Goal: Task Accomplishment & Management: Use online tool/utility

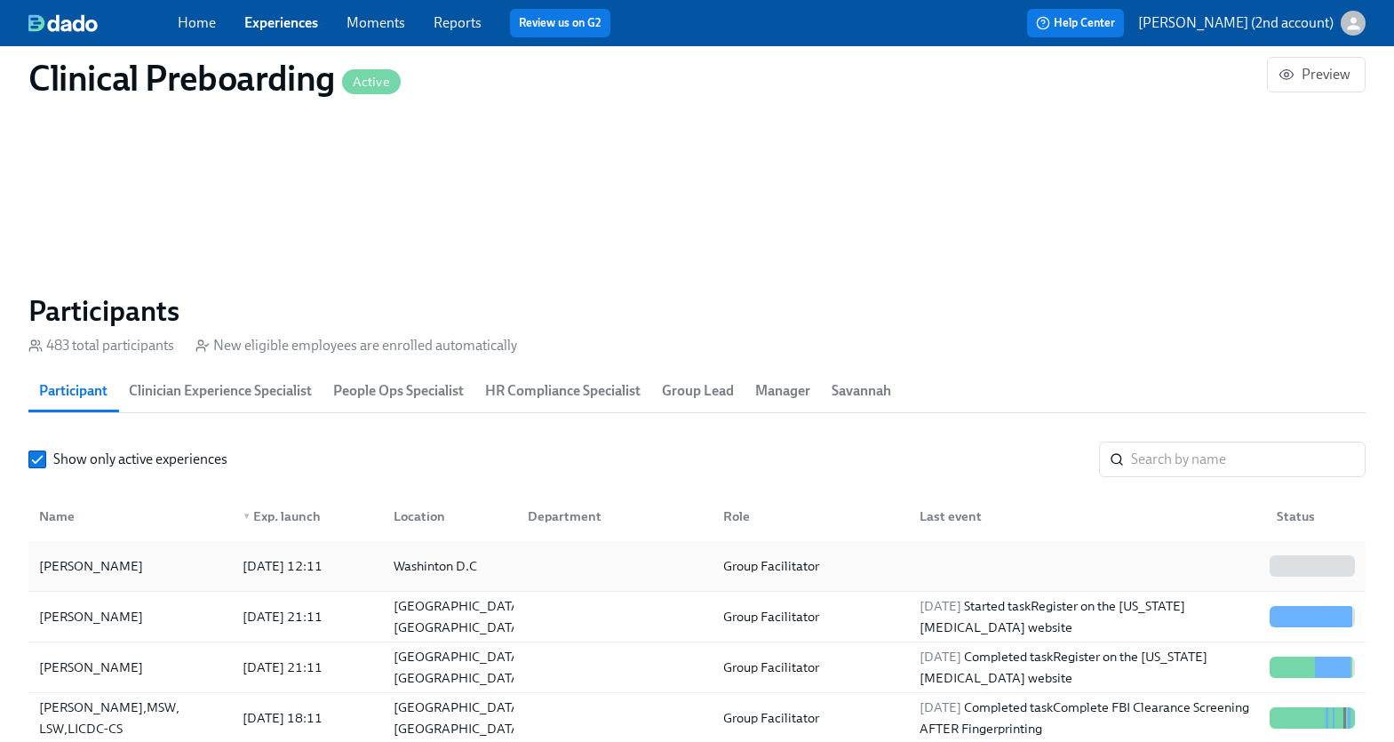
click at [482, 574] on div "Washinton D.C" at bounding box center [435, 565] width 98 height 21
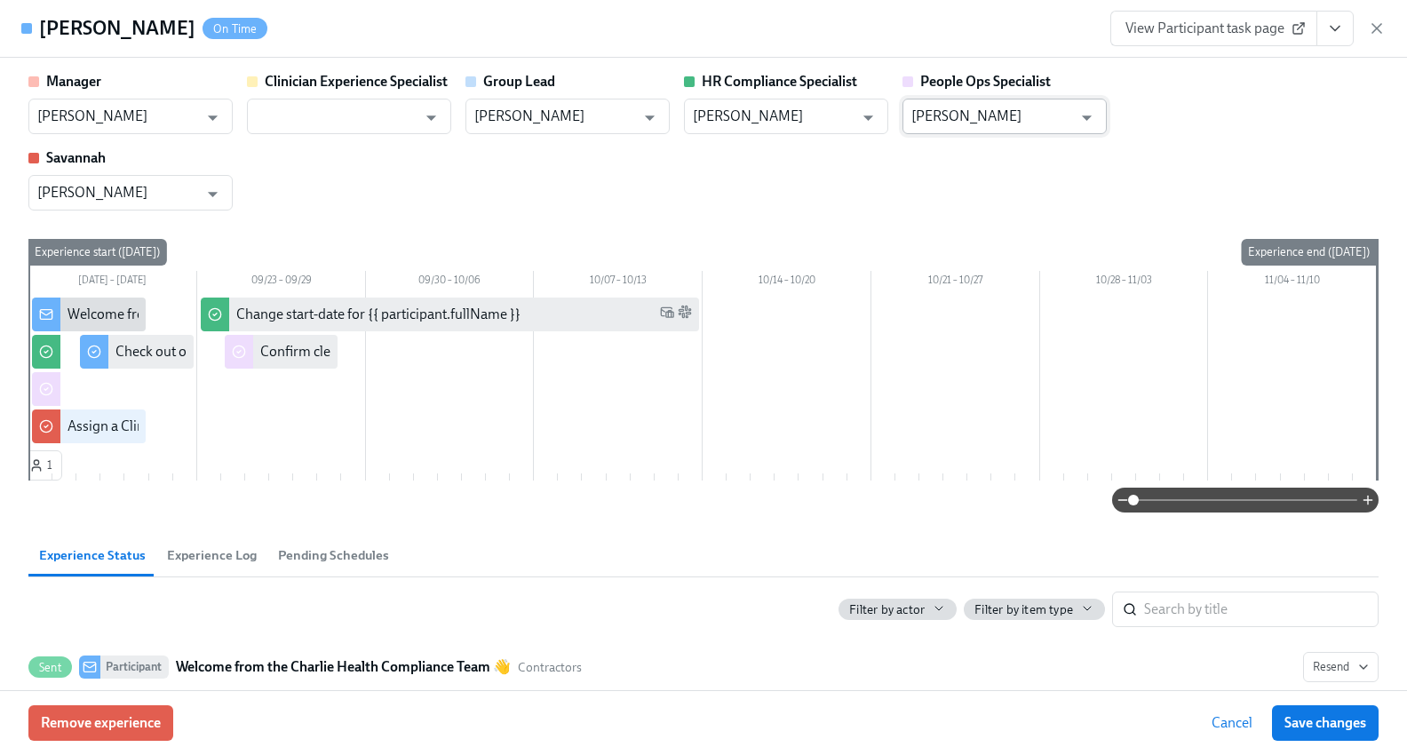
click at [1051, 110] on input "Jacqueline Jean" at bounding box center [991, 117] width 161 height 36
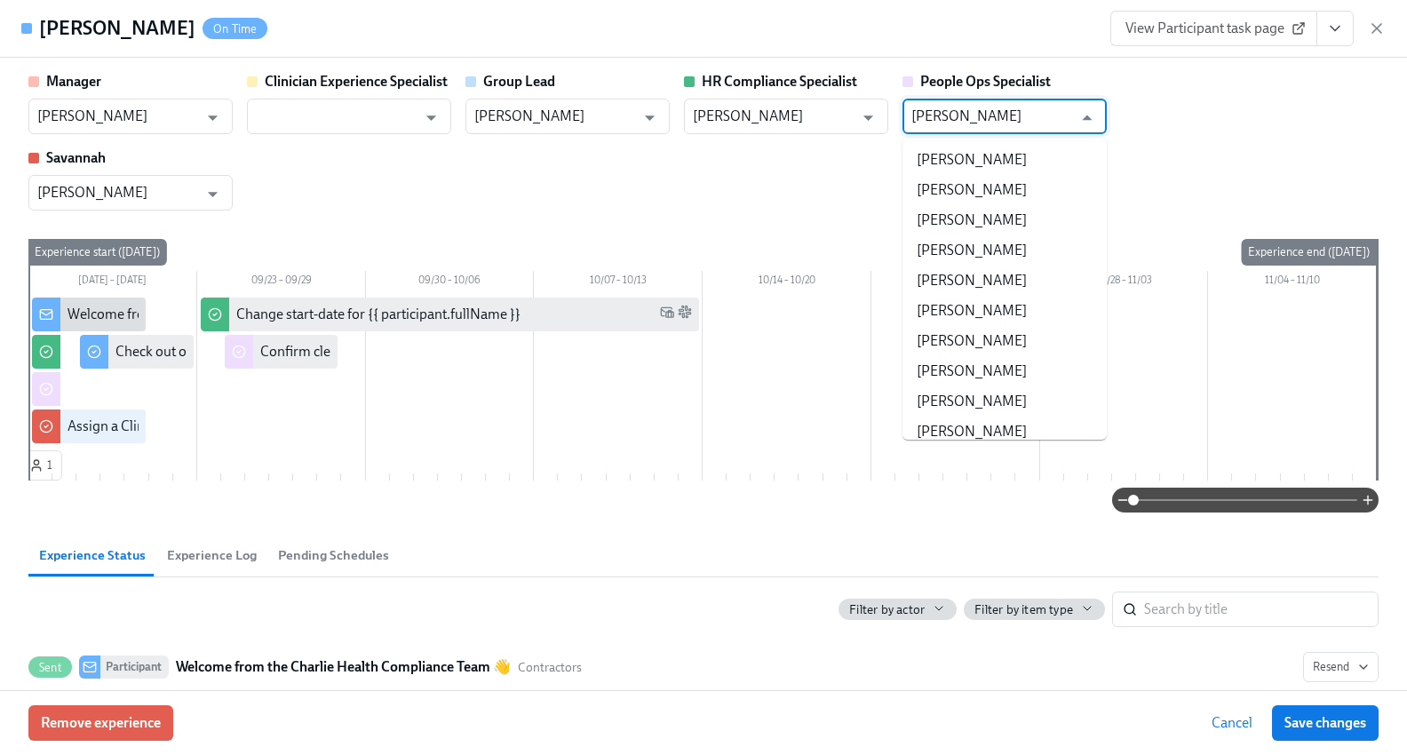
scroll to position [169347, 0]
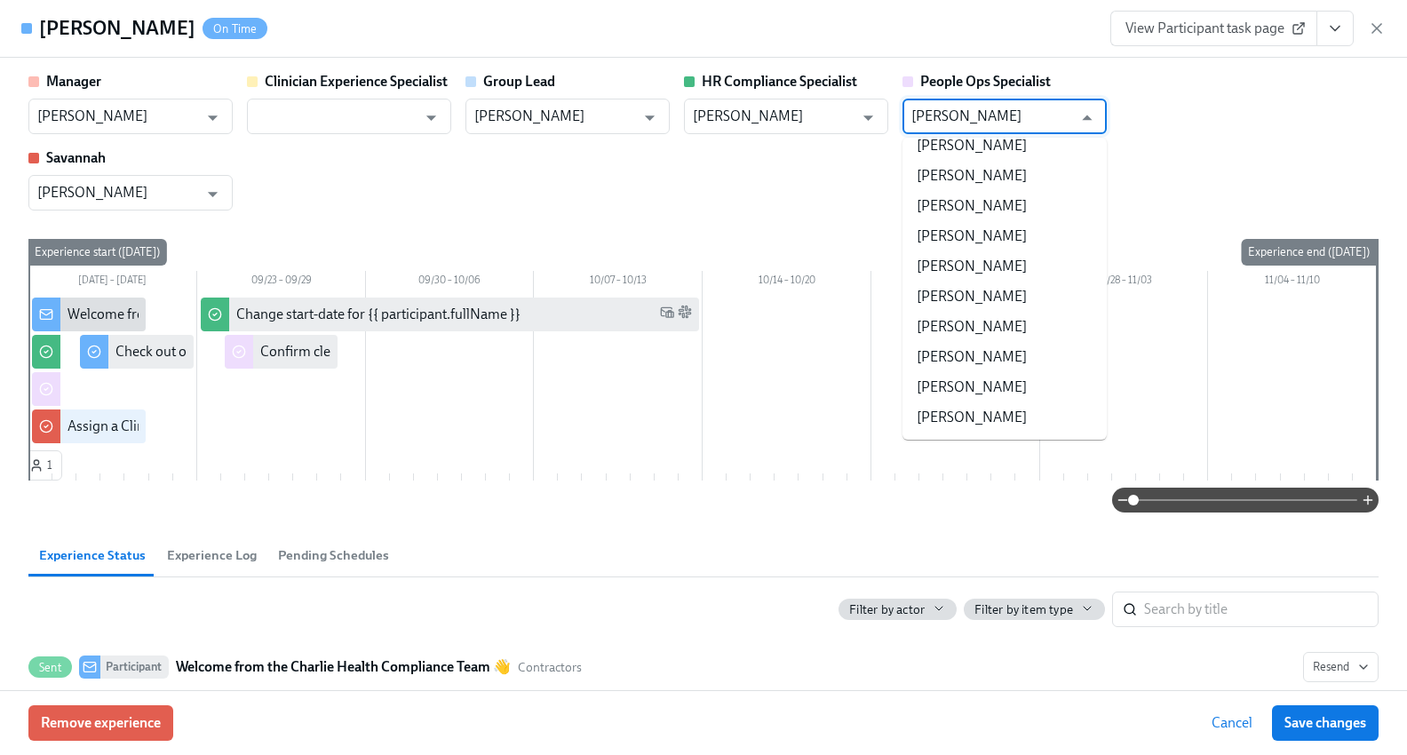
click at [1051, 110] on input "Jacqueline Jean" at bounding box center [991, 117] width 161 height 36
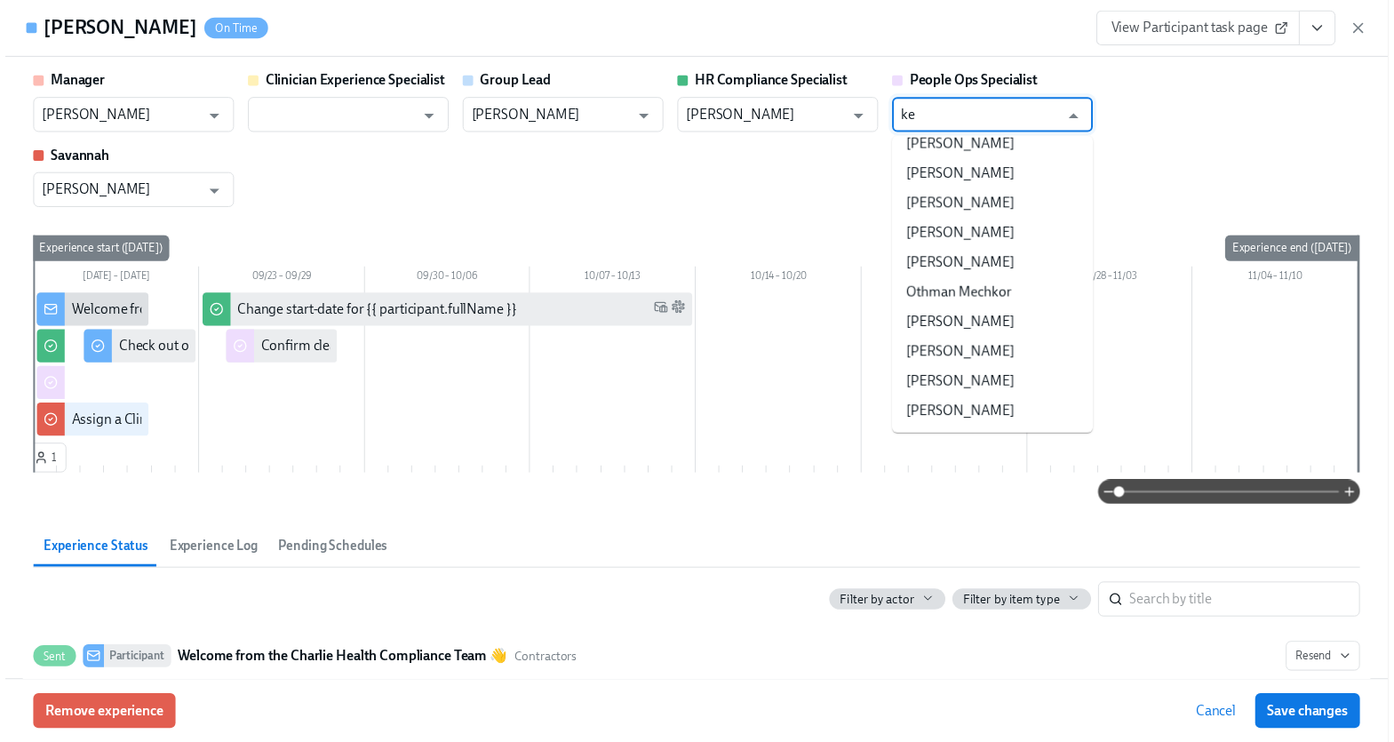
scroll to position [0, 0]
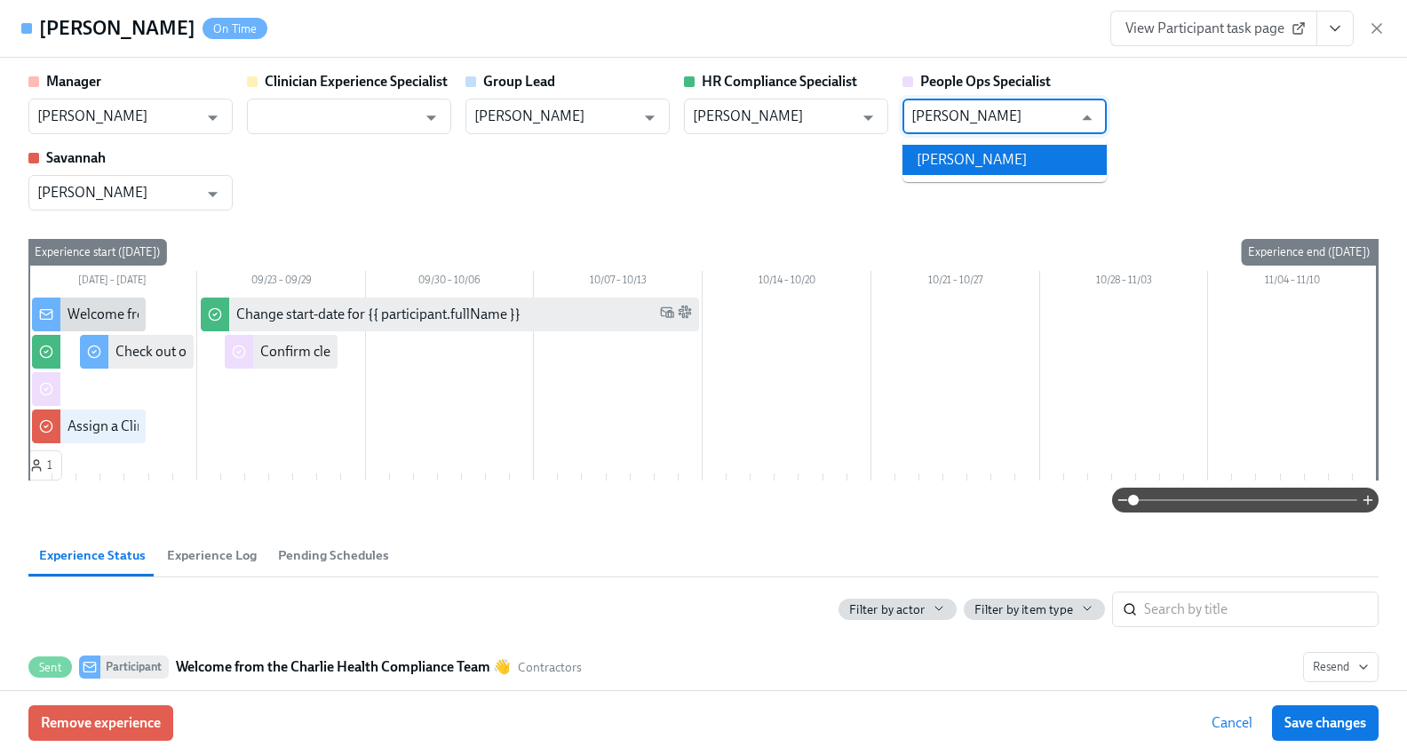
click at [1023, 162] on li "Brianna Keach" at bounding box center [1004, 160] width 204 height 30
type input "Brianna Keach"
click at [1313, 720] on span "Save changes" at bounding box center [1325, 723] width 82 height 18
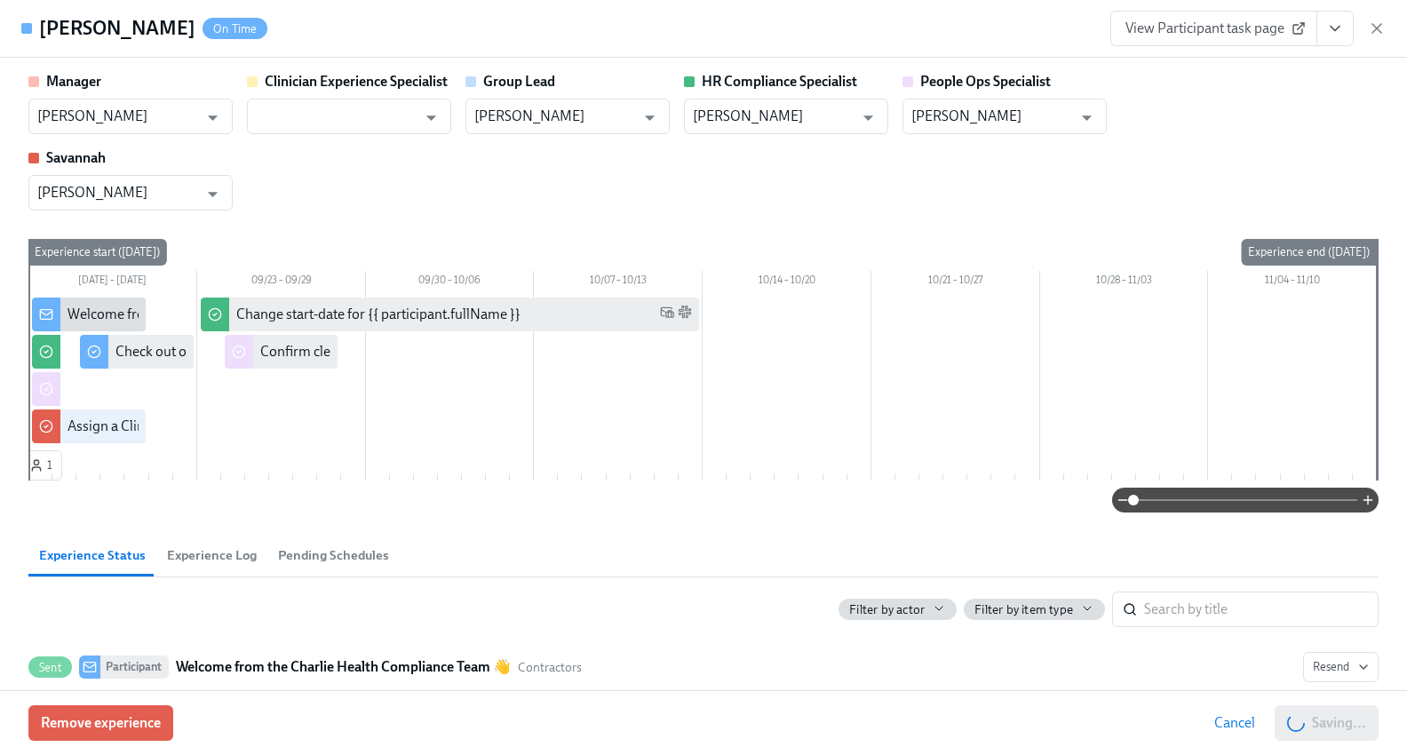
type input "Brianna Keach"
click at [1371, 29] on icon "button" at bounding box center [1377, 29] width 18 height 18
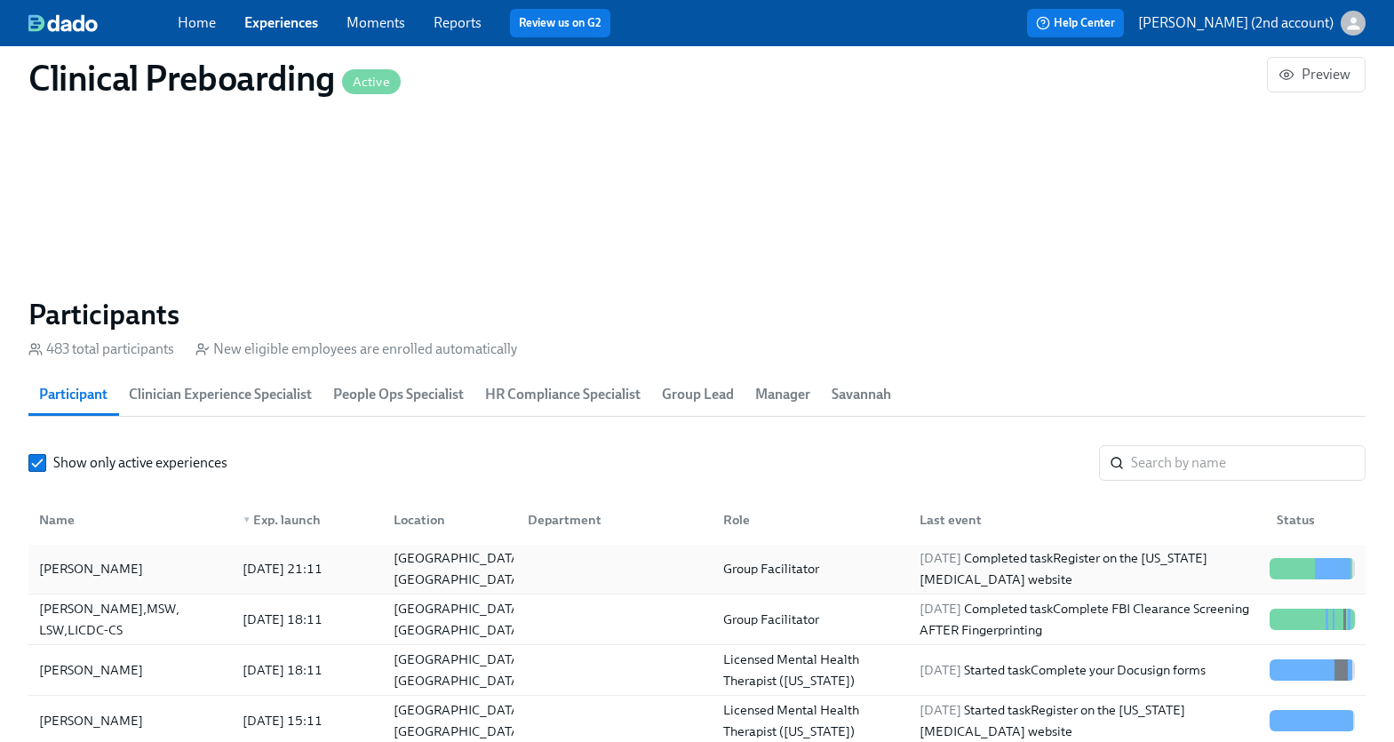
scroll to position [106, 0]
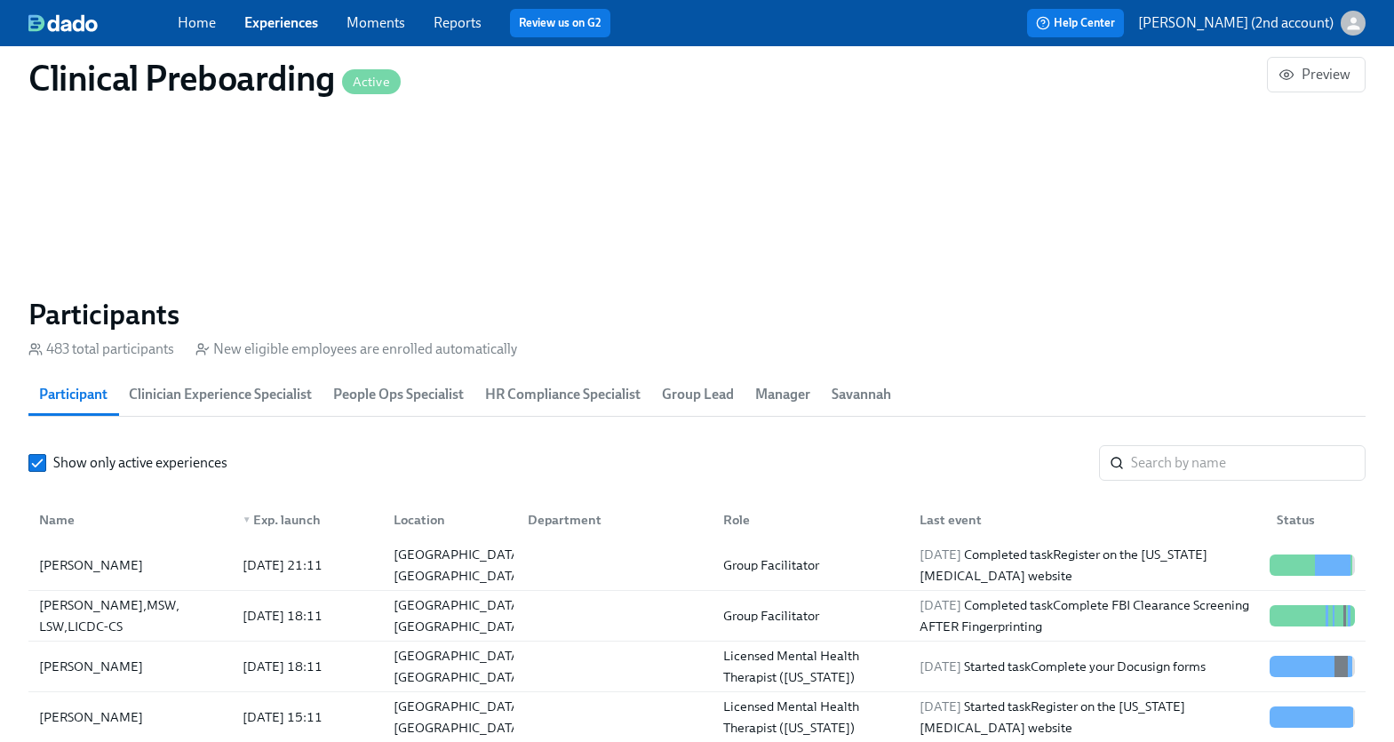
click at [306, 515] on div "▼ Exp. launch" at bounding box center [281, 519] width 92 height 21
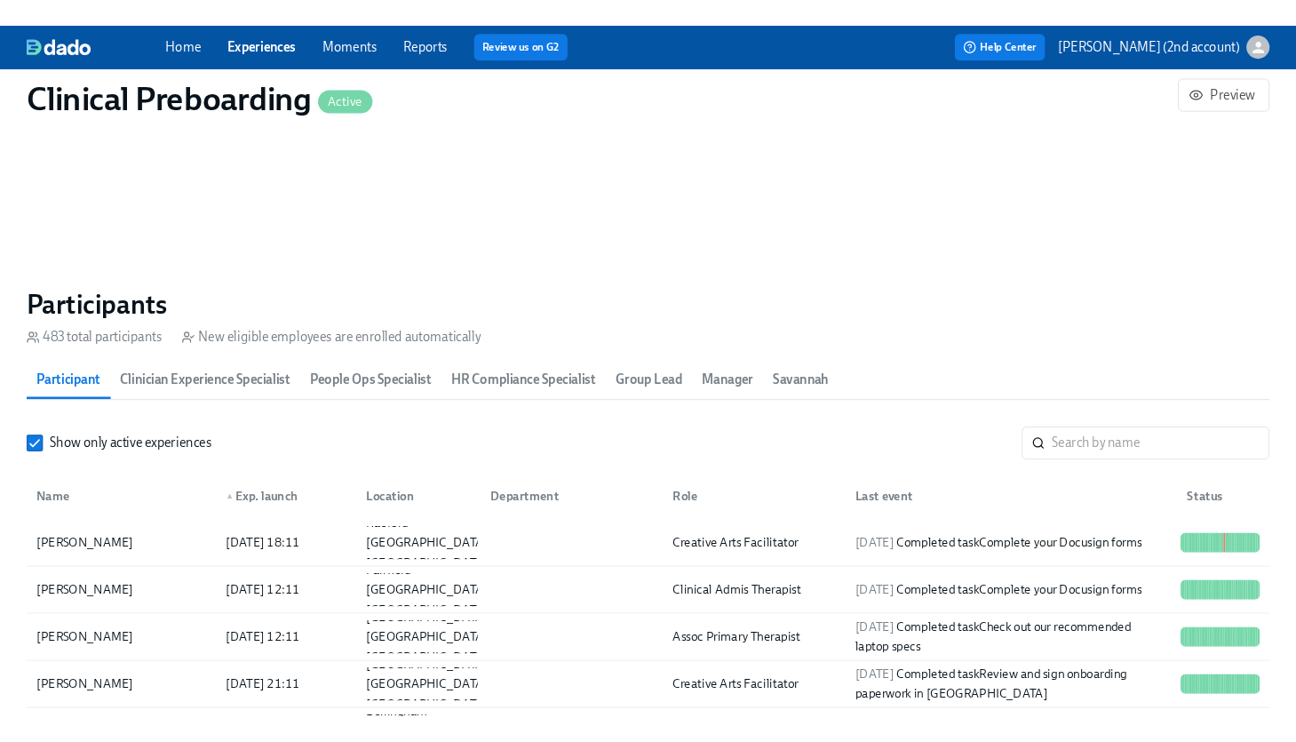
scroll to position [1792, 0]
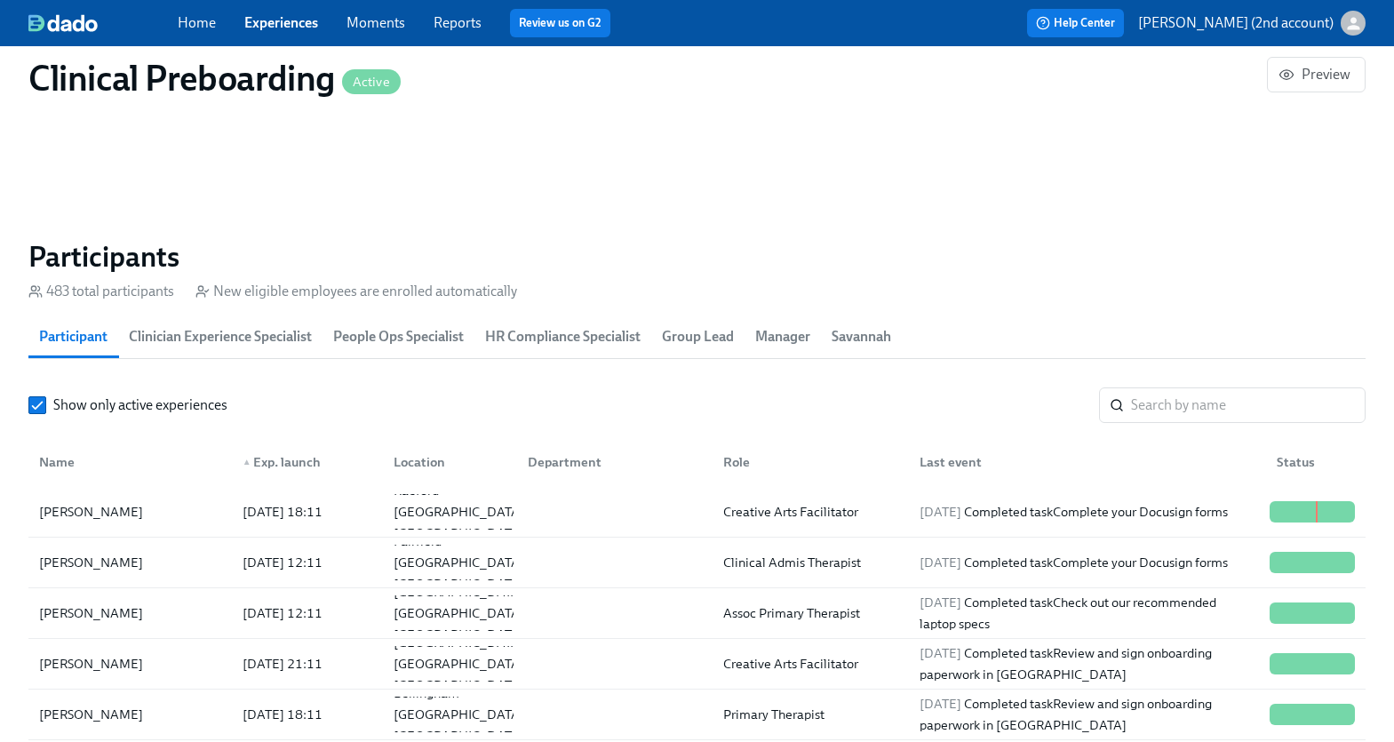
click at [305, 458] on div "▲ Exp. launch" at bounding box center [281, 461] width 92 height 21
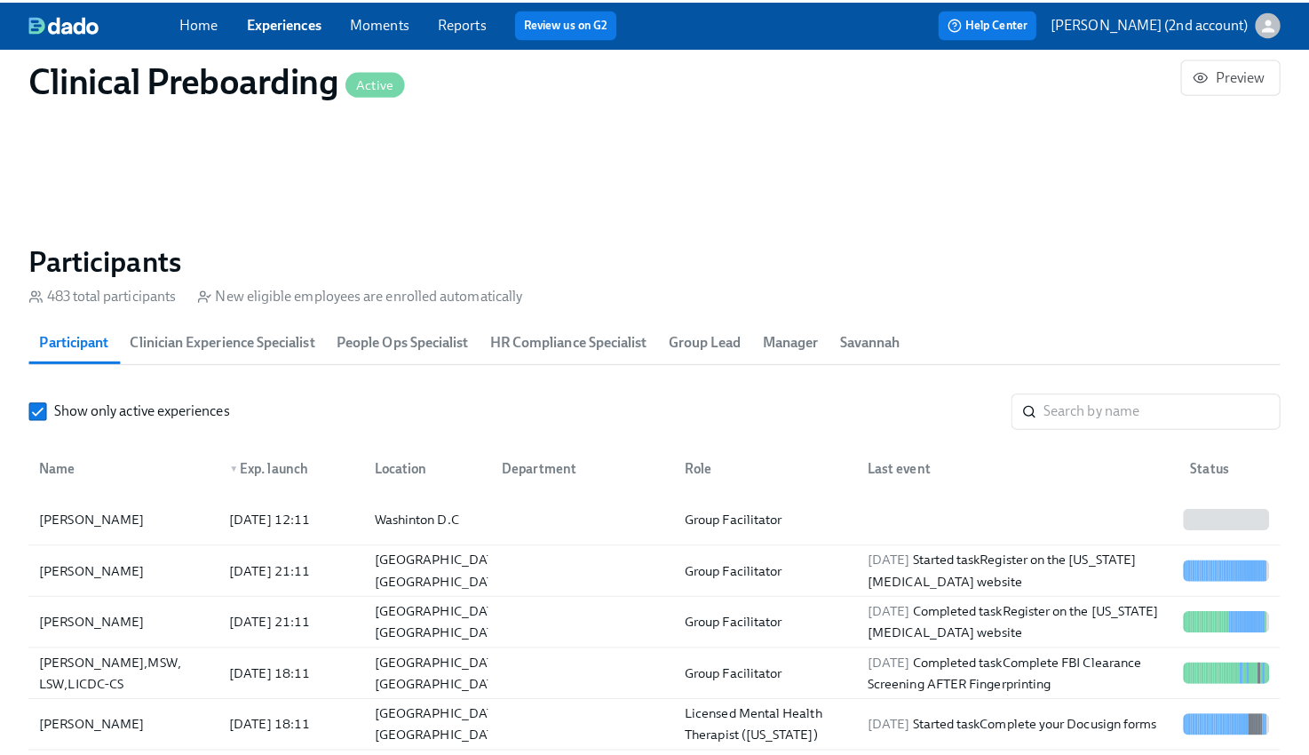
scroll to position [0, 21944]
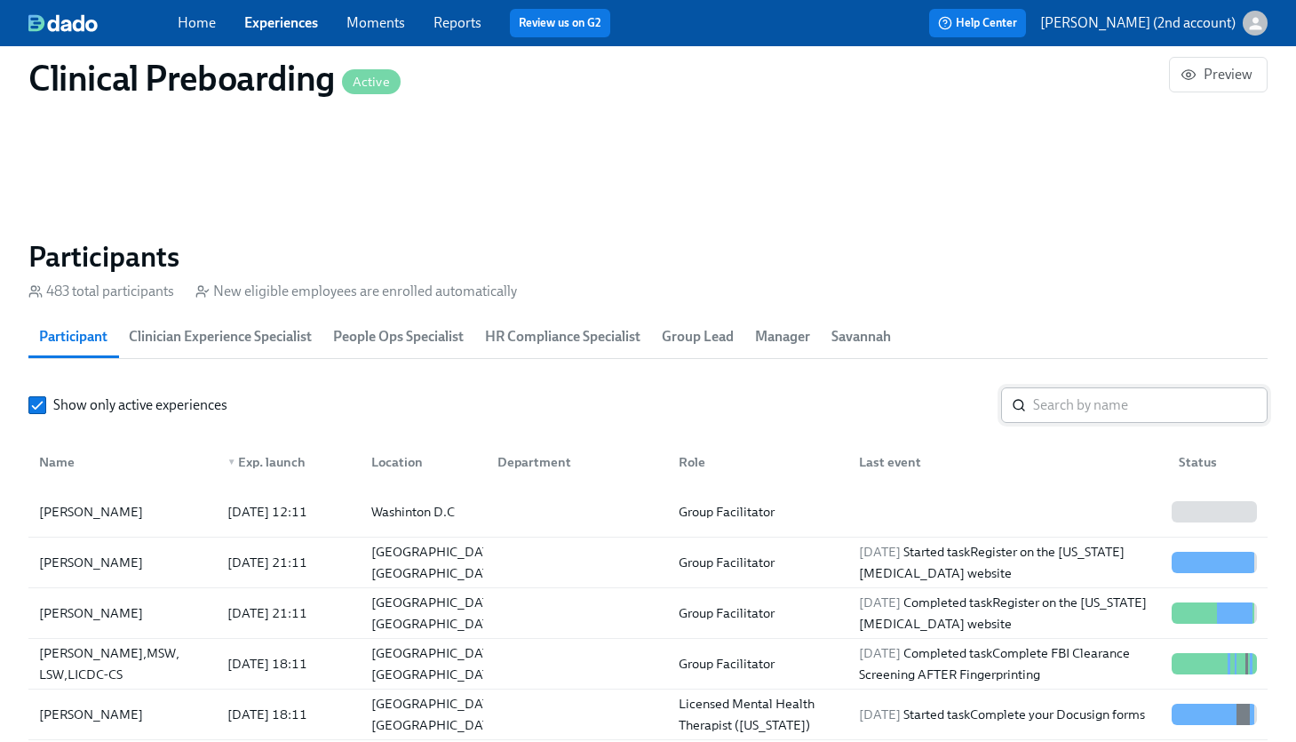
click at [1019, 403] on icon at bounding box center [1019, 405] width 14 height 14
click at [1035, 404] on input "search" at bounding box center [1150, 405] width 234 height 36
click at [1062, 409] on input "search" at bounding box center [1150, 405] width 234 height 36
click at [1064, 406] on input "search" at bounding box center [1150, 405] width 234 height 36
paste input "Diandrea Beckman"
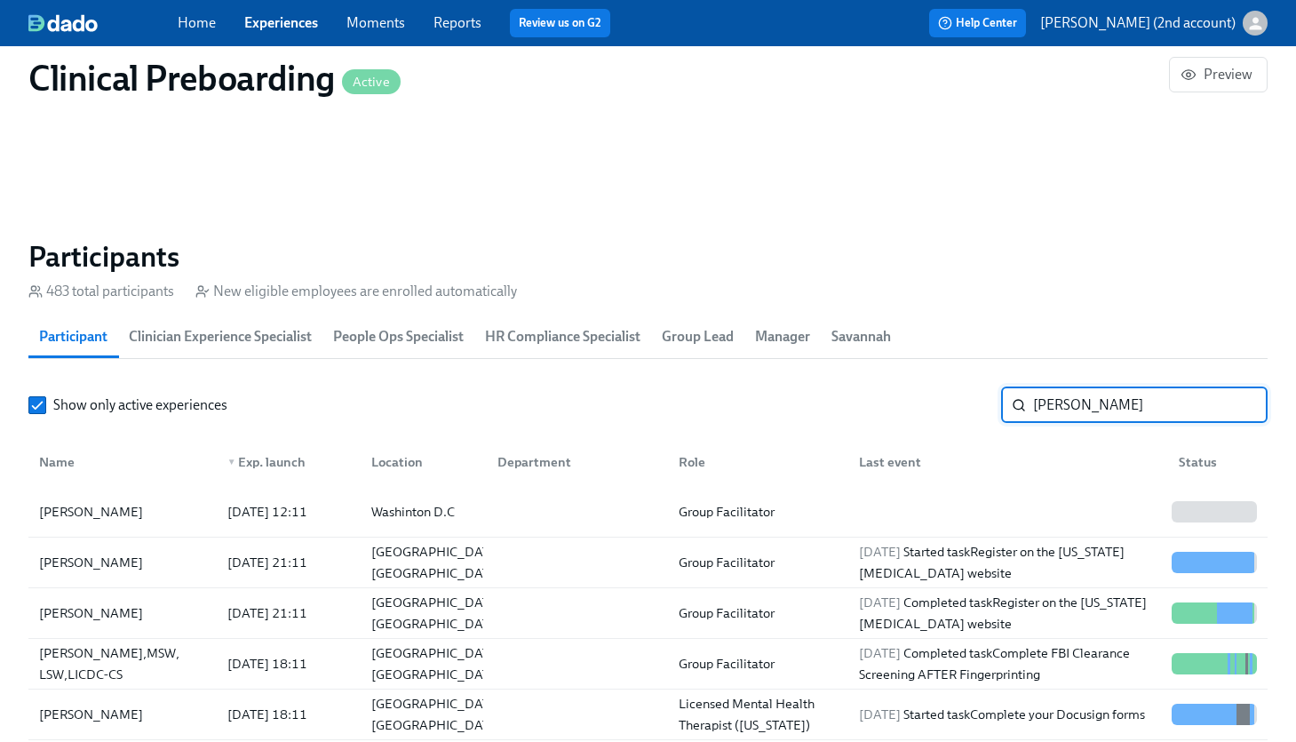
click at [1064, 406] on input "Diandrea Beckman" at bounding box center [1150, 405] width 234 height 36
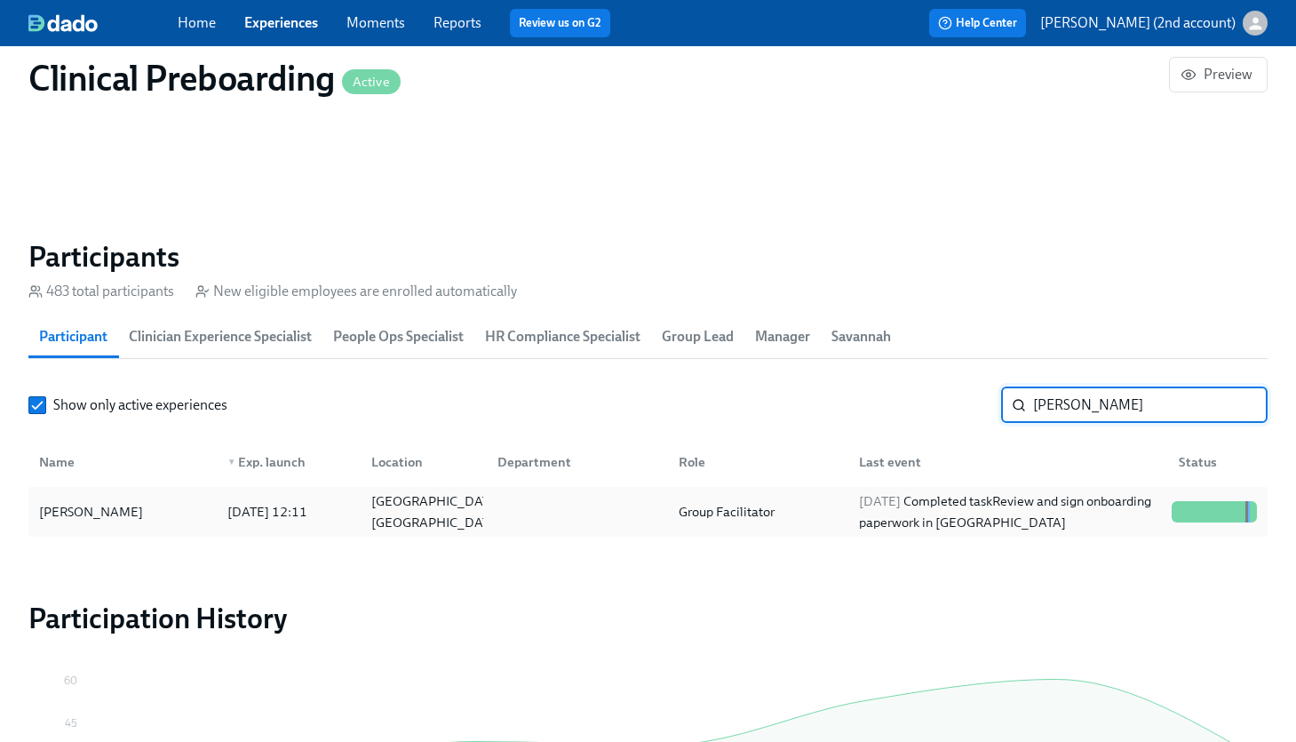
click at [1045, 524] on div "2025/09/15 Completed task Review and sign onboarding paperwork in UKG" at bounding box center [1008, 511] width 313 height 43
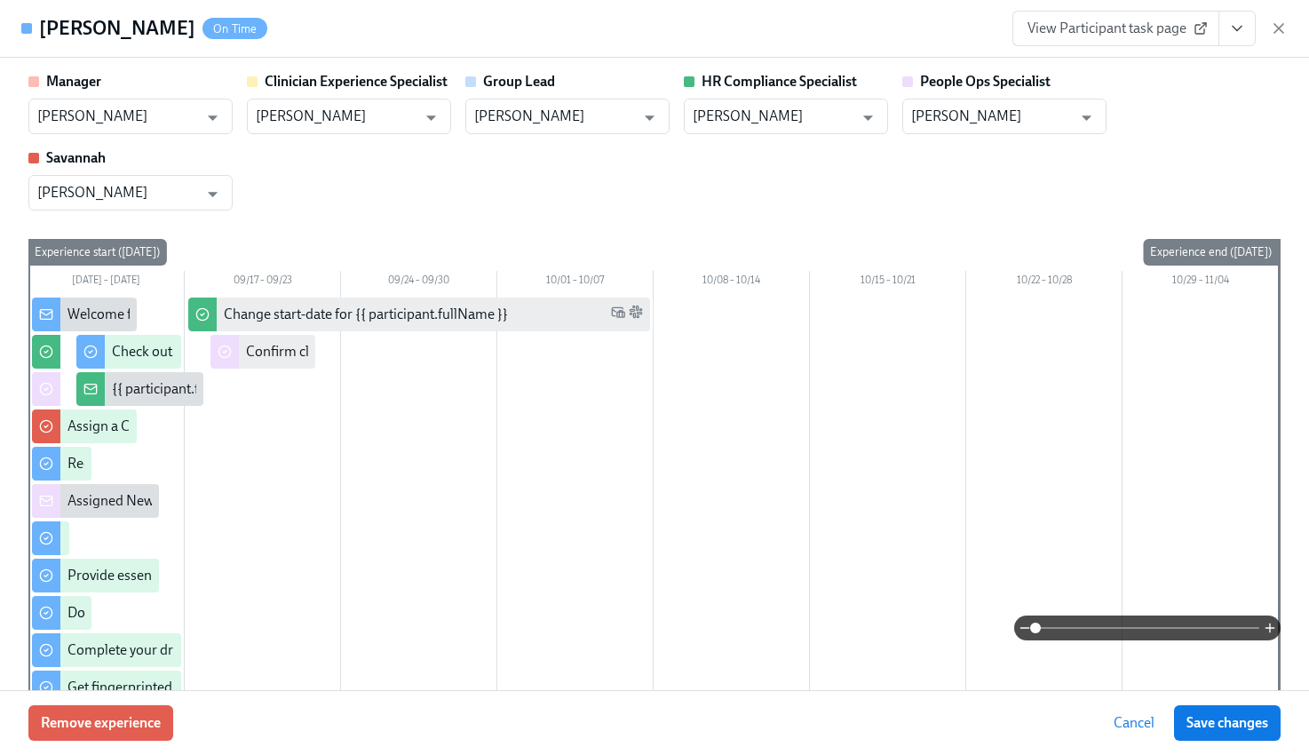
click at [1234, 36] on icon "View task page" at bounding box center [1237, 29] width 18 height 18
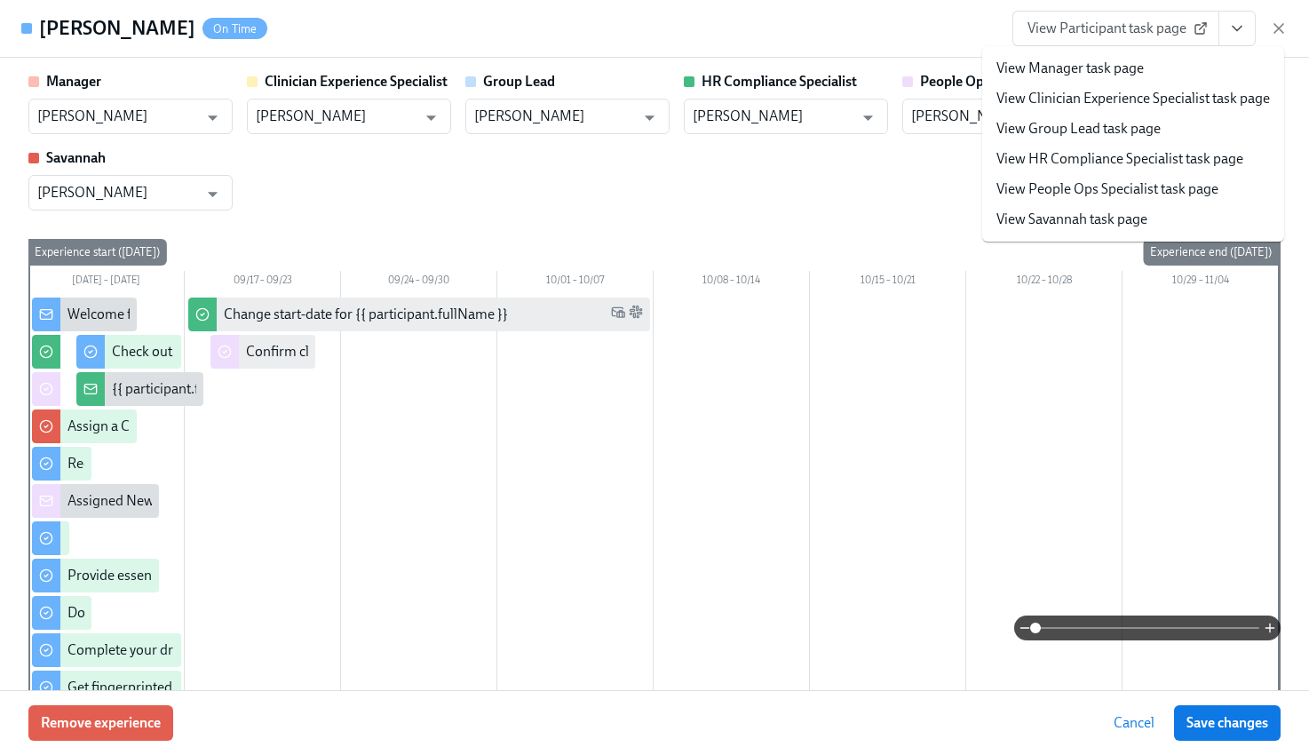
click at [1168, 187] on link "View People Ops Specialist task page" at bounding box center [1108, 189] width 222 height 20
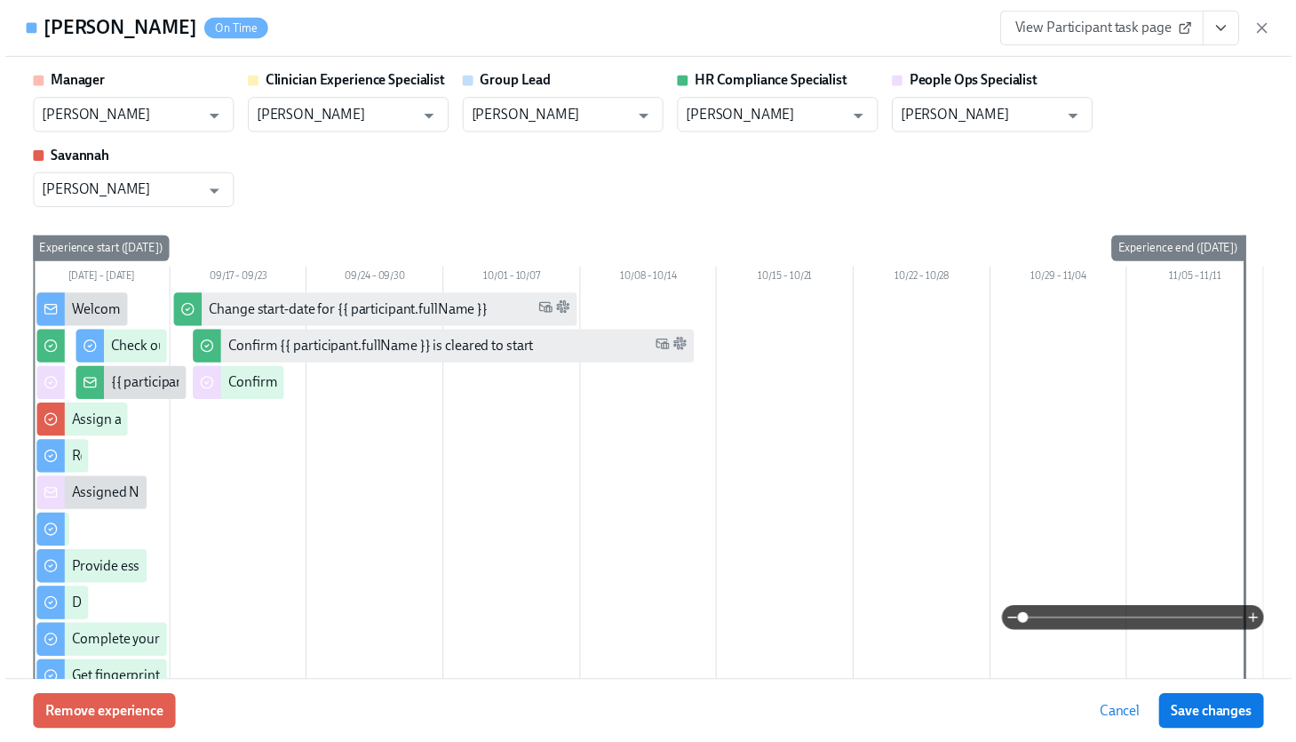
scroll to position [0, 22041]
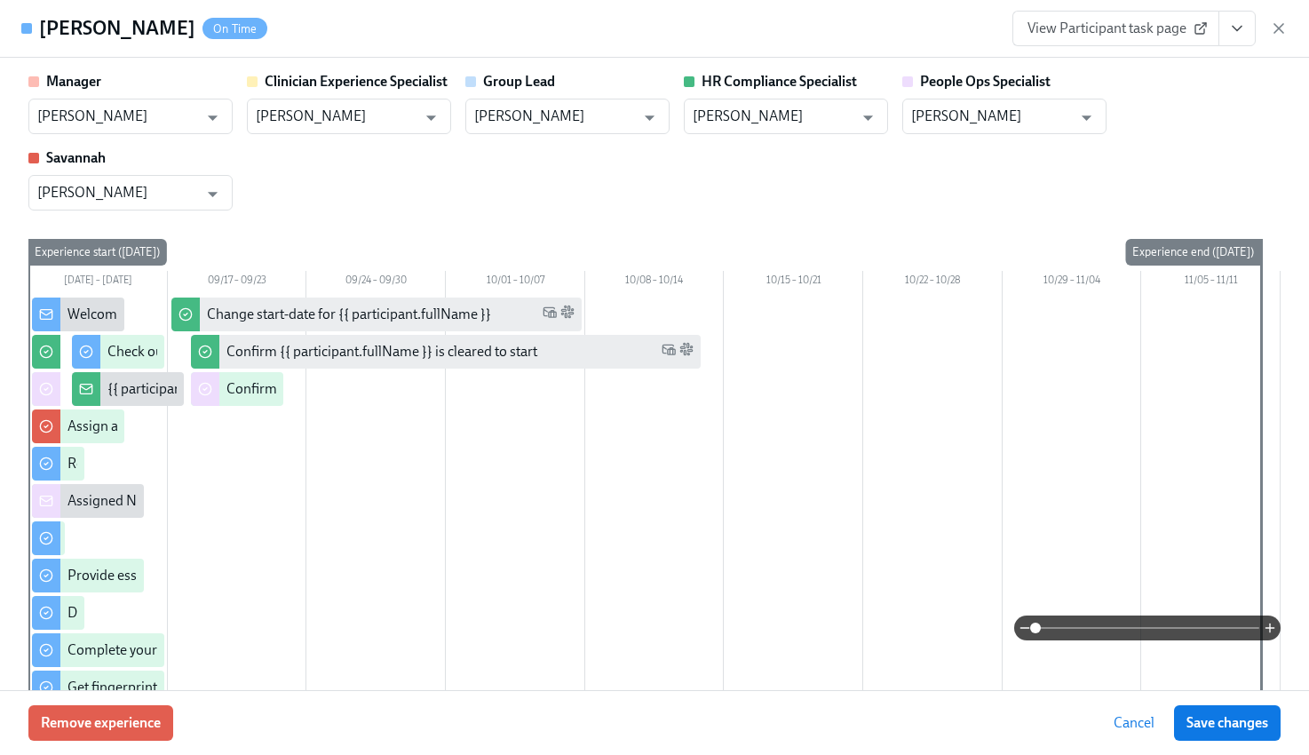
drag, startPoint x: 1273, startPoint y: 26, endPoint x: 1115, endPoint y: 203, distance: 237.8
click at [1275, 27] on icon "button" at bounding box center [1279, 29] width 18 height 18
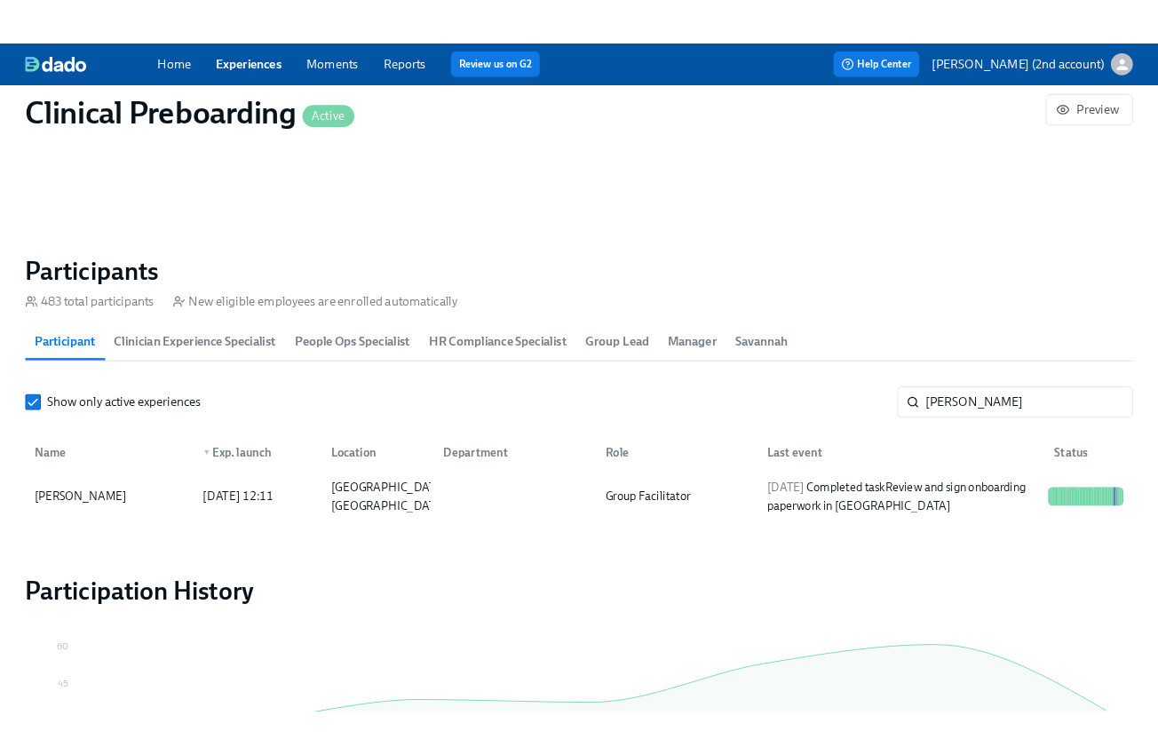
scroll to position [0, 22028]
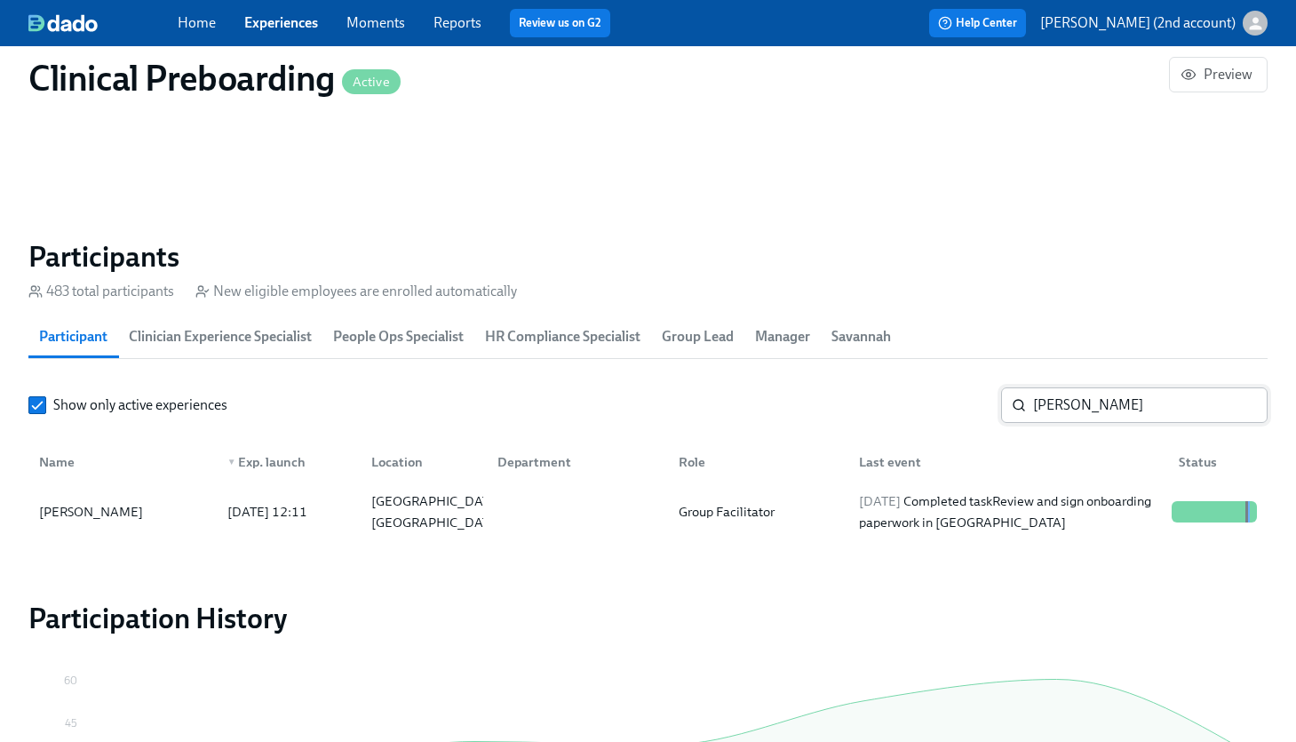
click at [1080, 405] on input "Diandrea Beckman" at bounding box center [1150, 405] width 234 height 36
paste input "Kylie Carlso"
click at [834, 494] on div "Clinical Admissions Therapist (Florida)" at bounding box center [758, 511] width 174 height 43
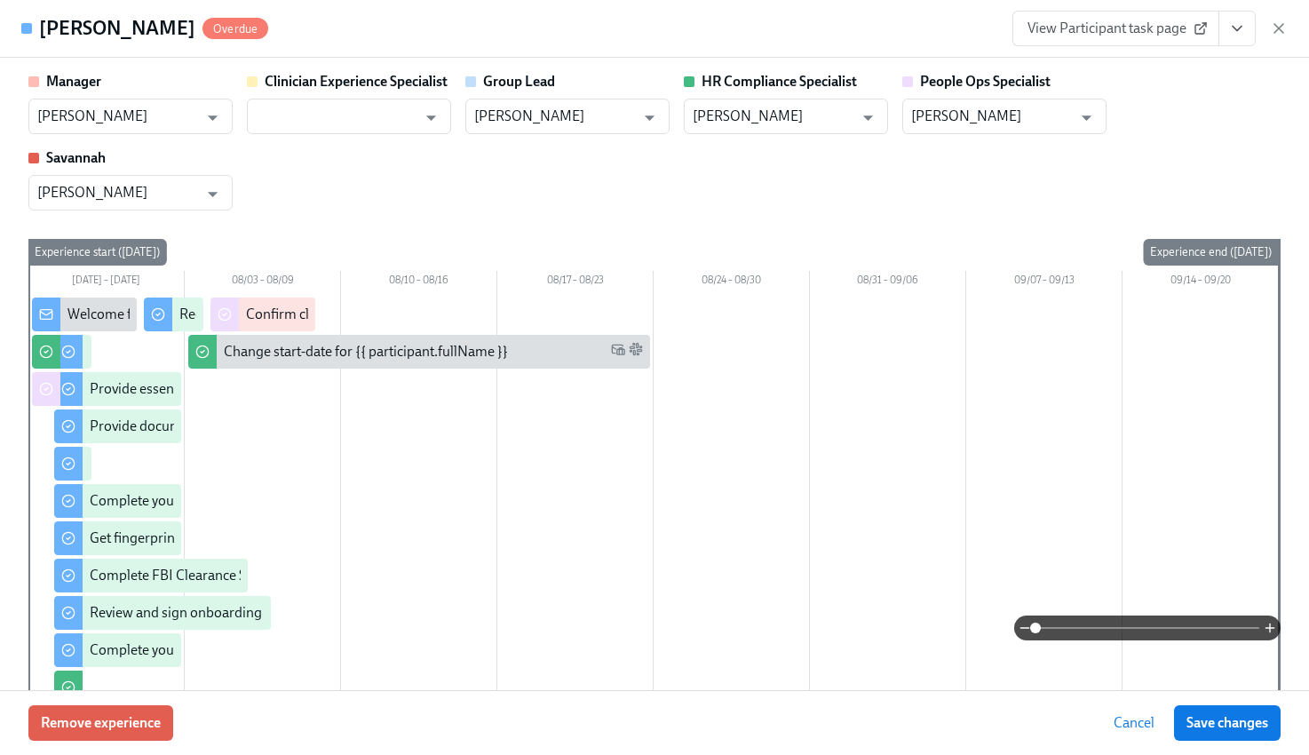
click at [1227, 28] on button "View task page" at bounding box center [1237, 29] width 37 height 36
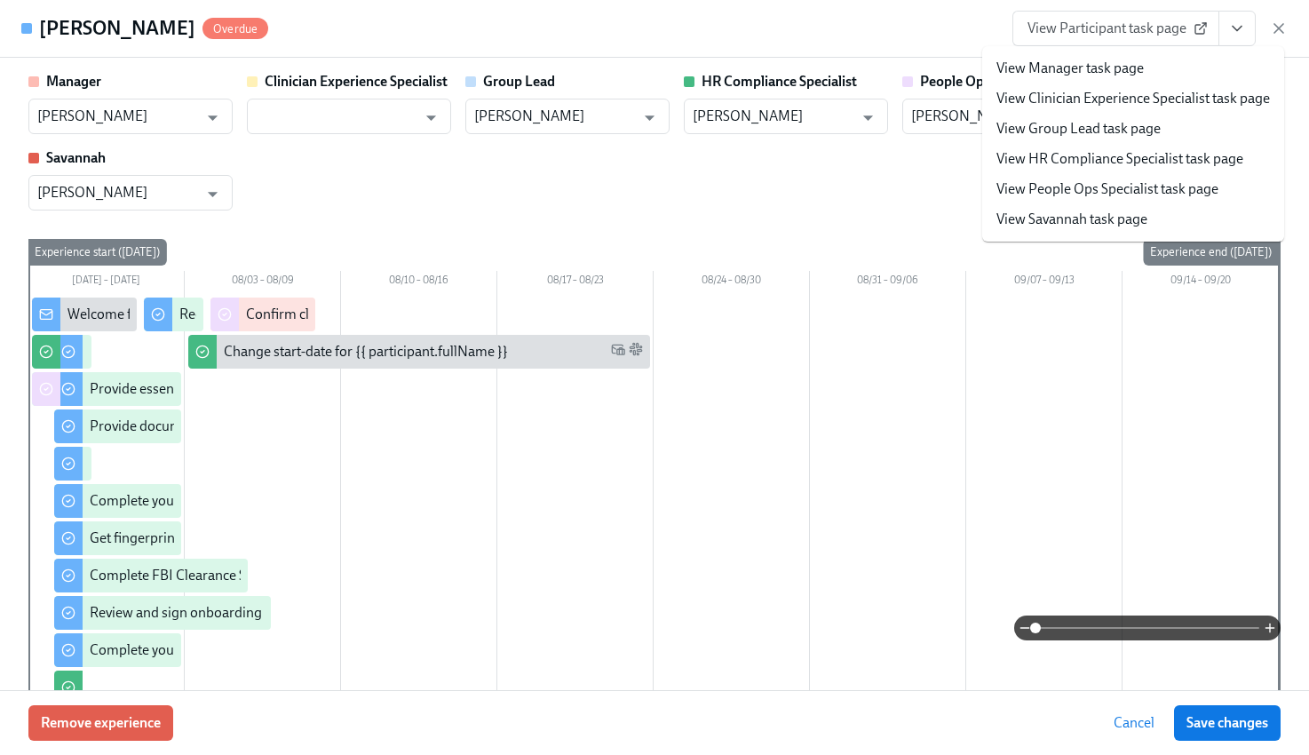
click at [1093, 185] on link "View People Ops Specialist task page" at bounding box center [1108, 189] width 222 height 20
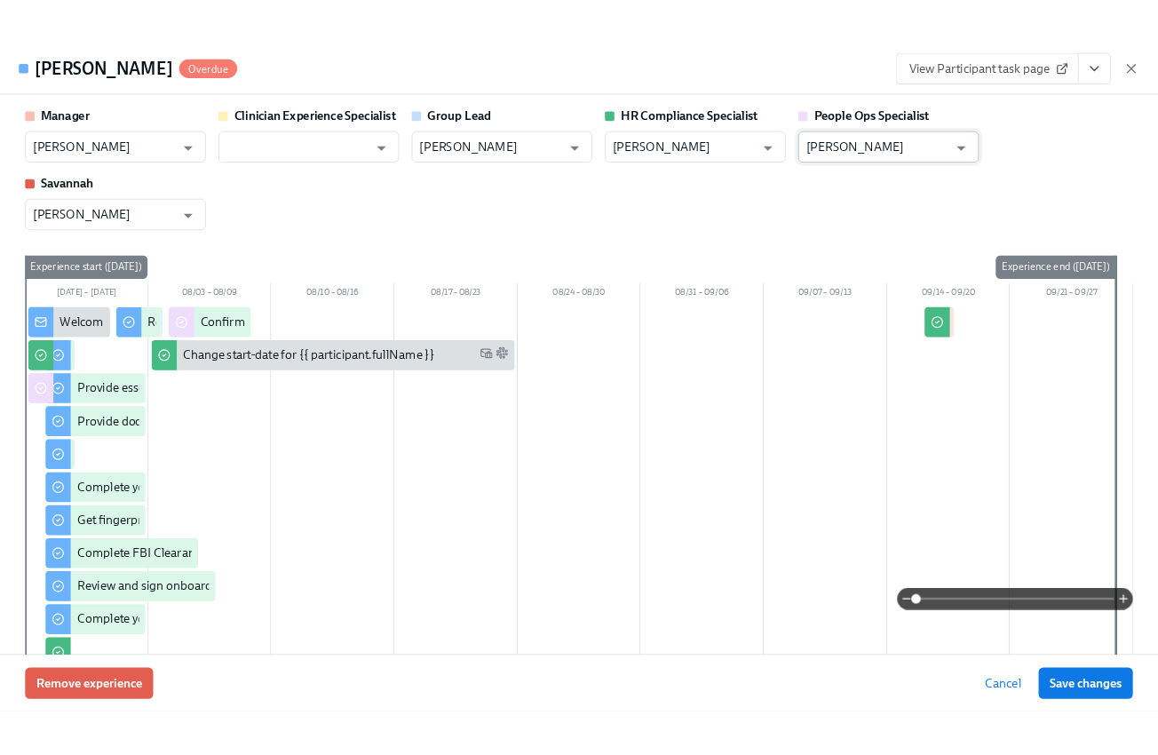
scroll to position [0, 22041]
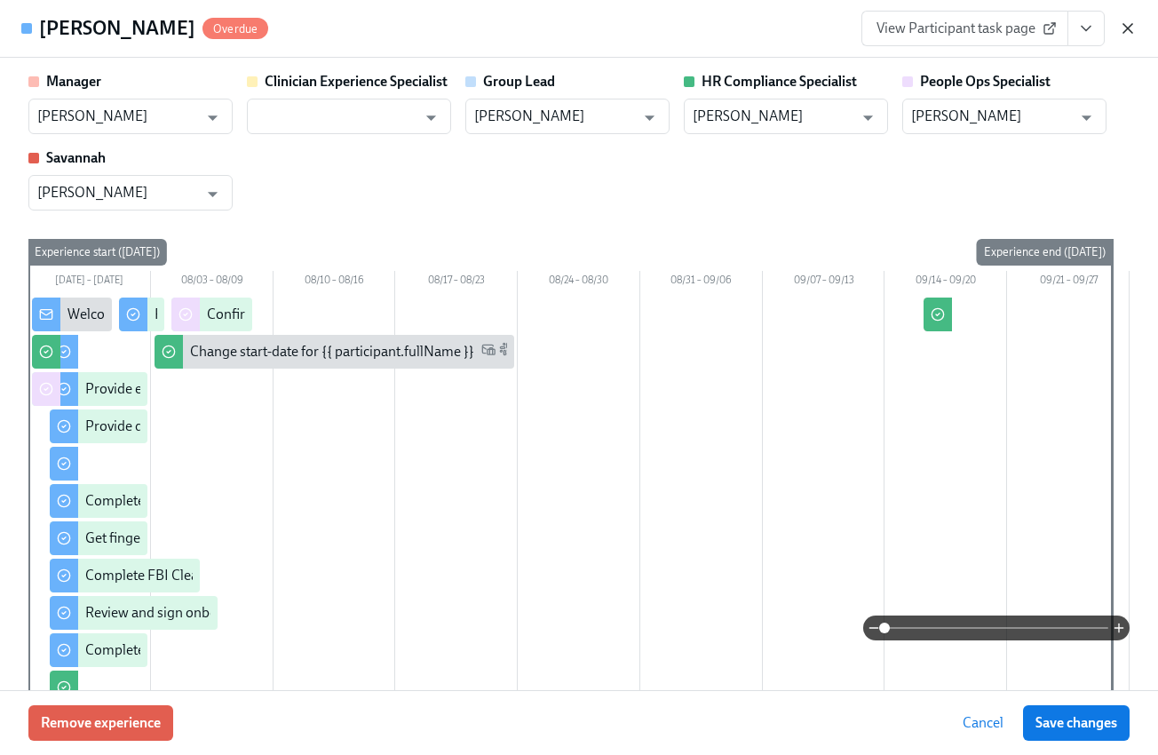
click at [1126, 28] on icon "button" at bounding box center [1128, 28] width 9 height 9
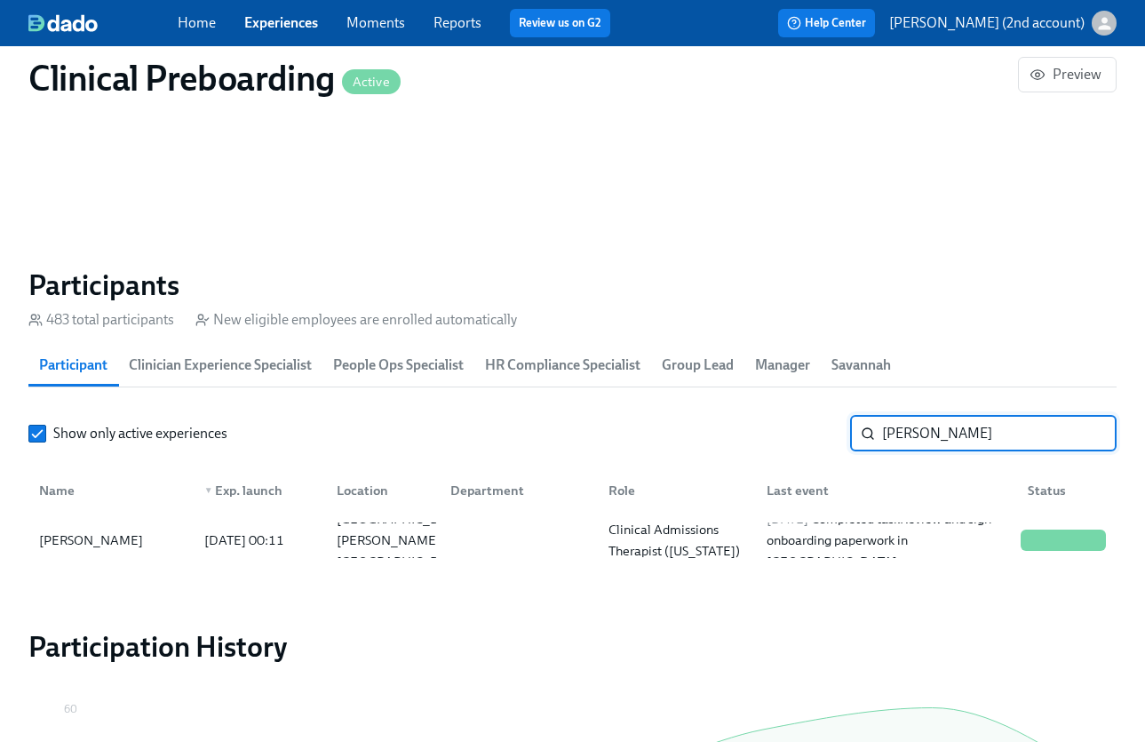
click at [970, 442] on input "Kylie Carlson" at bounding box center [999, 434] width 234 height 36
paste input "Latossya Williams"
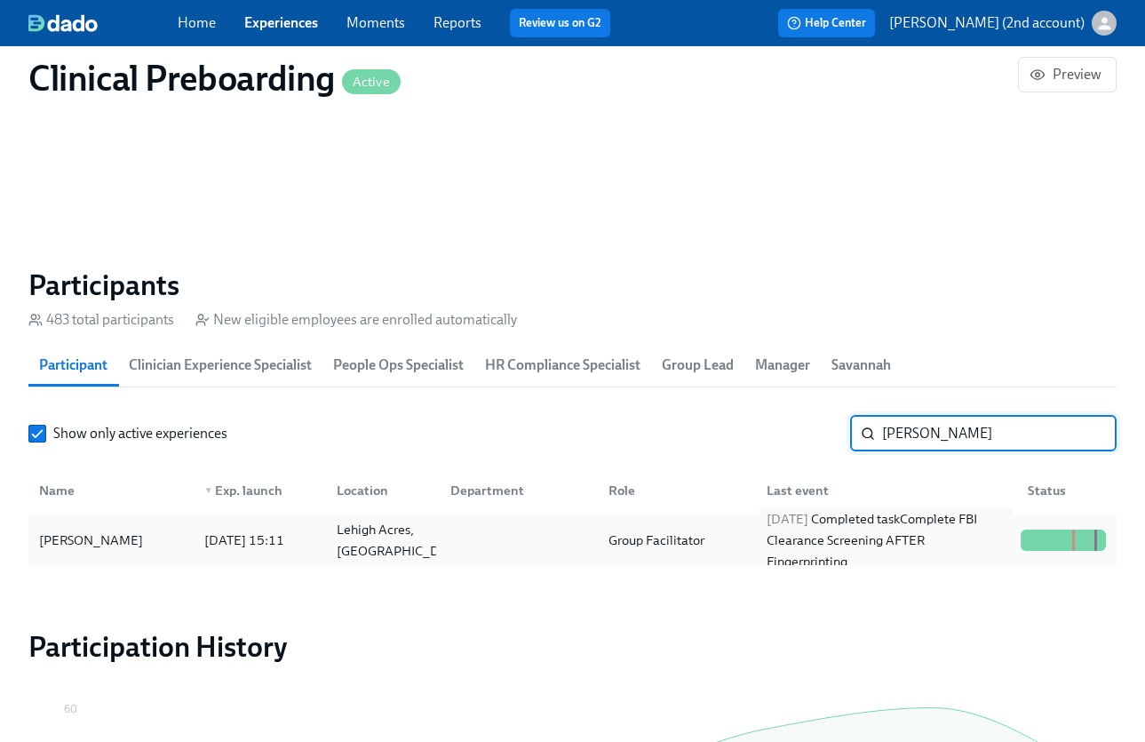
click at [925, 543] on div "2025/09/16 Completed task Complete FBI Clearance Screening AFTER Fingerprinting" at bounding box center [886, 540] width 254 height 64
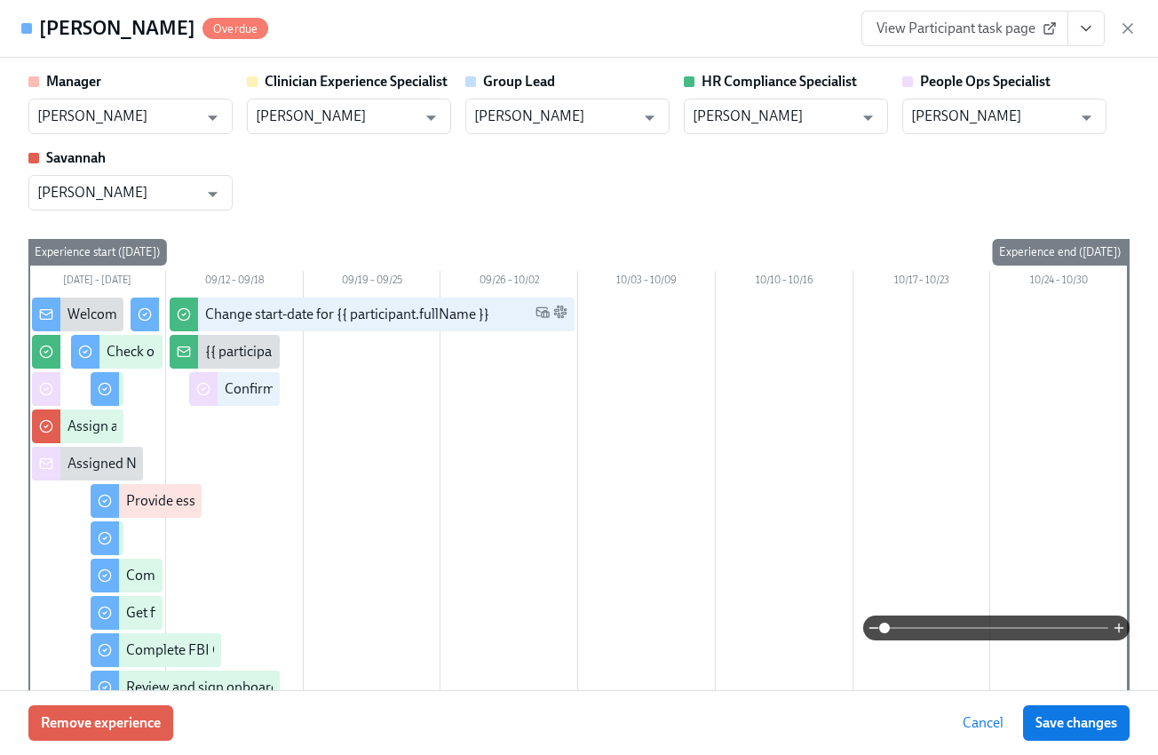
click at [1085, 15] on button "View task page" at bounding box center [1086, 29] width 37 height 36
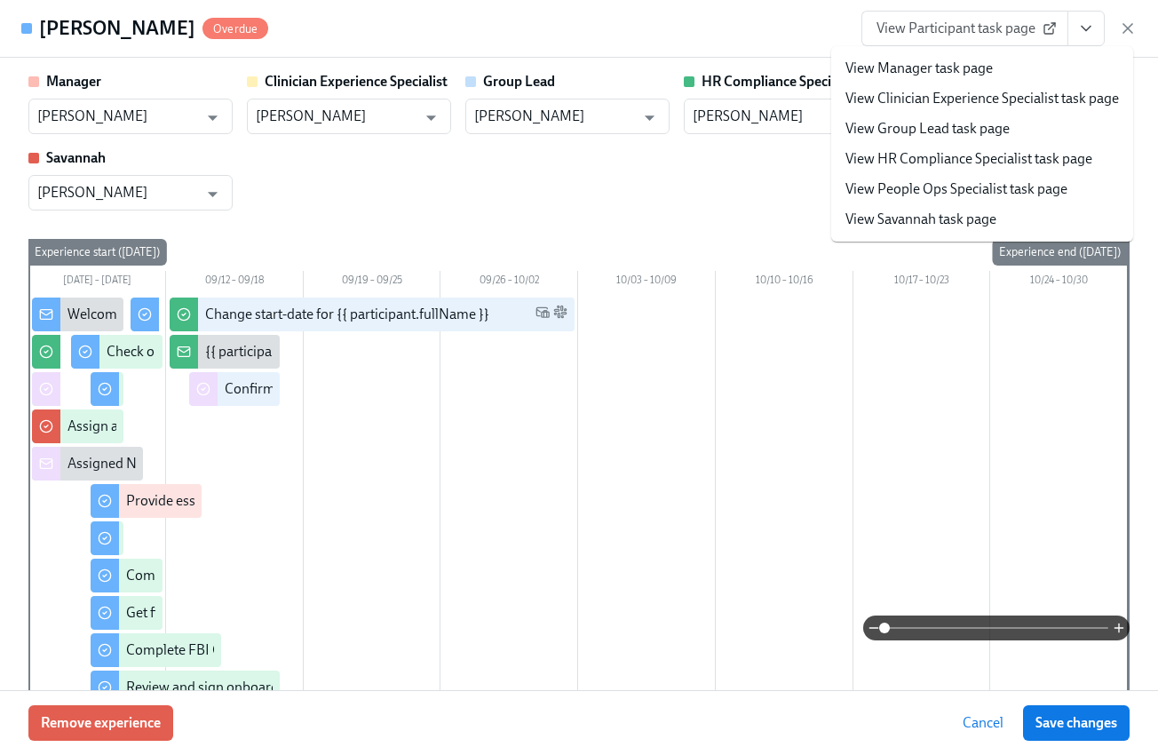
click at [976, 203] on li "View People Ops Specialist task page" at bounding box center [982, 189] width 302 height 30
click at [976, 196] on link "View People Ops Specialist task page" at bounding box center [957, 189] width 222 height 20
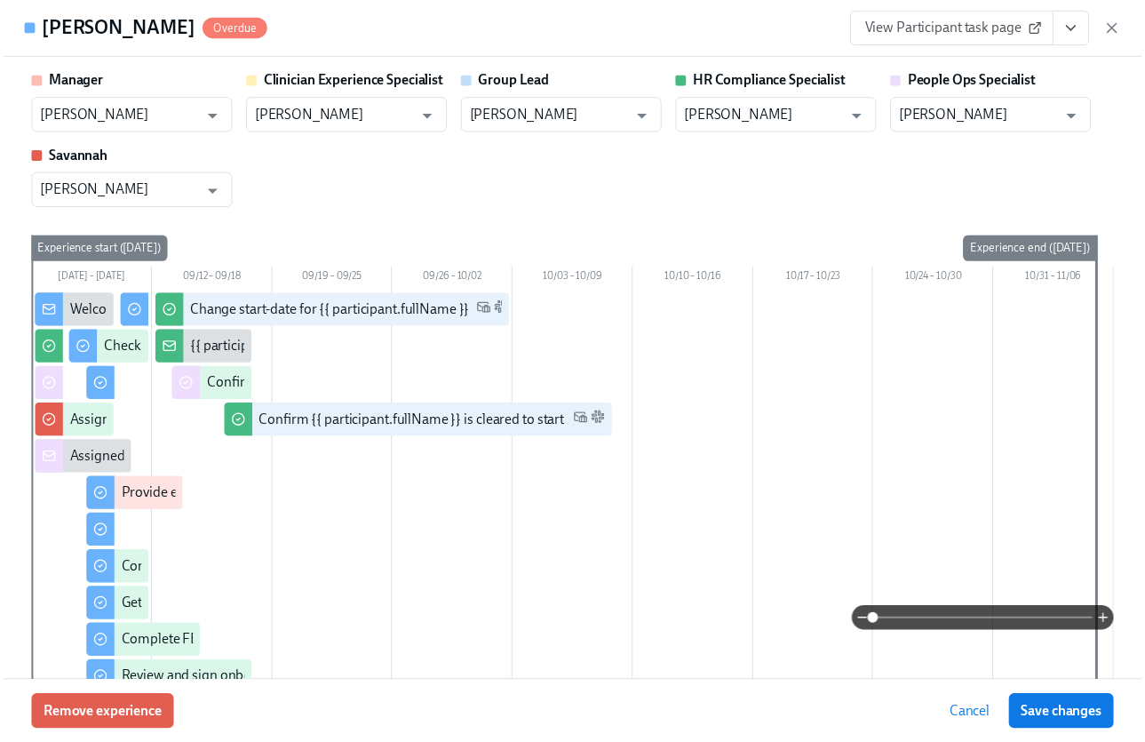
scroll to position [0, 22192]
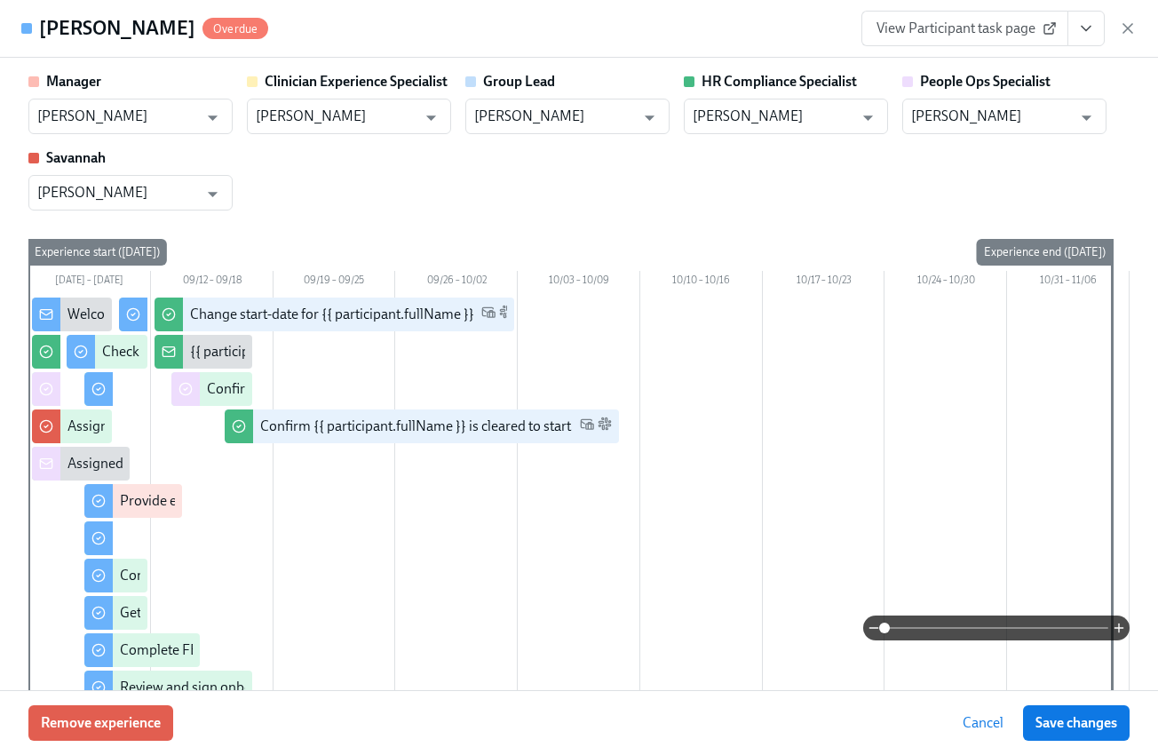
click at [1121, 29] on icon "button" at bounding box center [1128, 29] width 18 height 18
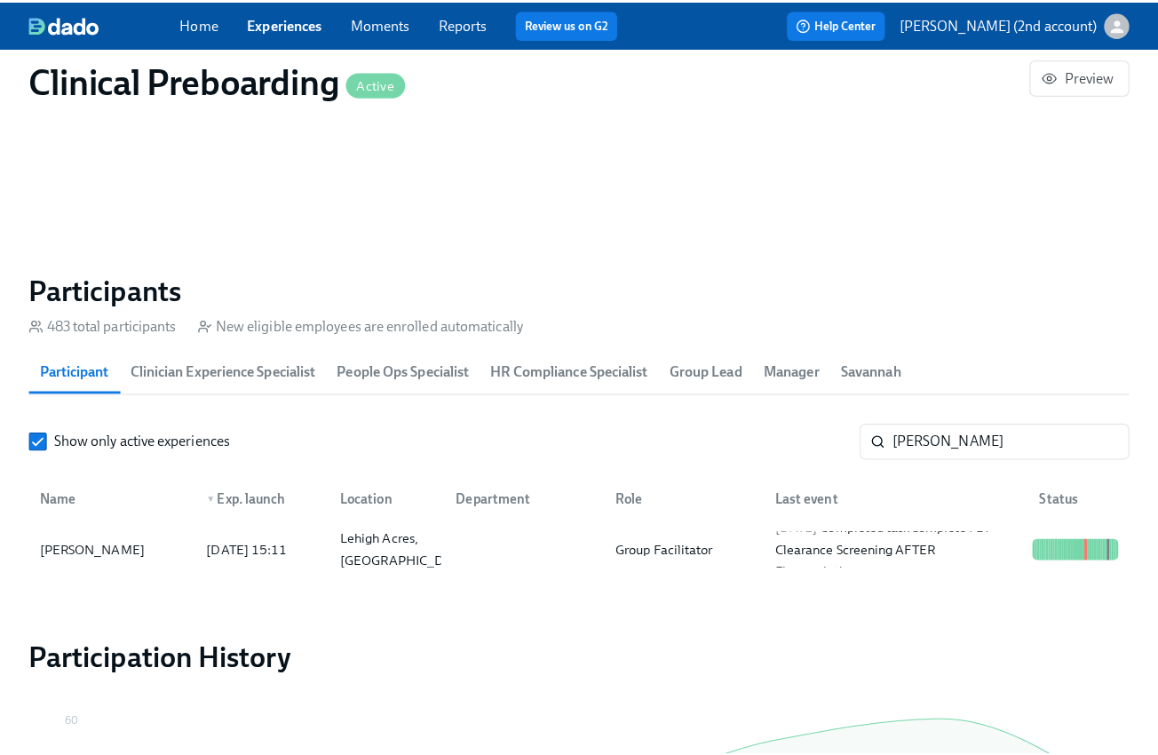
scroll to position [0, 22179]
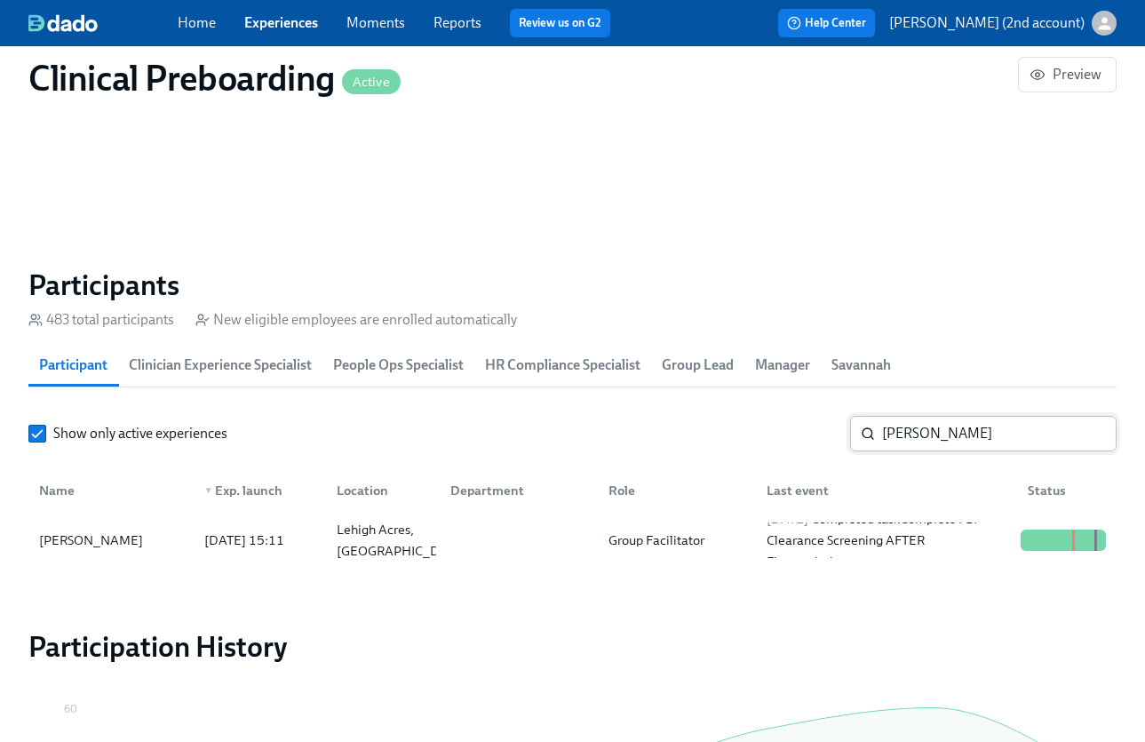
click at [938, 445] on input "Latossya Williams" at bounding box center [999, 434] width 234 height 36
paste input "Madison Wimmer"
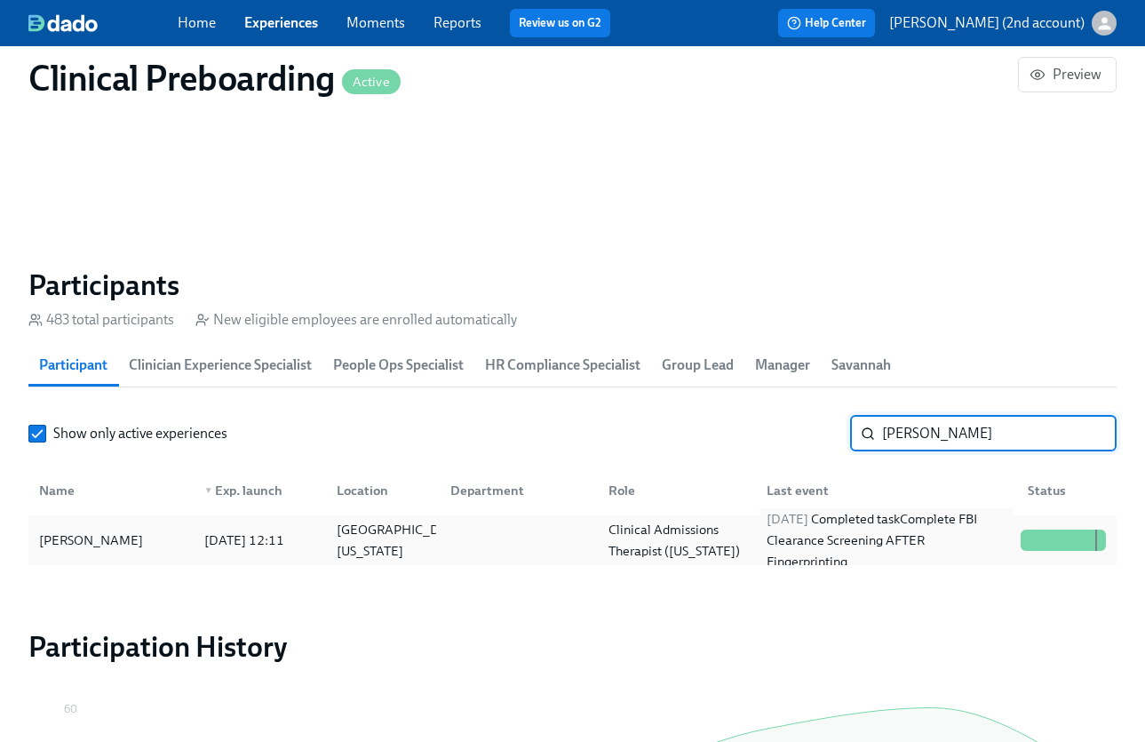
click at [872, 534] on div "2025/08/11 Completed task Complete FBI Clearance Screening AFTER Fingerprinting" at bounding box center [886, 540] width 254 height 64
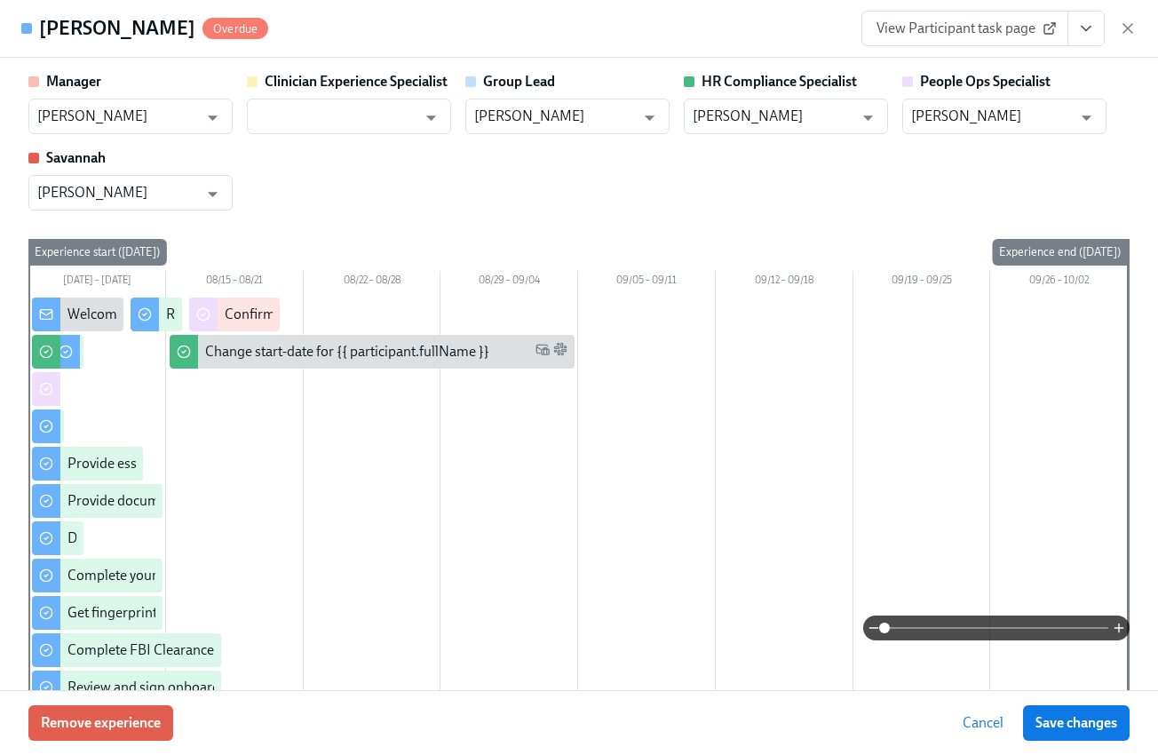
click at [1079, 33] on icon "View task page" at bounding box center [1086, 29] width 18 height 18
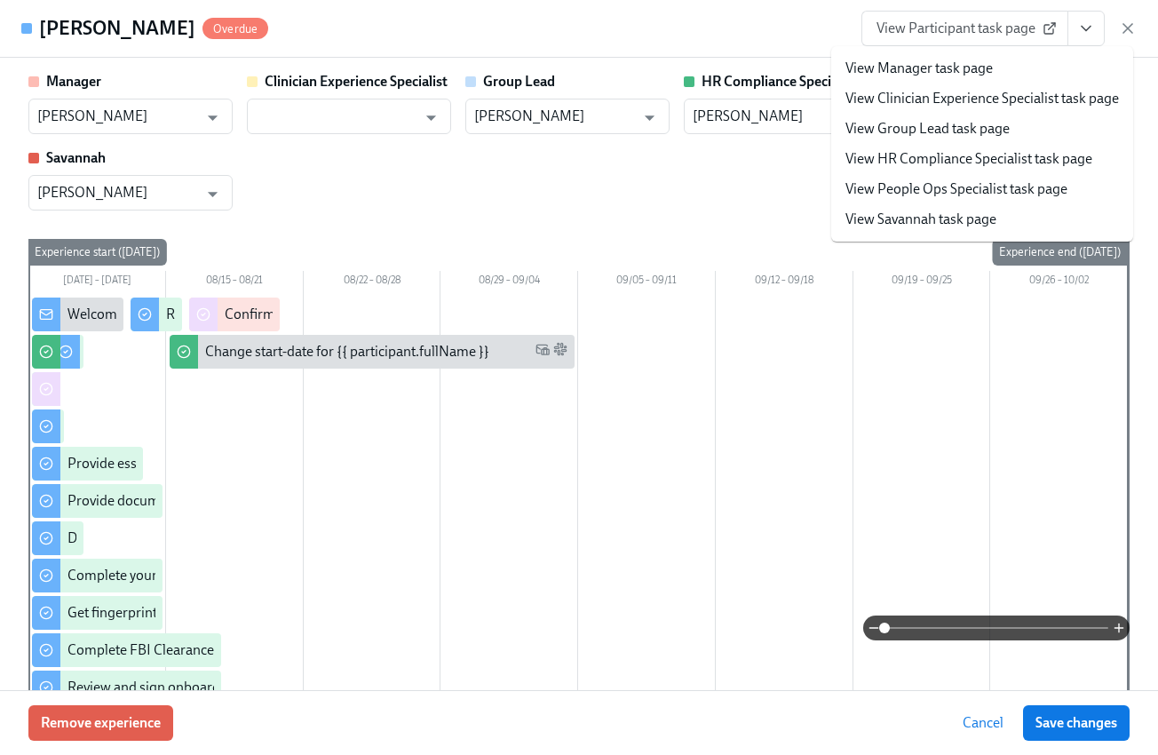
click at [971, 192] on link "View People Ops Specialist task page" at bounding box center [957, 189] width 222 height 20
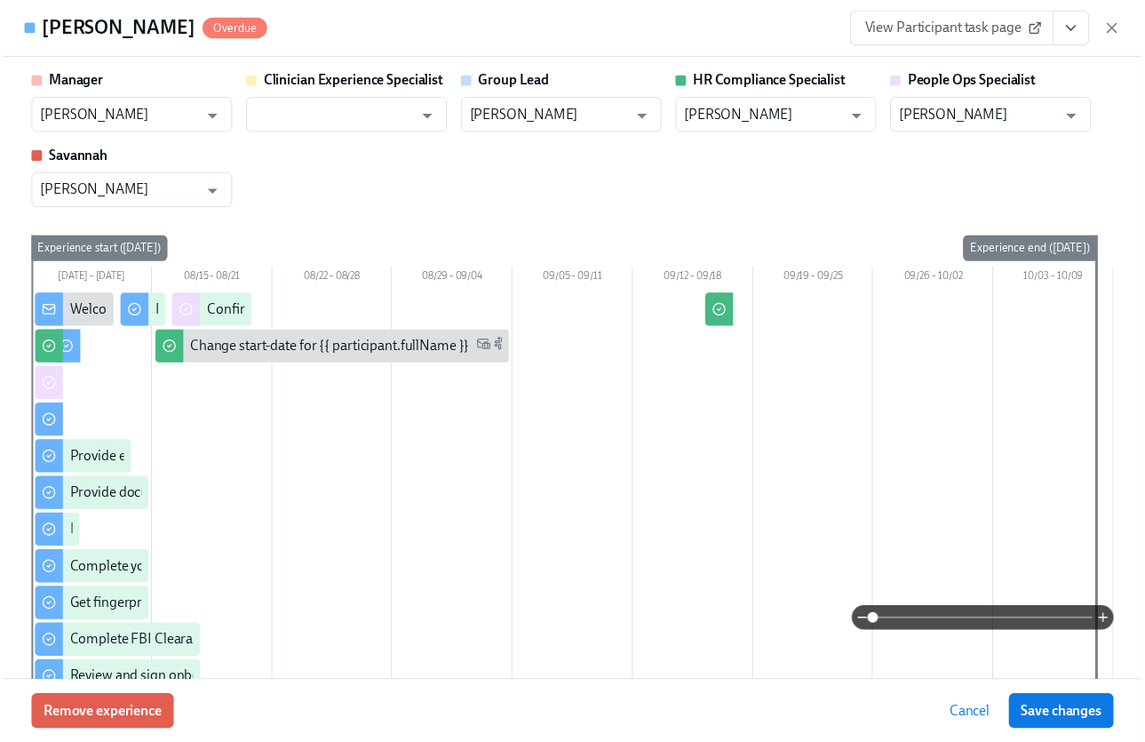
scroll to position [0, 22192]
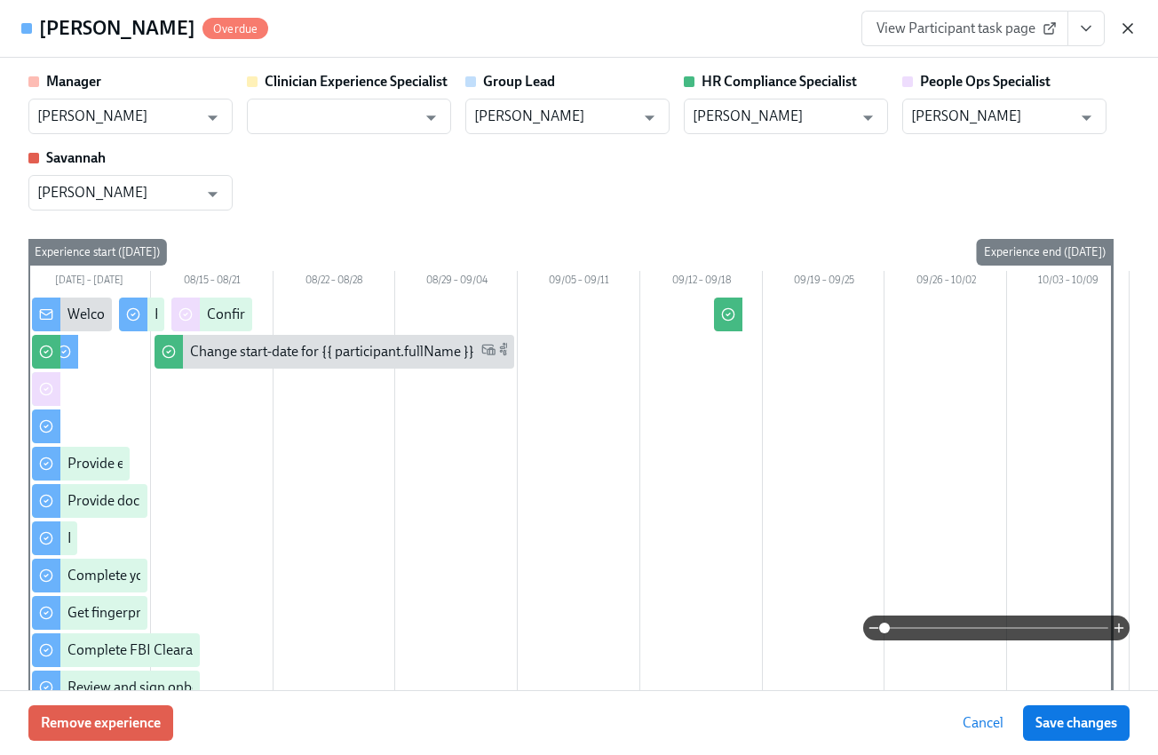
click at [1127, 28] on icon "button" at bounding box center [1128, 28] width 9 height 9
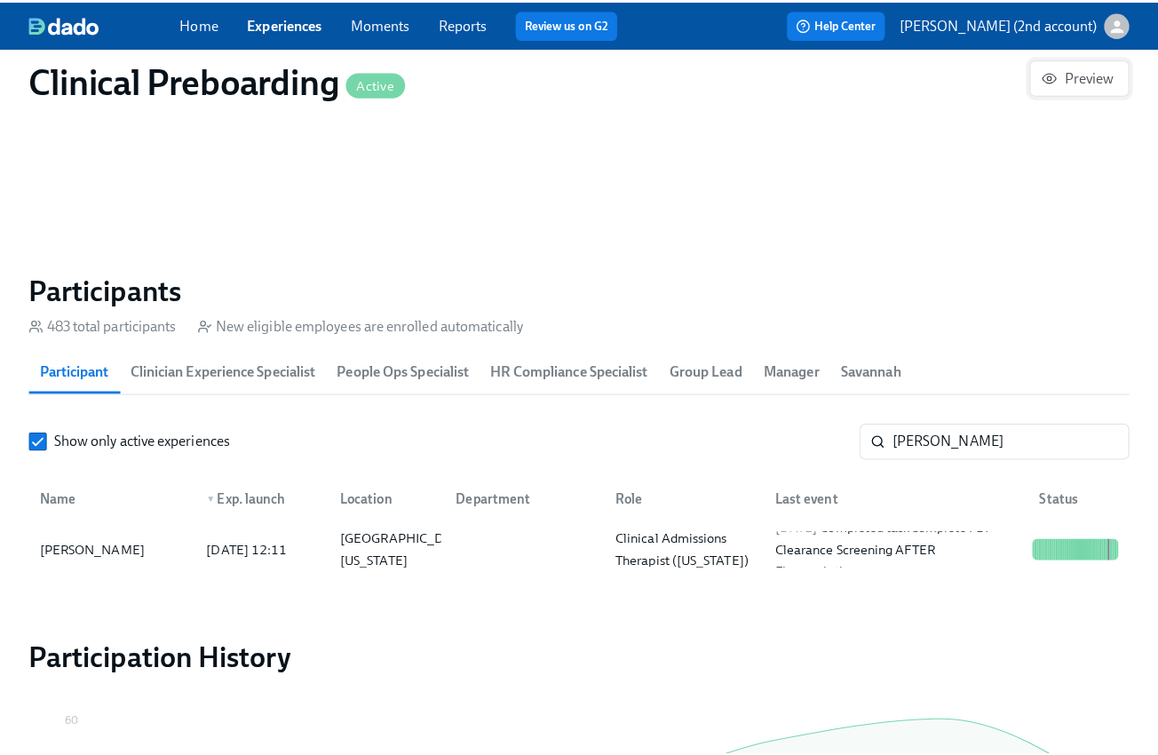
scroll to position [0, 22179]
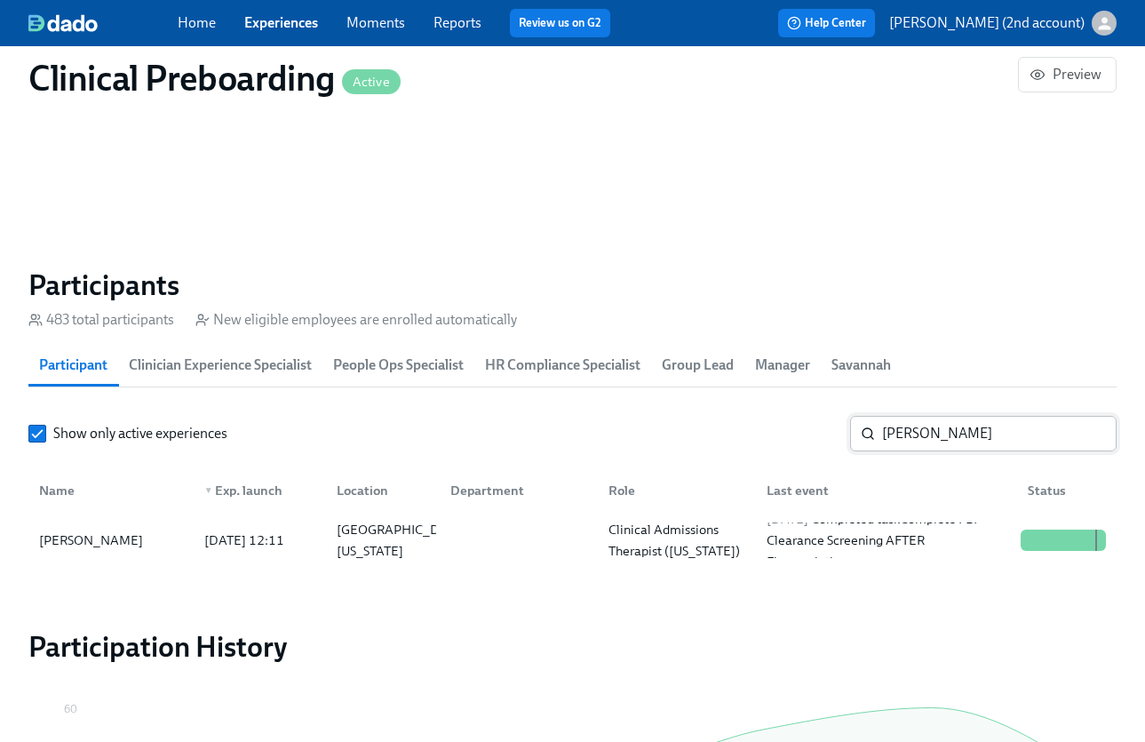
click at [993, 433] on input "Madison Wimmer" at bounding box center [999, 434] width 234 height 36
paste input "Elexis Coleman"
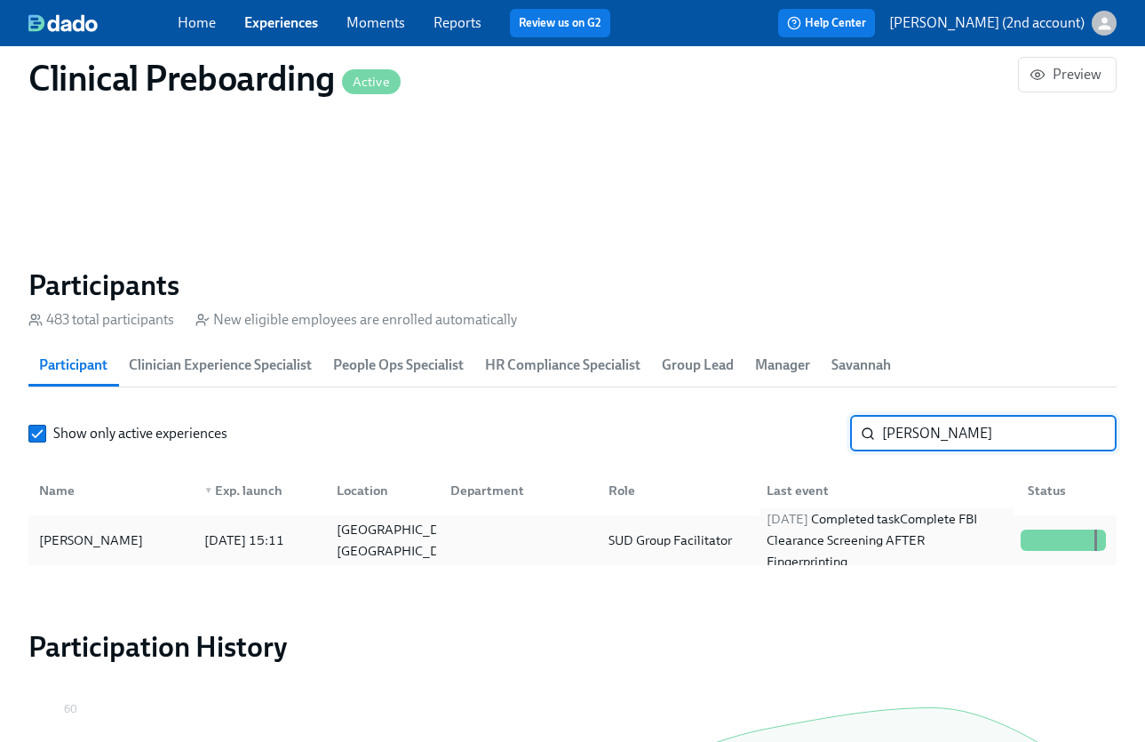
click at [959, 533] on div "2025/09/16 Completed task Complete FBI Clearance Screening AFTER Fingerprinting" at bounding box center [886, 540] width 254 height 64
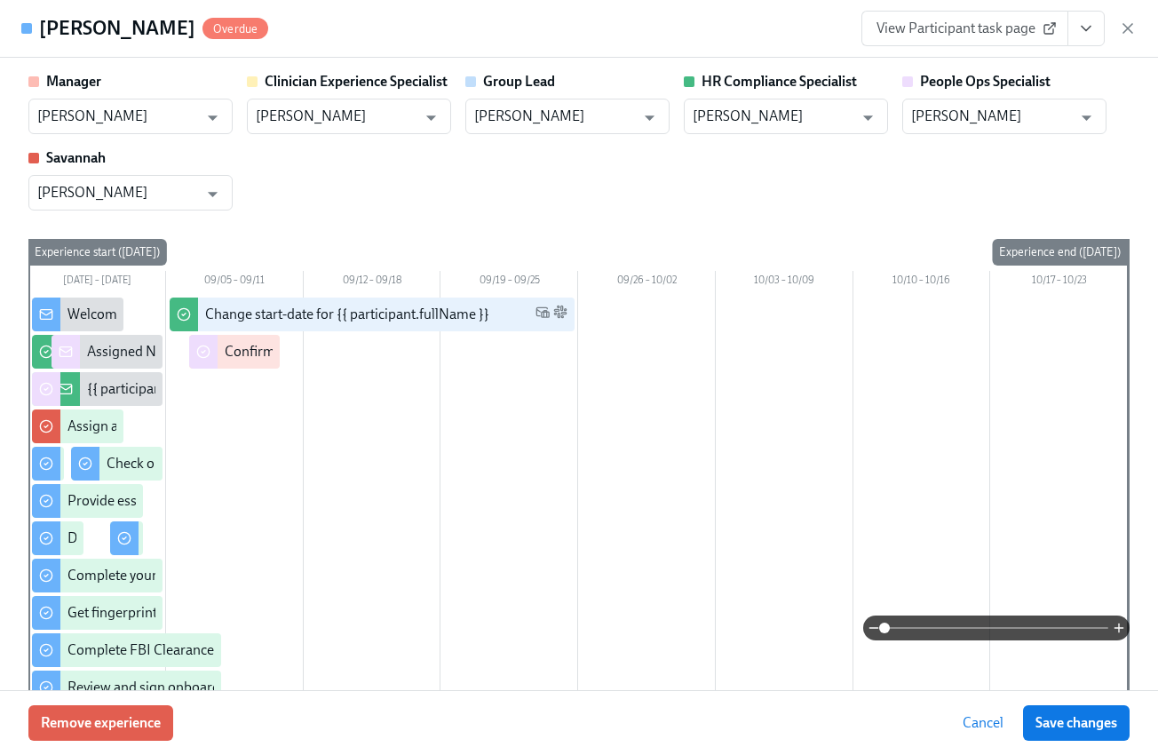
click at [1088, 37] on button "View task page" at bounding box center [1086, 29] width 37 height 36
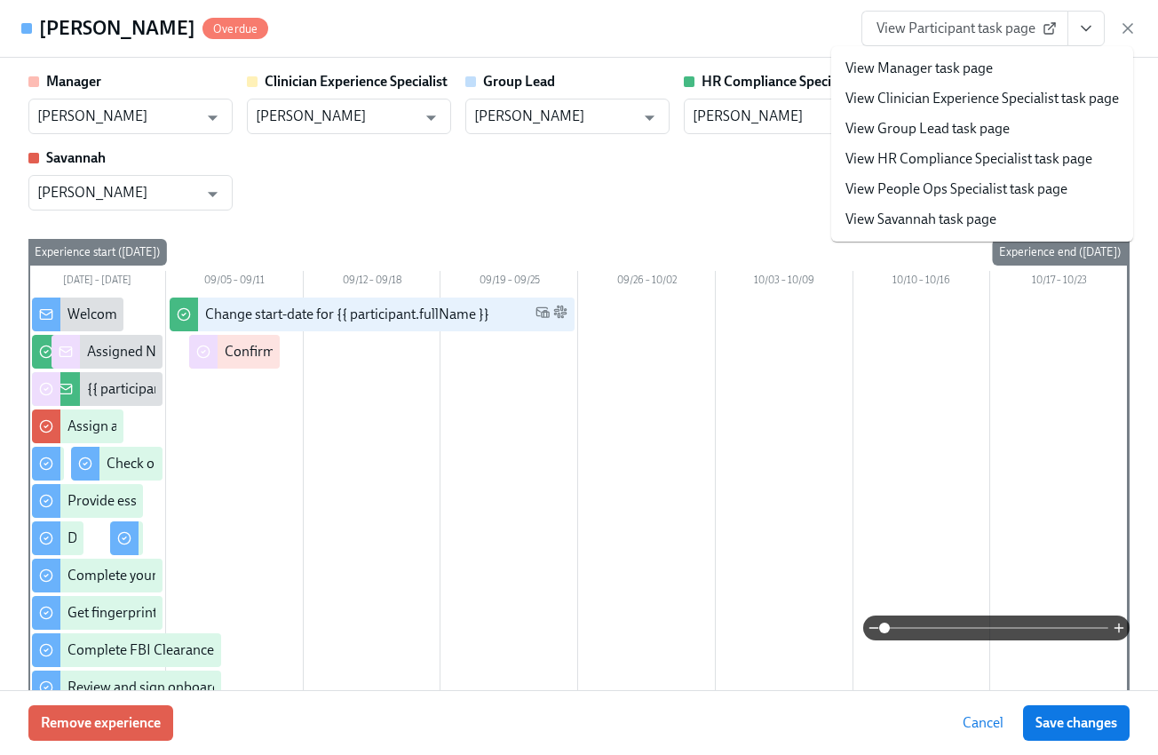
click at [984, 190] on link "View People Ops Specialist task page" at bounding box center [957, 189] width 222 height 20
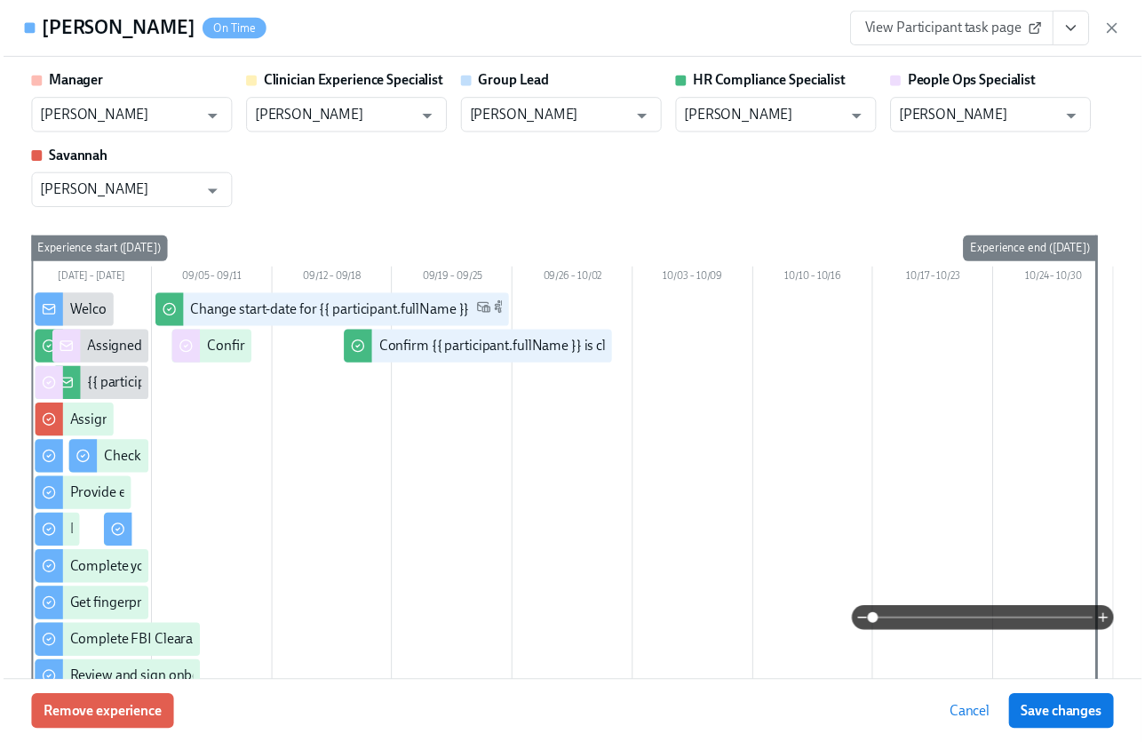
scroll to position [0, 22192]
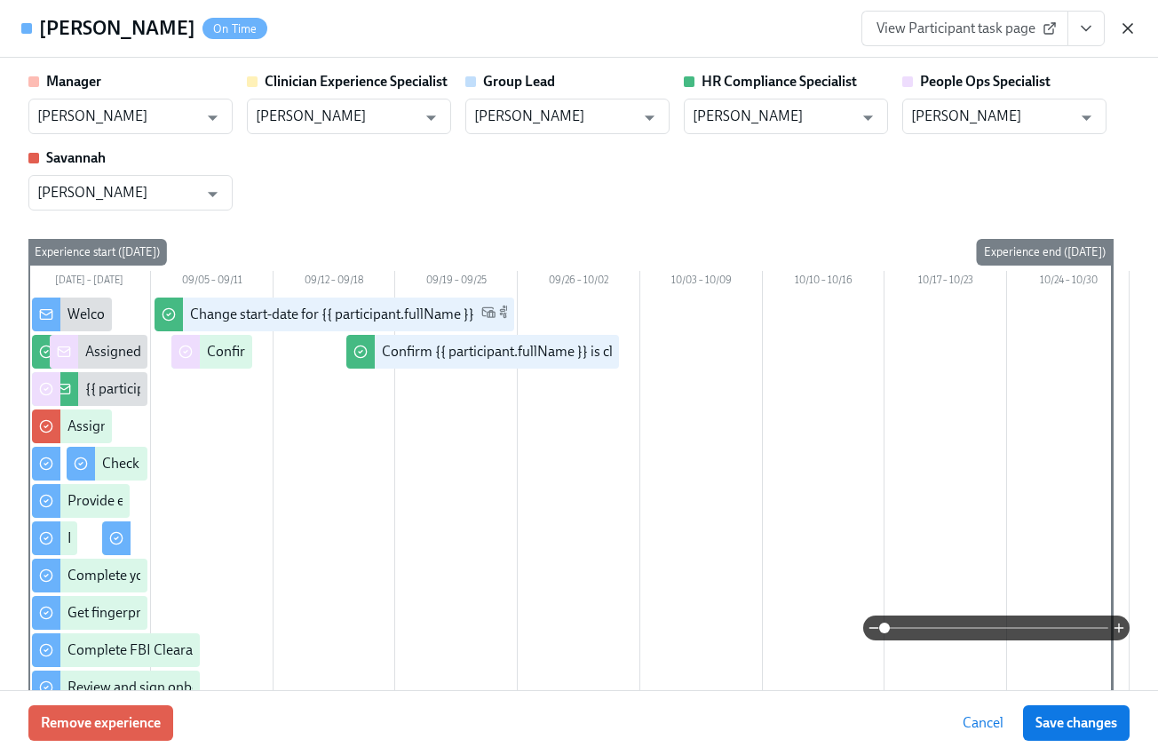
click at [1130, 30] on icon "button" at bounding box center [1128, 28] width 9 height 9
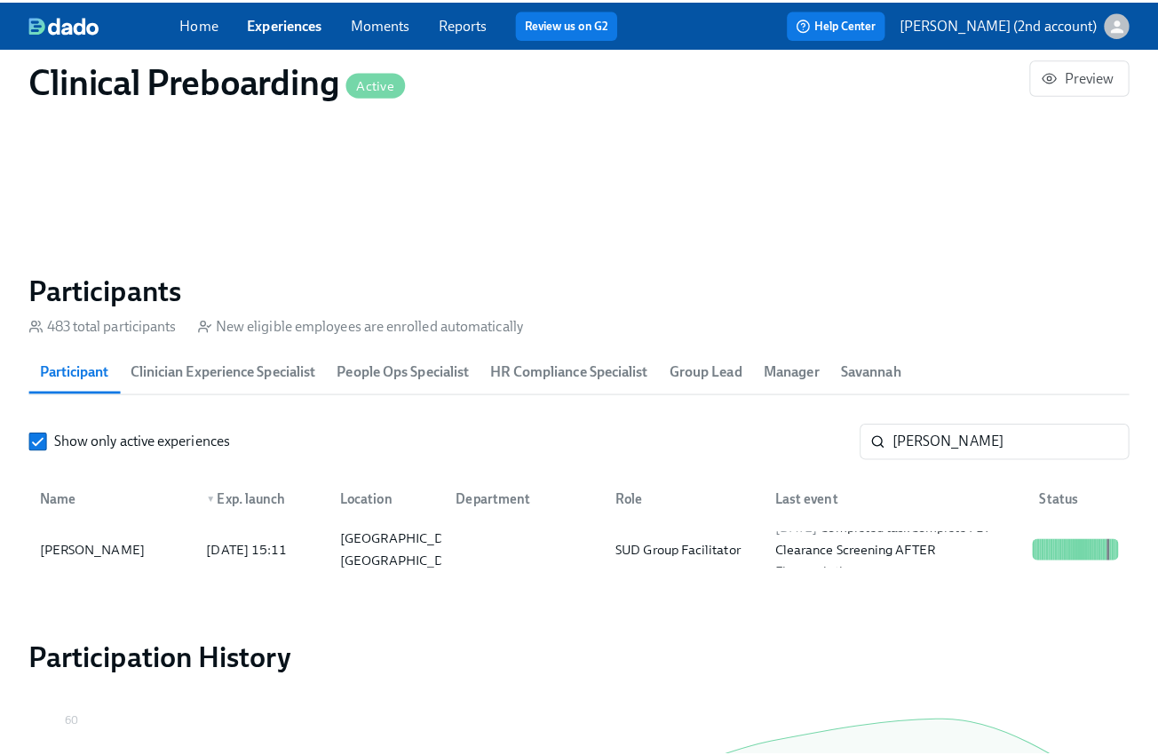
scroll to position [0, 22179]
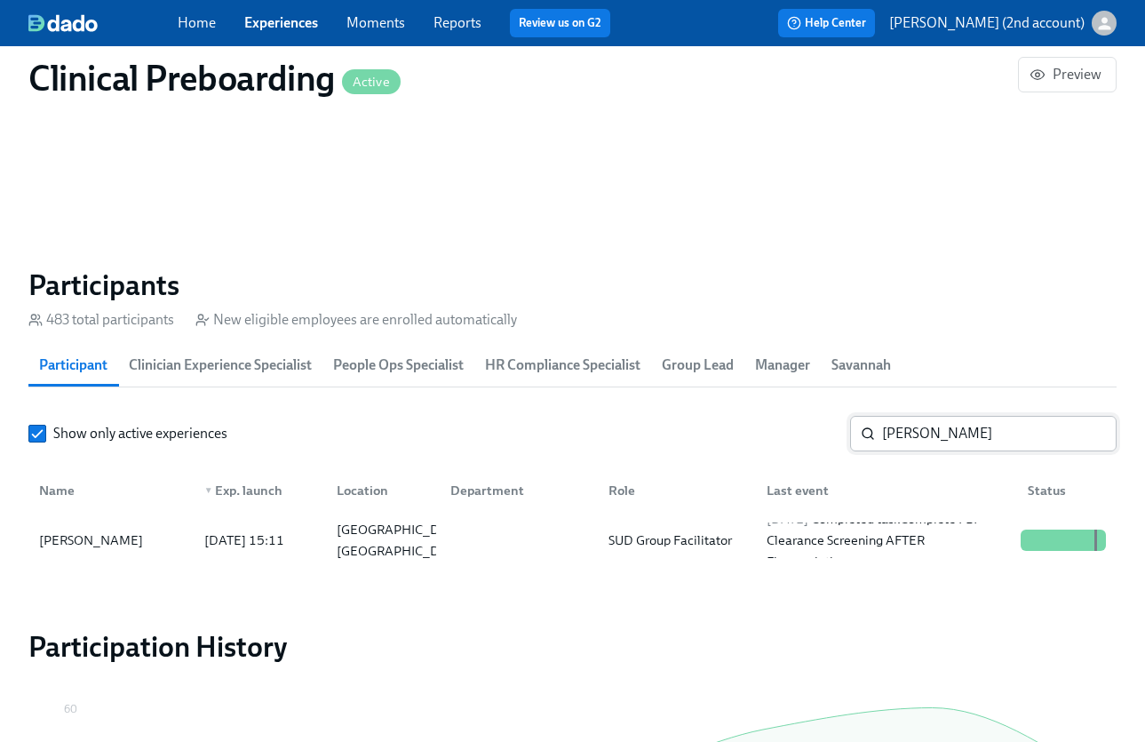
click at [917, 429] on input "Elexis Coleman" at bounding box center [999, 434] width 234 height 36
paste input "Linda Jackso"
type input "Linda Jackson"
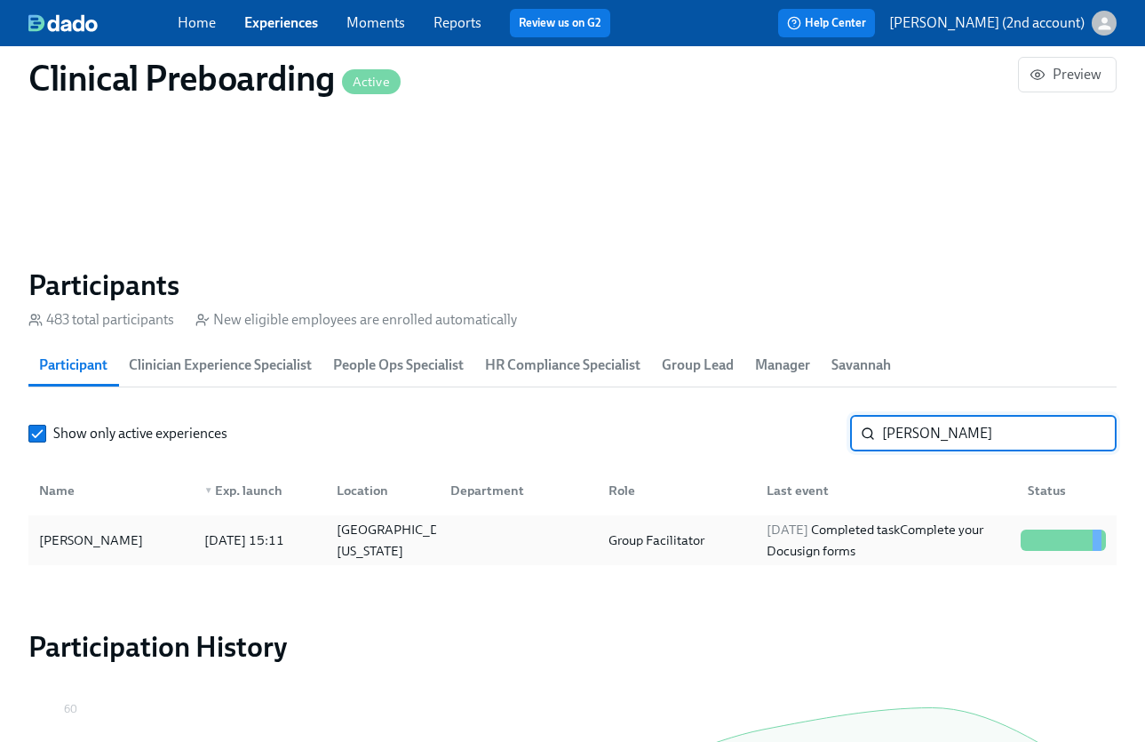
click at [893, 536] on div "2025/09/10 Completed task Complete your Docusign forms" at bounding box center [886, 540] width 254 height 43
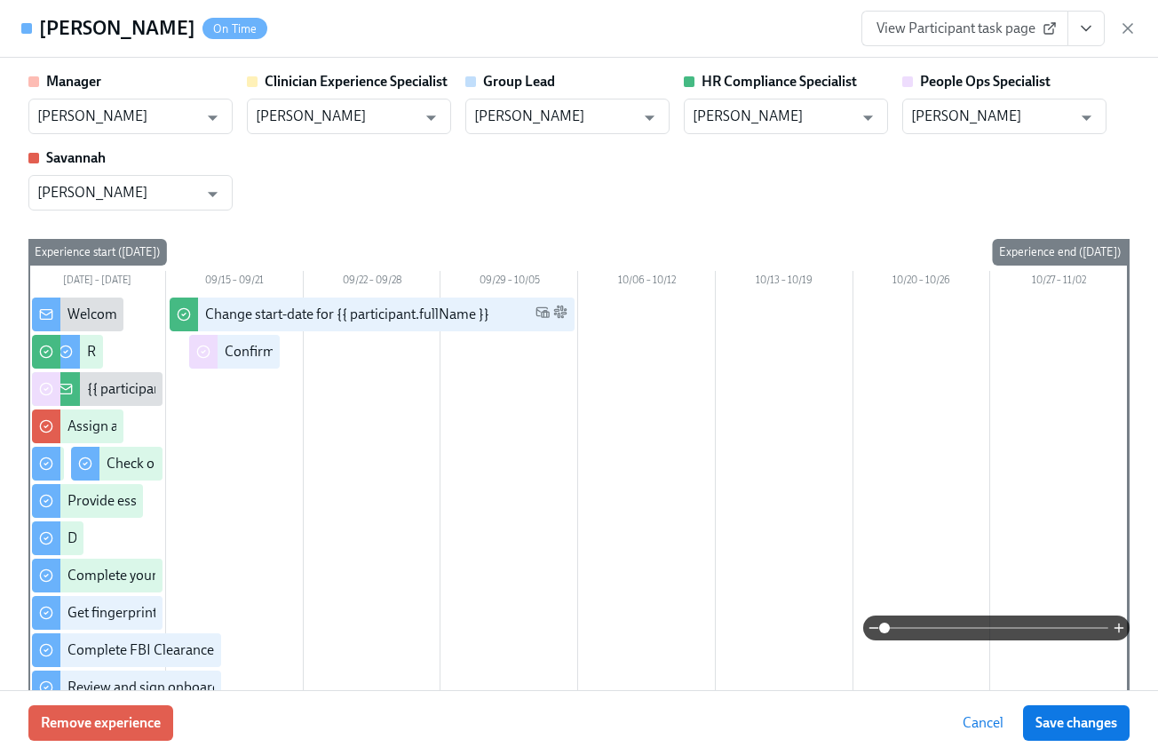
click at [1088, 40] on button "View task page" at bounding box center [1086, 29] width 37 height 36
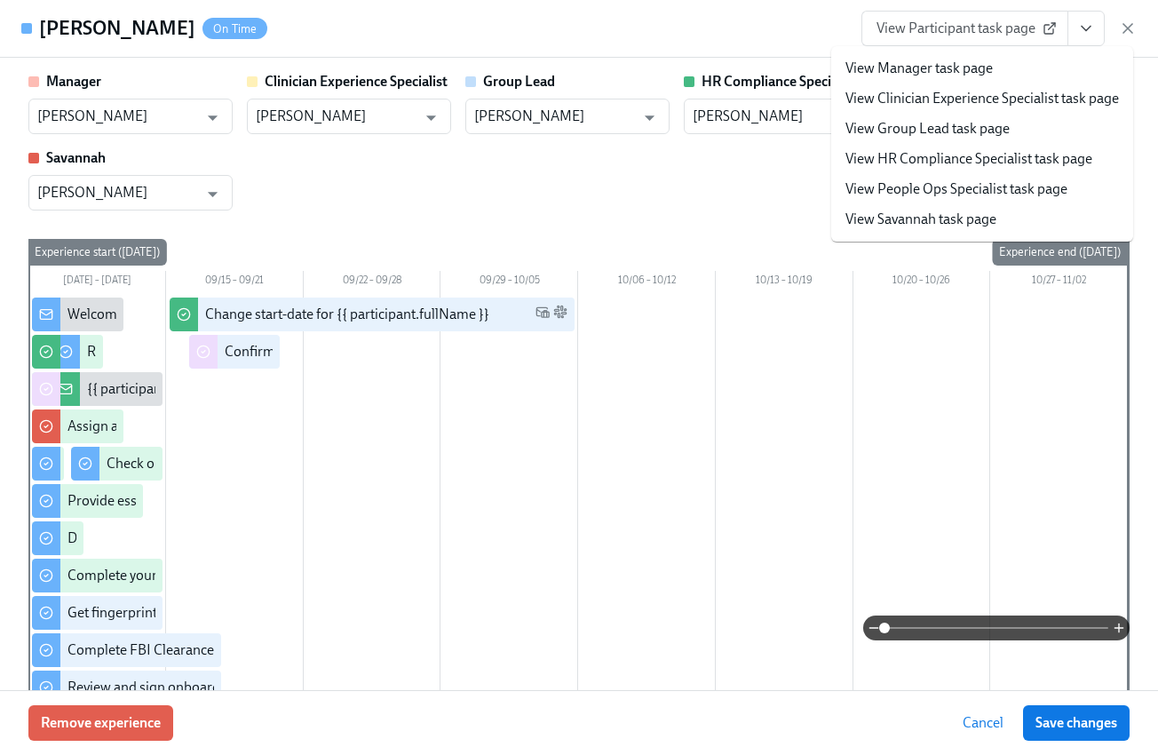
click at [995, 192] on link "View People Ops Specialist task page" at bounding box center [957, 189] width 222 height 20
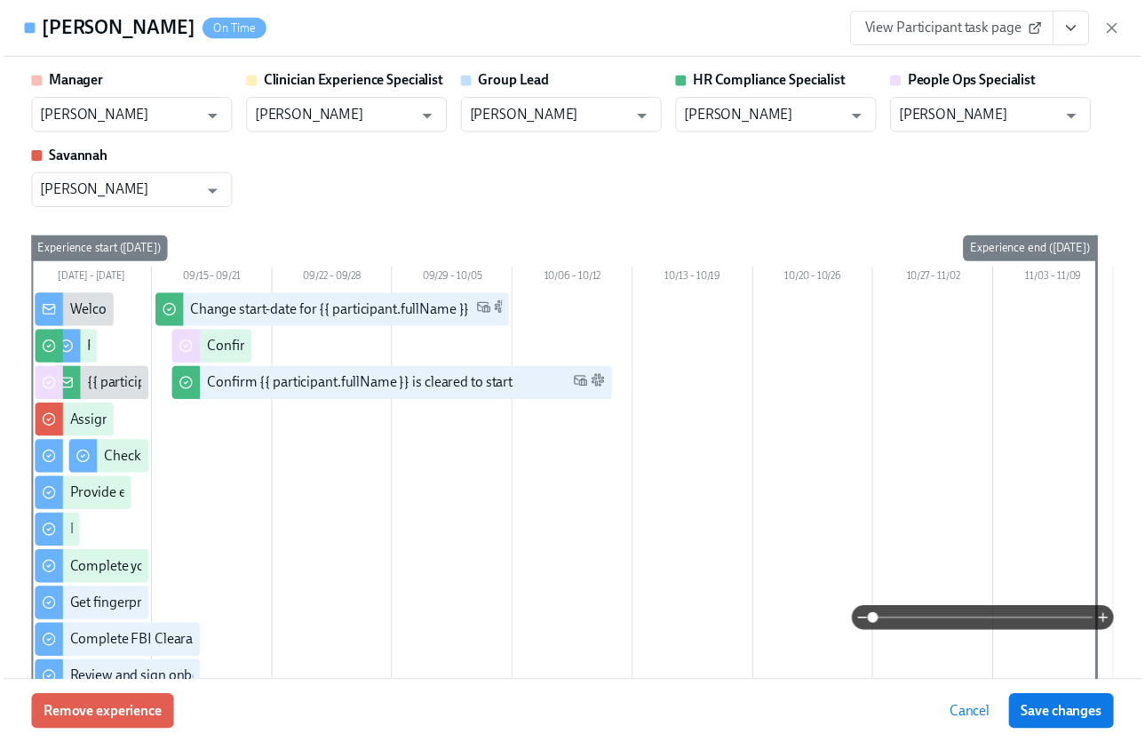
scroll to position [0, 22192]
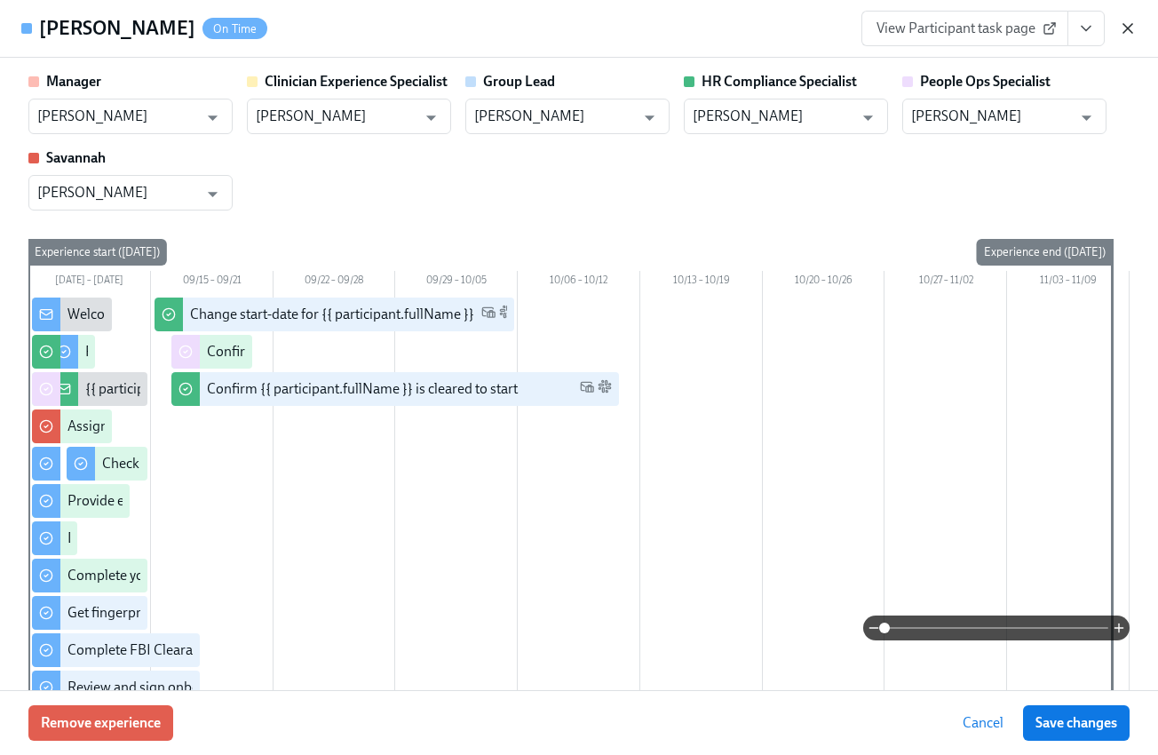
click at [1128, 27] on icon "button" at bounding box center [1128, 28] width 9 height 9
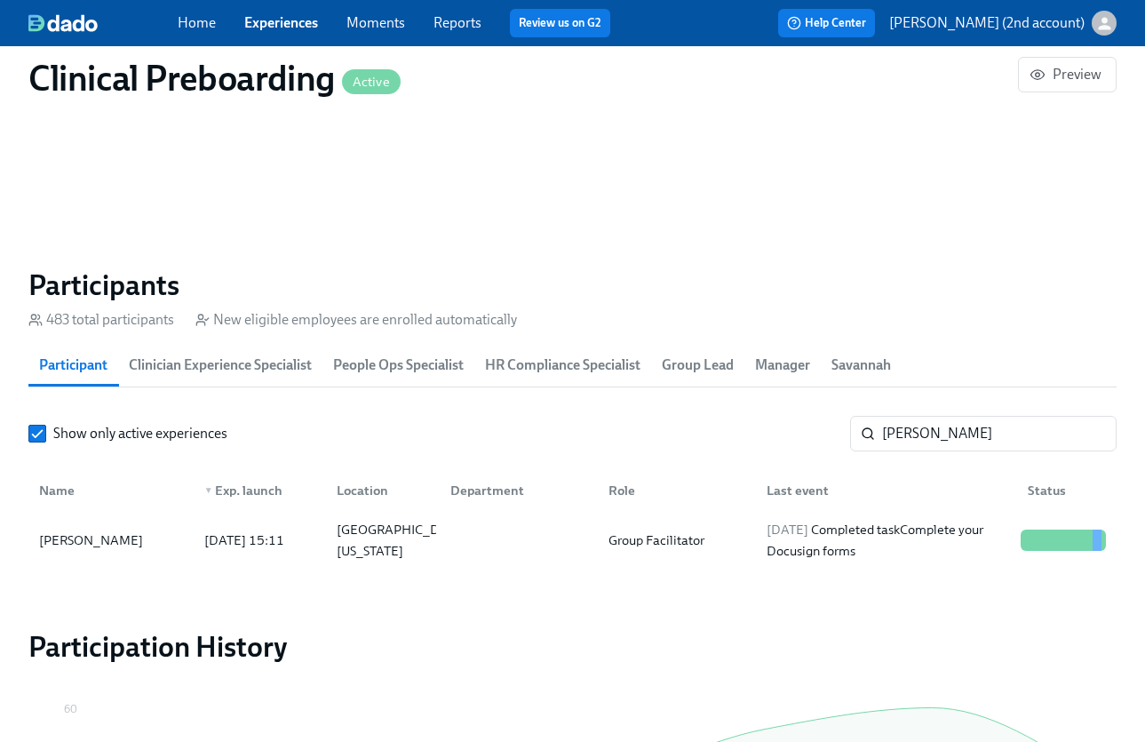
scroll to position [0, 22179]
click at [269, 26] on link "Experiences" at bounding box center [281, 22] width 74 height 17
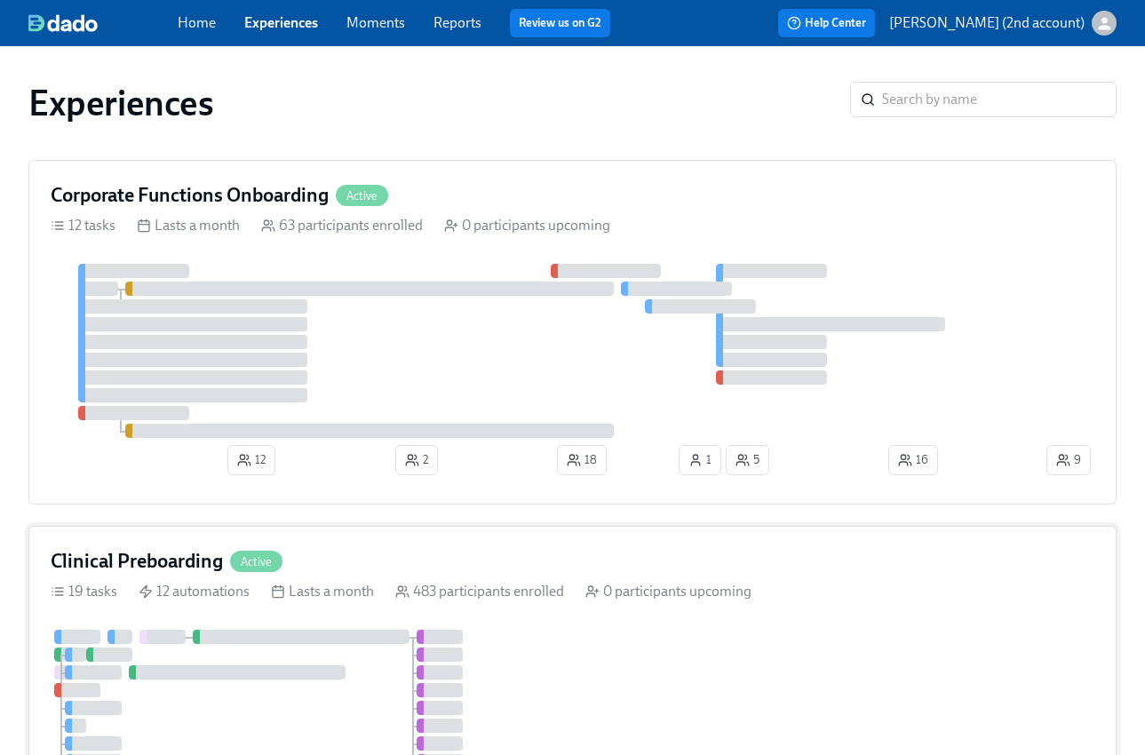
click at [498, 575] on div "Clinical Preboarding Active 19 tasks 12 automations Lasts a month 483 participa…" at bounding box center [572, 734] width 1088 height 416
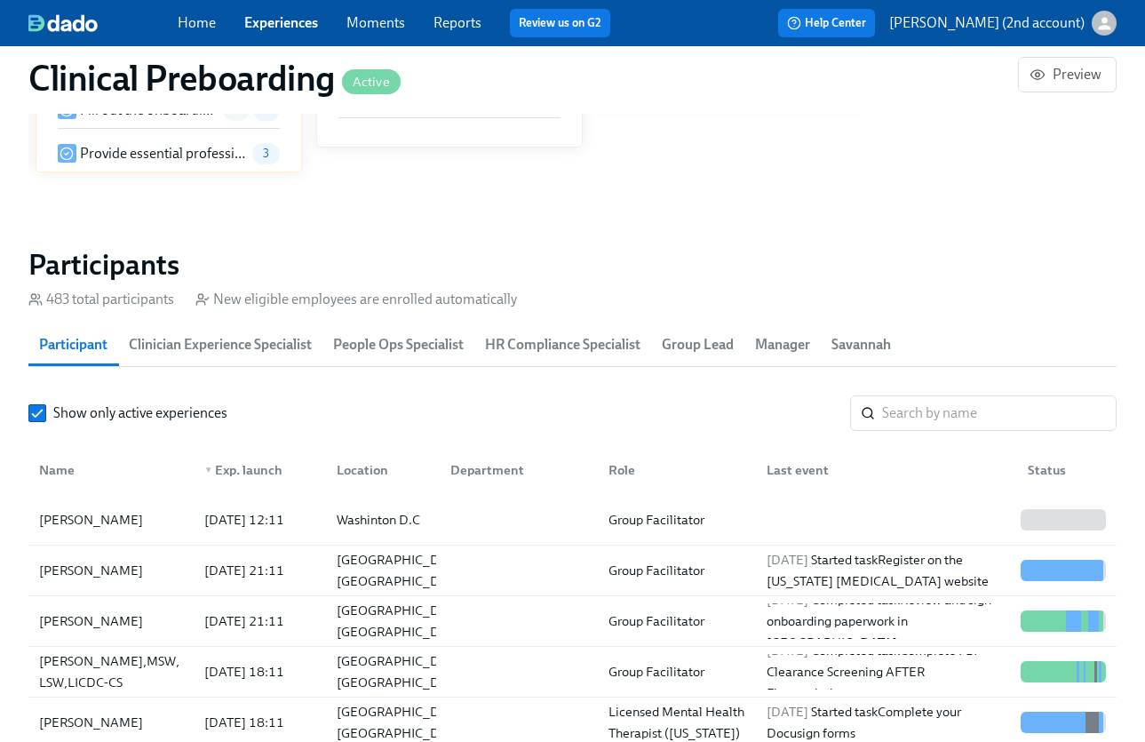
scroll to position [0, 20762]
click at [927, 409] on input "search" at bounding box center [999, 413] width 234 height 36
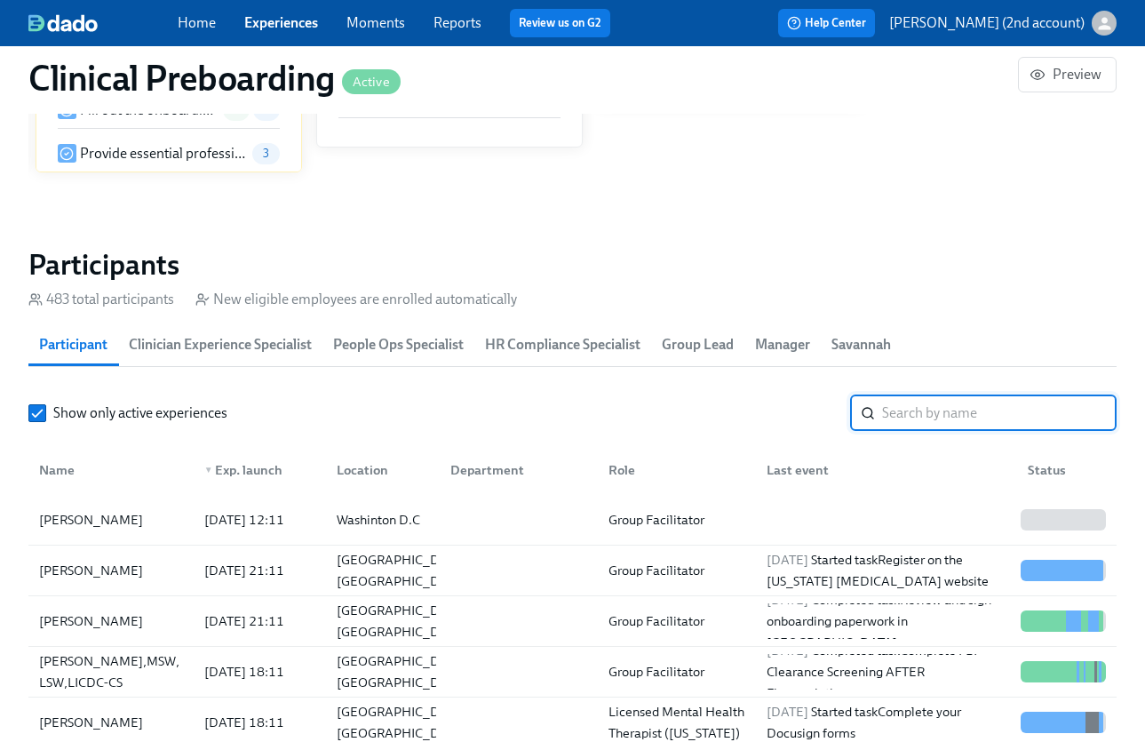
paste input "Valante Jackson"
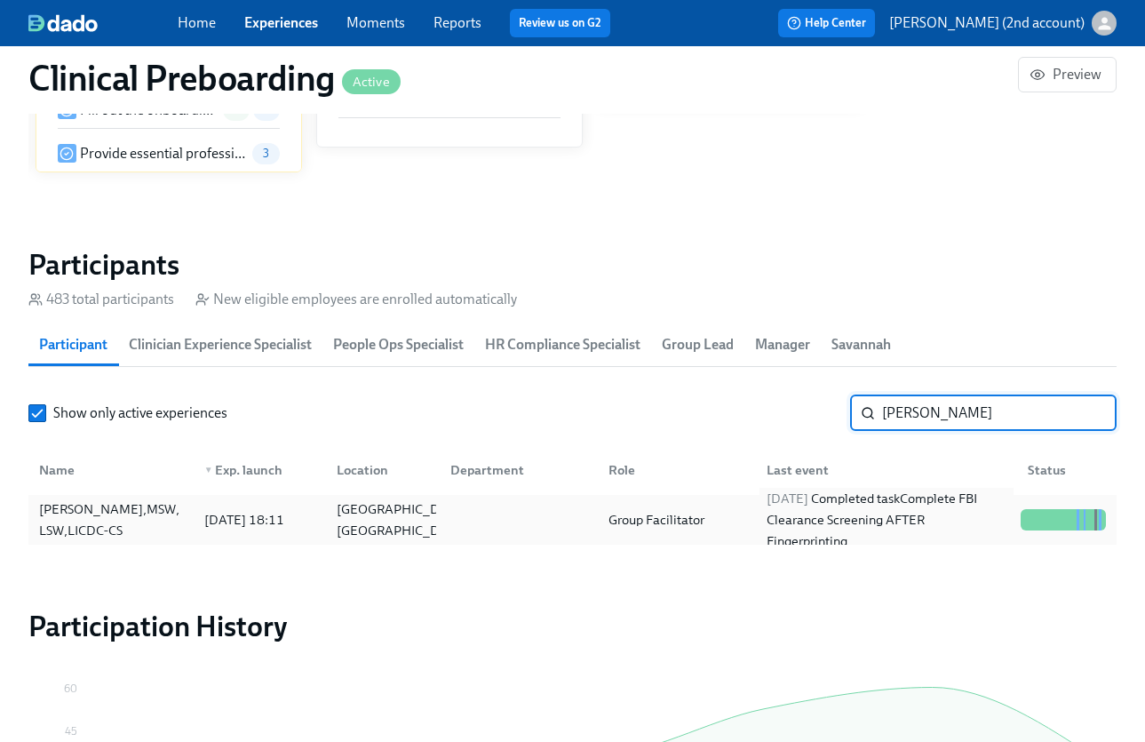
click at [901, 520] on div "2025/09/16 Completed task Complete FBI Clearance Screening AFTER Fingerprinting" at bounding box center [886, 520] width 254 height 64
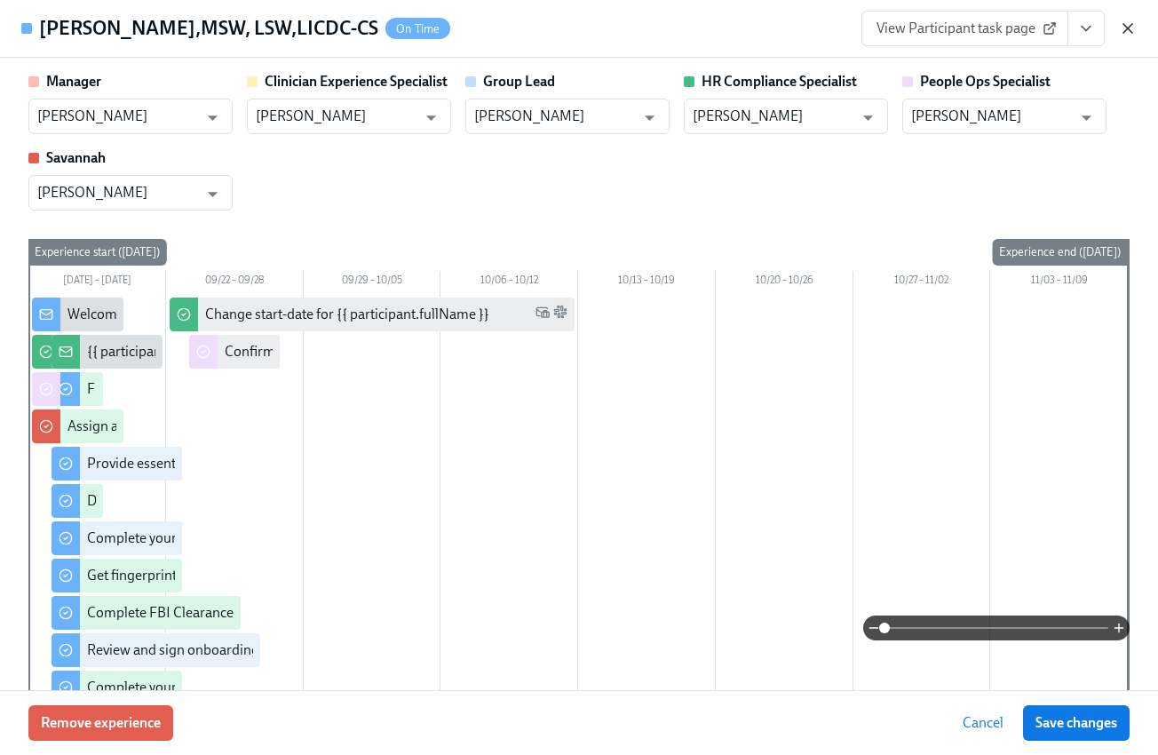
click at [1129, 27] on icon "button" at bounding box center [1128, 28] width 9 height 9
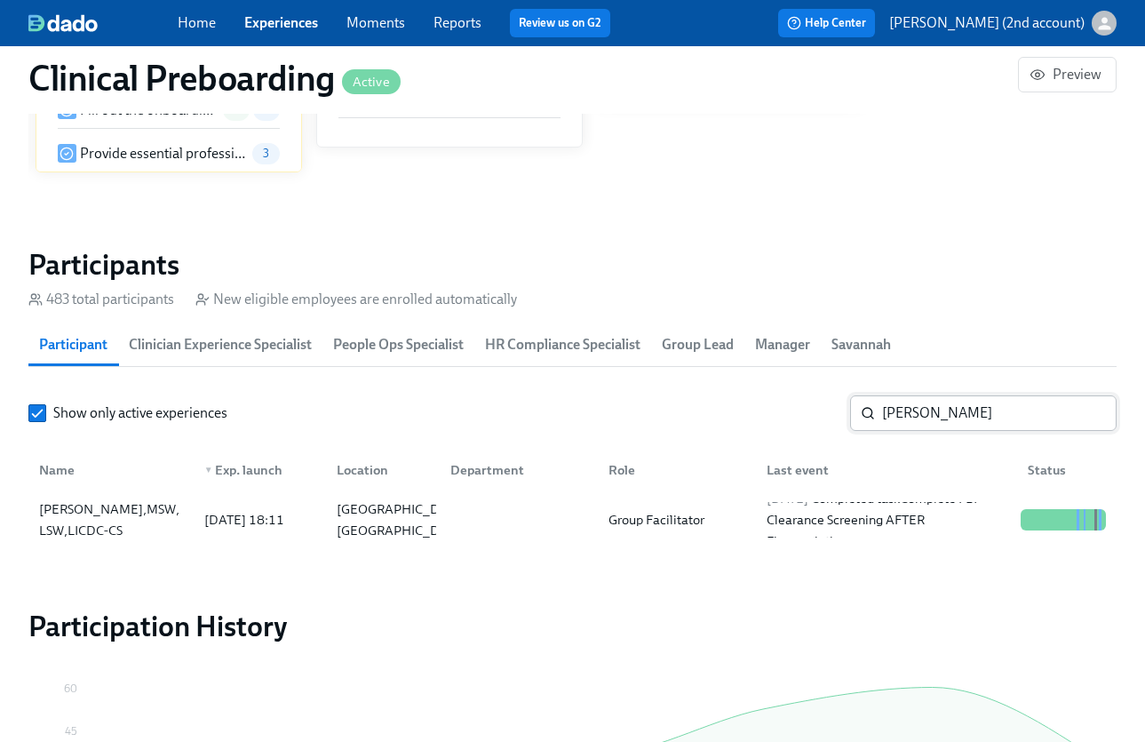
click at [963, 414] on input "Valante Jackson" at bounding box center [999, 413] width 234 height 36
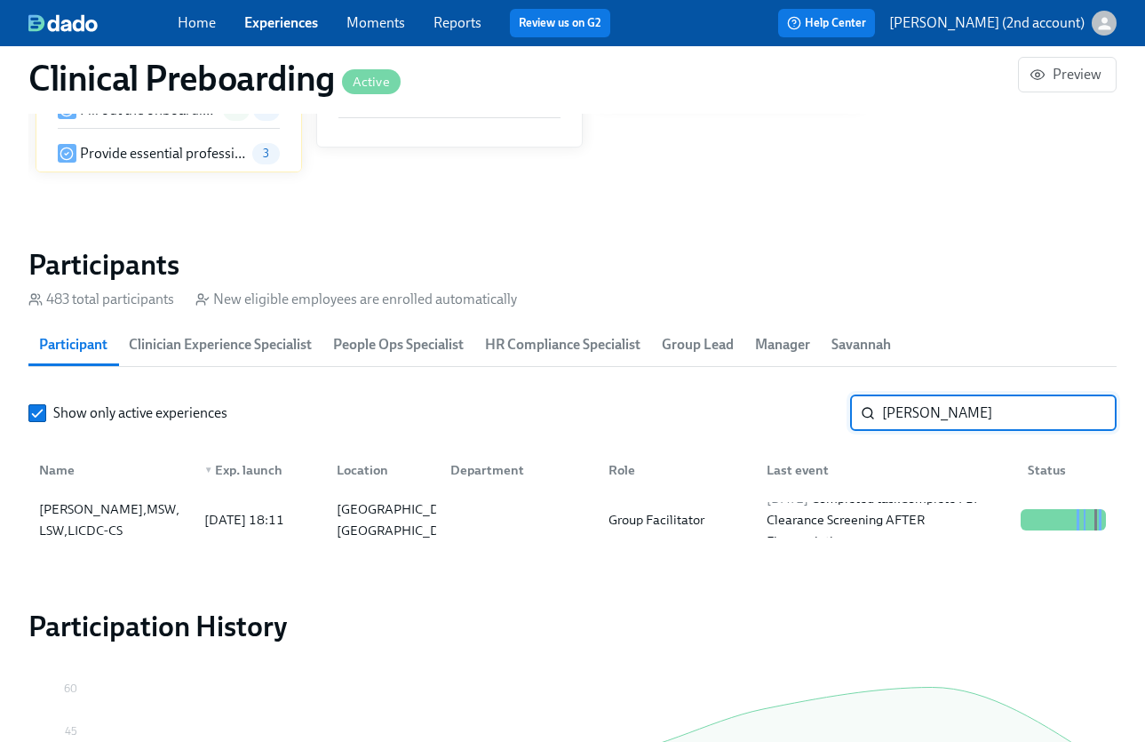
click at [963, 414] on input "Valante Jackson" at bounding box center [999, 413] width 234 height 36
paste input "Raven Crenshaw"
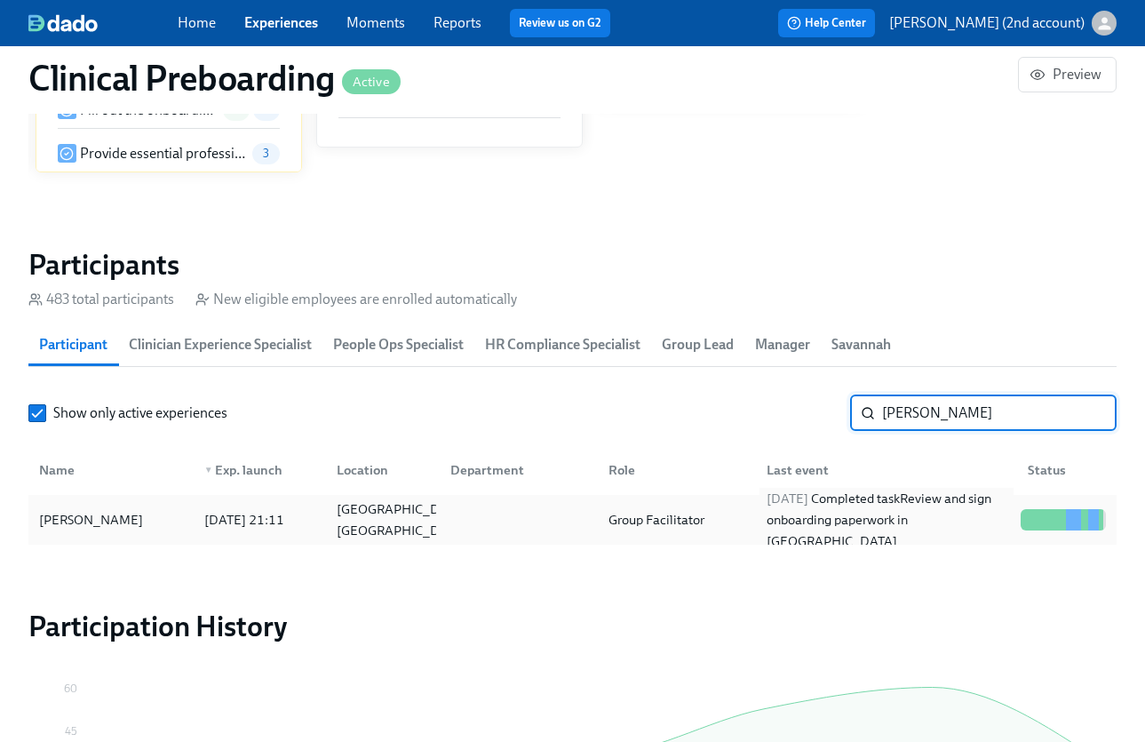
click at [816, 520] on div "2025/09/16 Completed task Review and sign onboarding paperwork in UKG" at bounding box center [886, 520] width 254 height 64
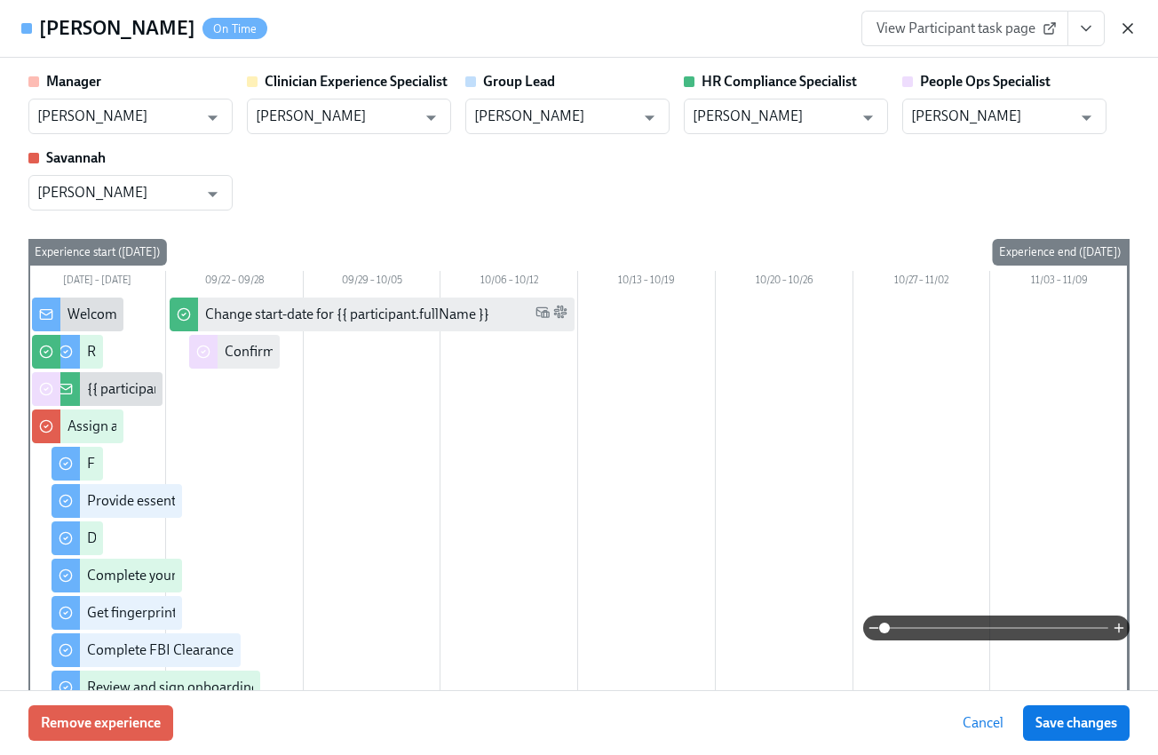
click at [1122, 28] on icon "button" at bounding box center [1128, 29] width 18 height 18
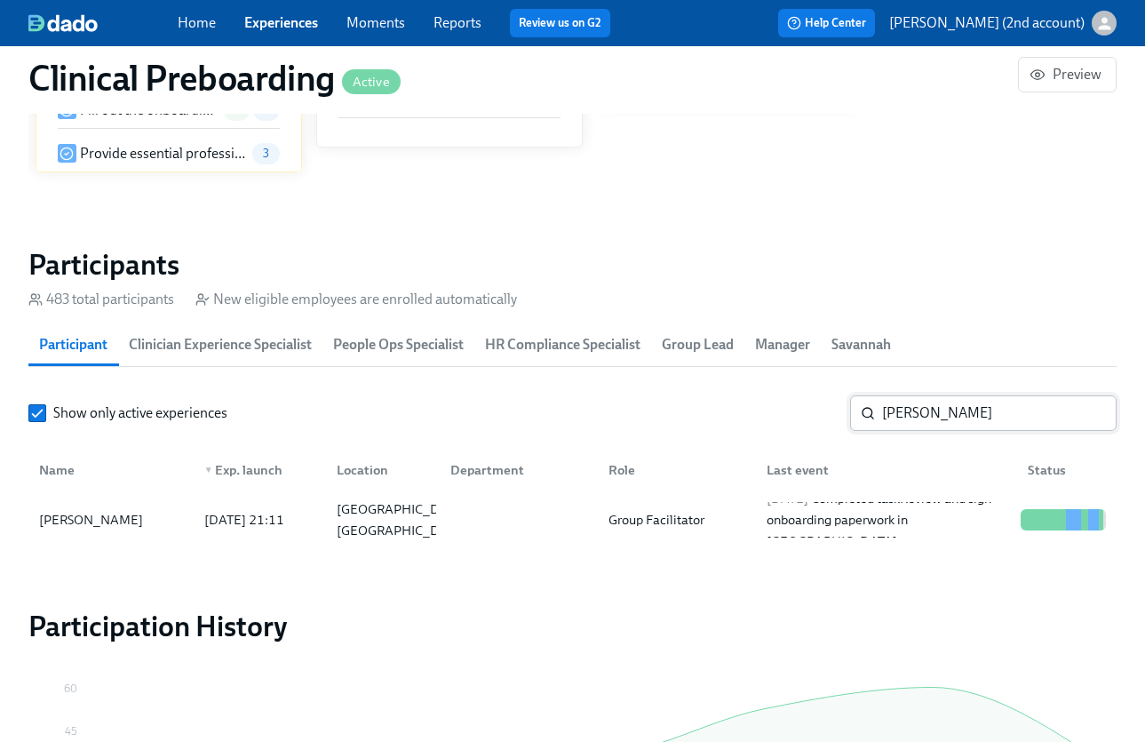
click at [990, 411] on input "Raven Crenshaw" at bounding box center [999, 413] width 234 height 36
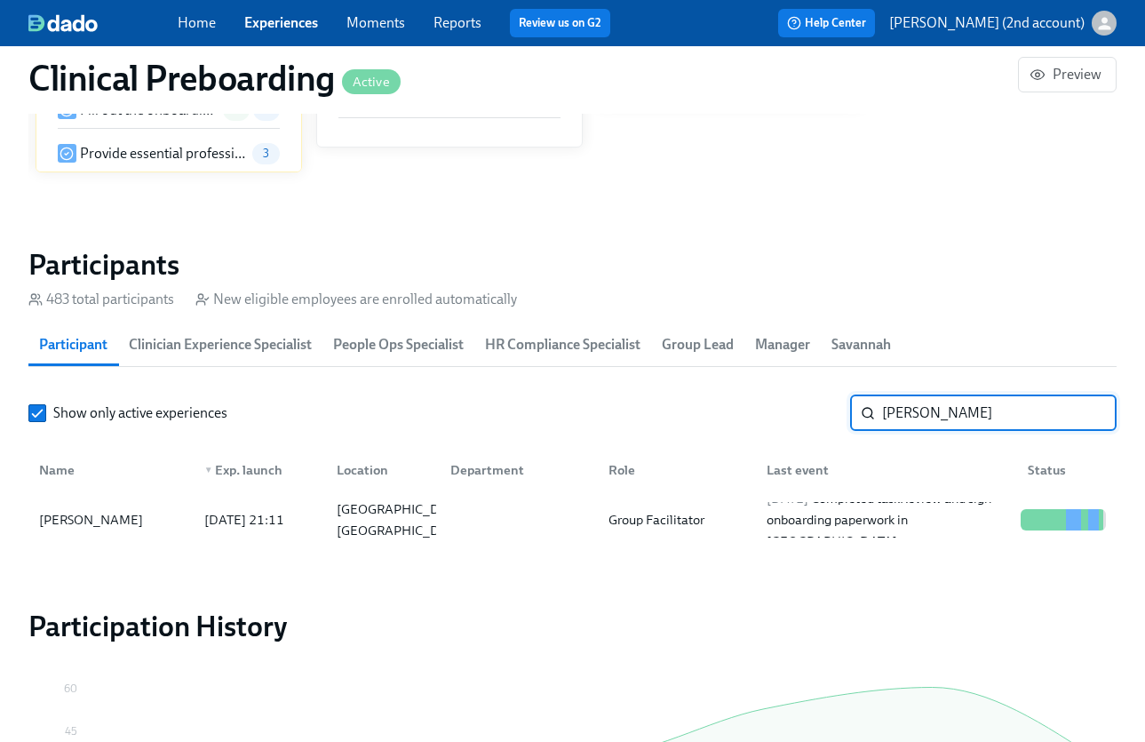
click at [989, 411] on input "Raven Crenshaw" at bounding box center [999, 413] width 234 height 36
paste input "Xakaiya Thomas"
click at [705, 524] on div "Group Facilitator" at bounding box center [656, 519] width 110 height 21
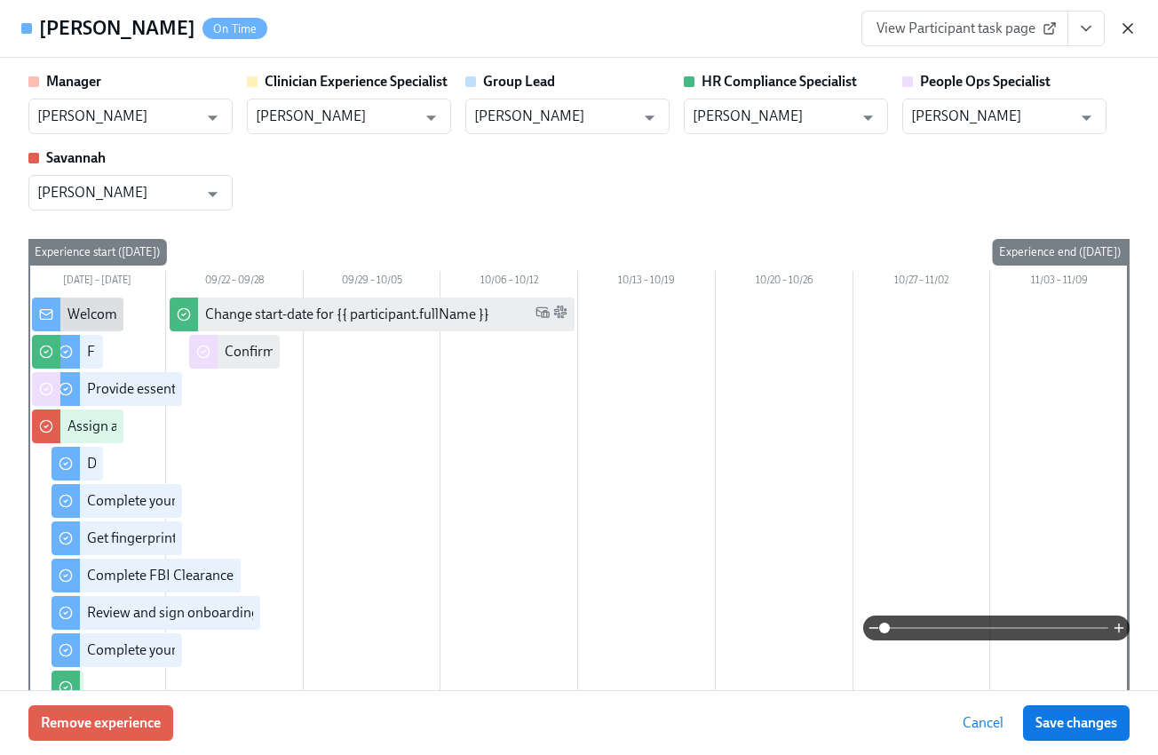
click at [1136, 30] on icon "button" at bounding box center [1128, 29] width 18 height 18
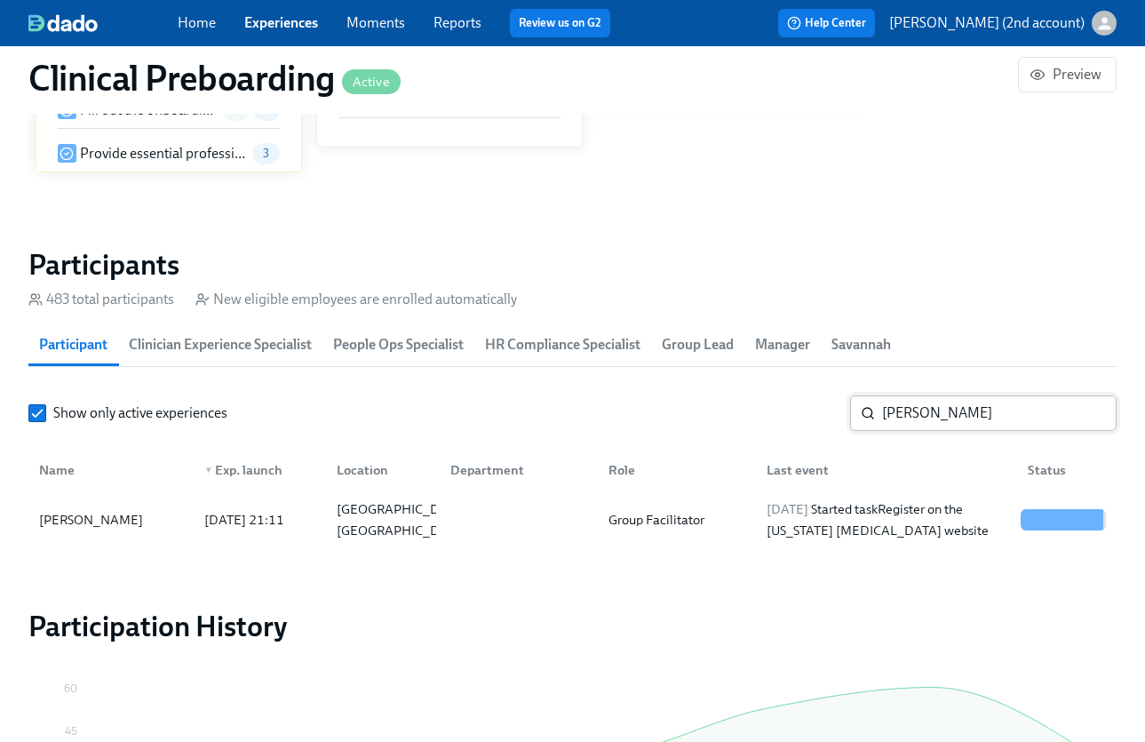
click at [940, 417] on input "Xakaiya Thomas" at bounding box center [999, 413] width 234 height 36
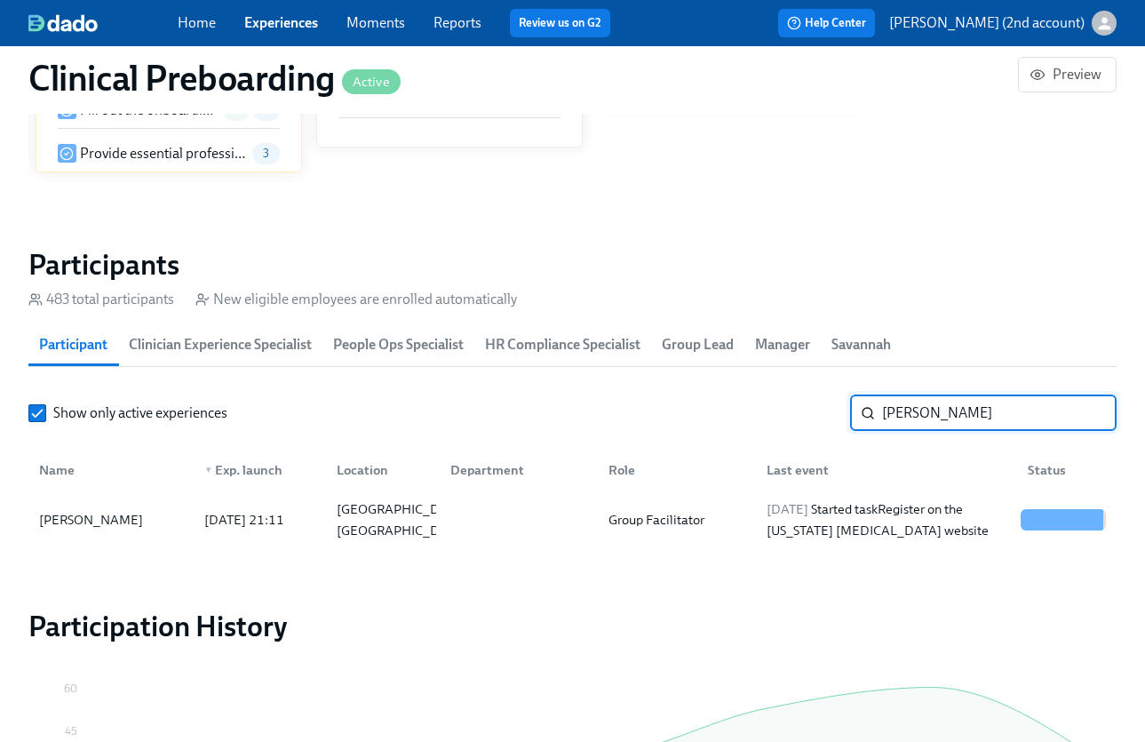
click at [939, 416] on input "Xakaiya Thomas" at bounding box center [999, 413] width 234 height 36
click at [938, 416] on input "Xakaiya Thomas" at bounding box center [999, 413] width 234 height 36
paste input "Denasia Alston-Walker"
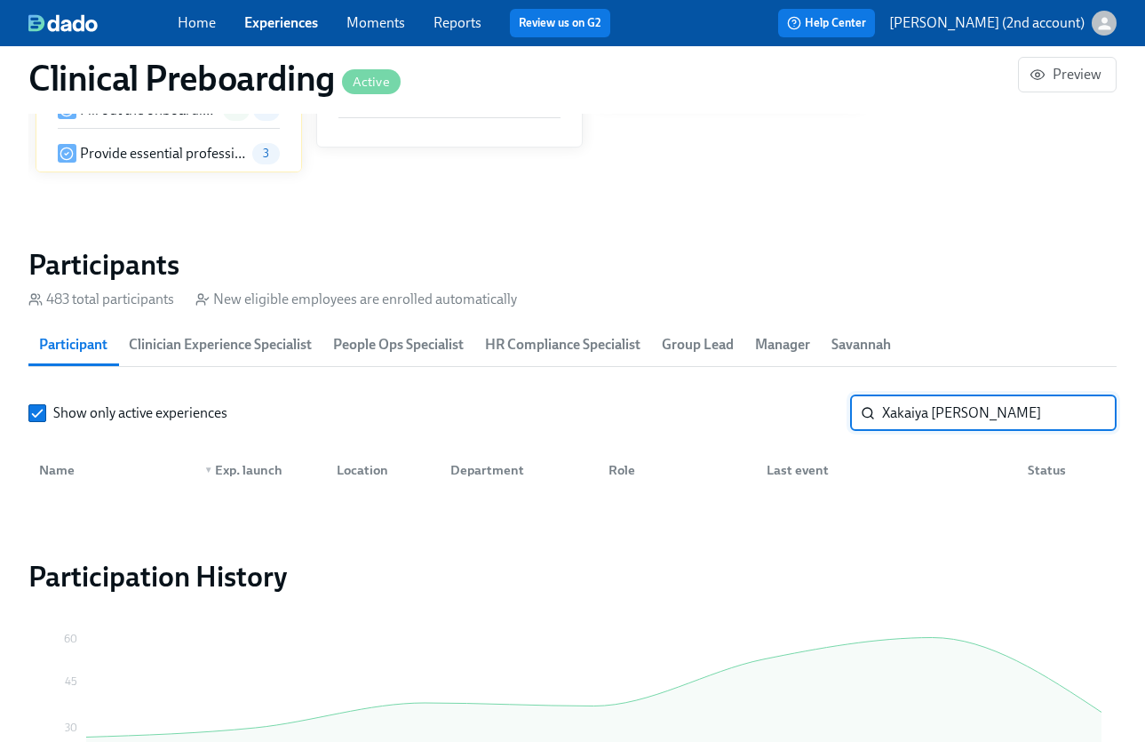
click at [933, 411] on input "Xakaiya Denasia Alston-Walker" at bounding box center [999, 413] width 234 height 36
drag, startPoint x: 926, startPoint y: 411, endPoint x: 1084, endPoint y: 425, distance: 158.7
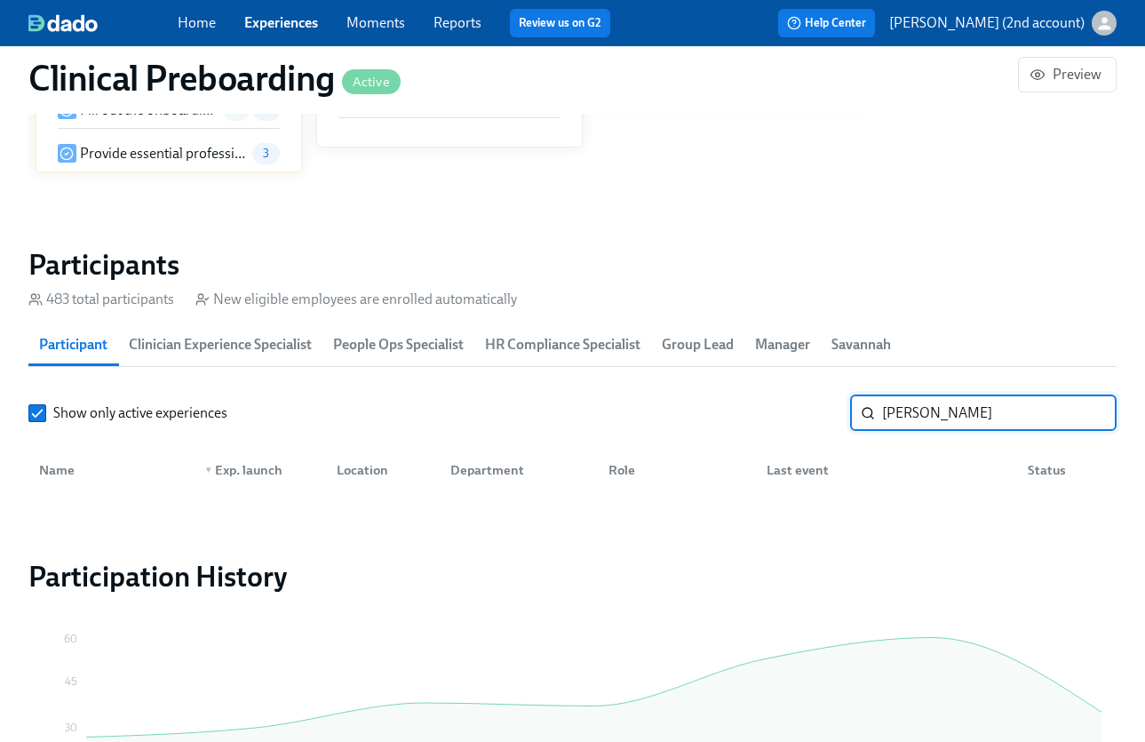
click at [1084, 425] on input "Denasia Alston-Walker" at bounding box center [999, 413] width 234 height 36
drag, startPoint x: 960, startPoint y: 417, endPoint x: 825, endPoint y: 409, distance: 135.2
click at [825, 409] on div "Show only active experiences Denasia ​" at bounding box center [572, 413] width 1088 height 36
drag, startPoint x: 973, startPoint y: 414, endPoint x: 791, endPoint y: 400, distance: 182.6
click at [791, 400] on div "Show only active experiences Denasia Alston-Walker ​" at bounding box center [572, 413] width 1088 height 36
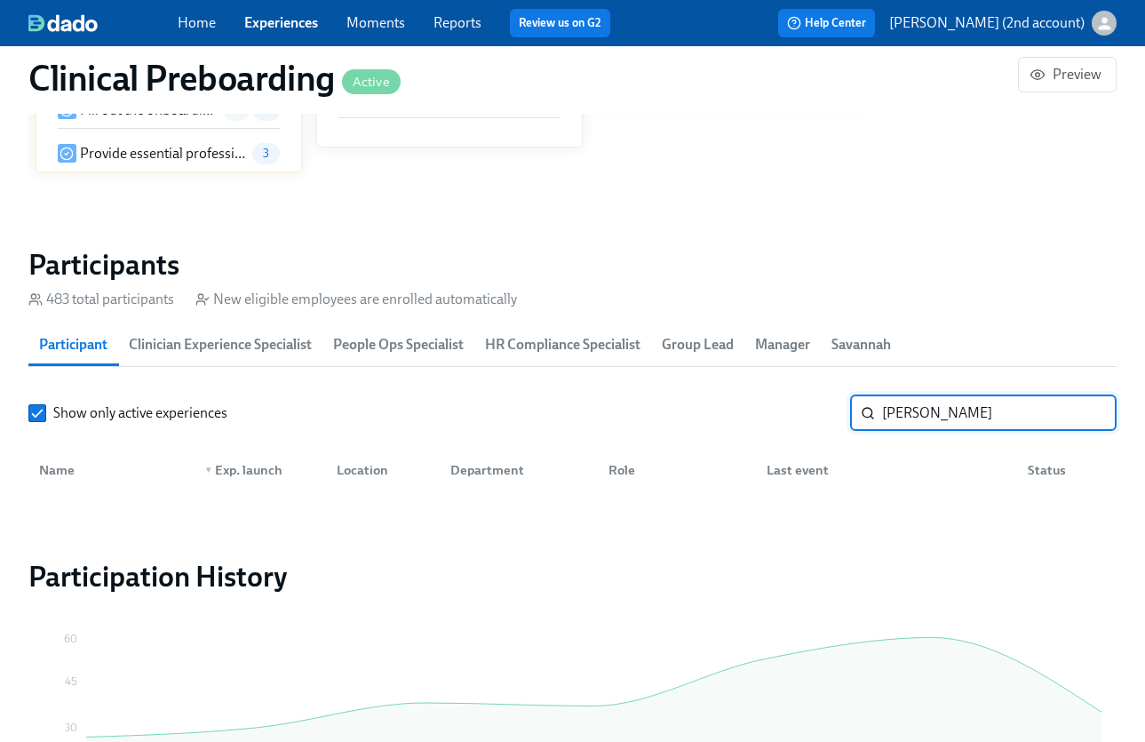
type input "Walker"
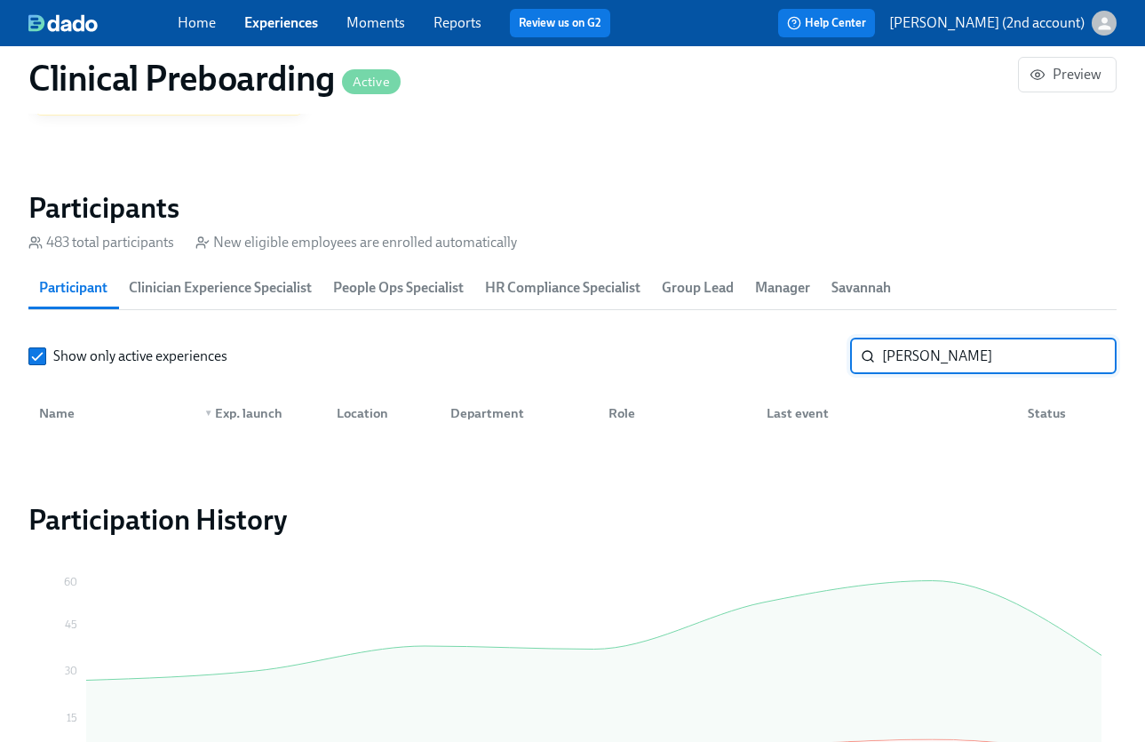
scroll to position [1980, 0]
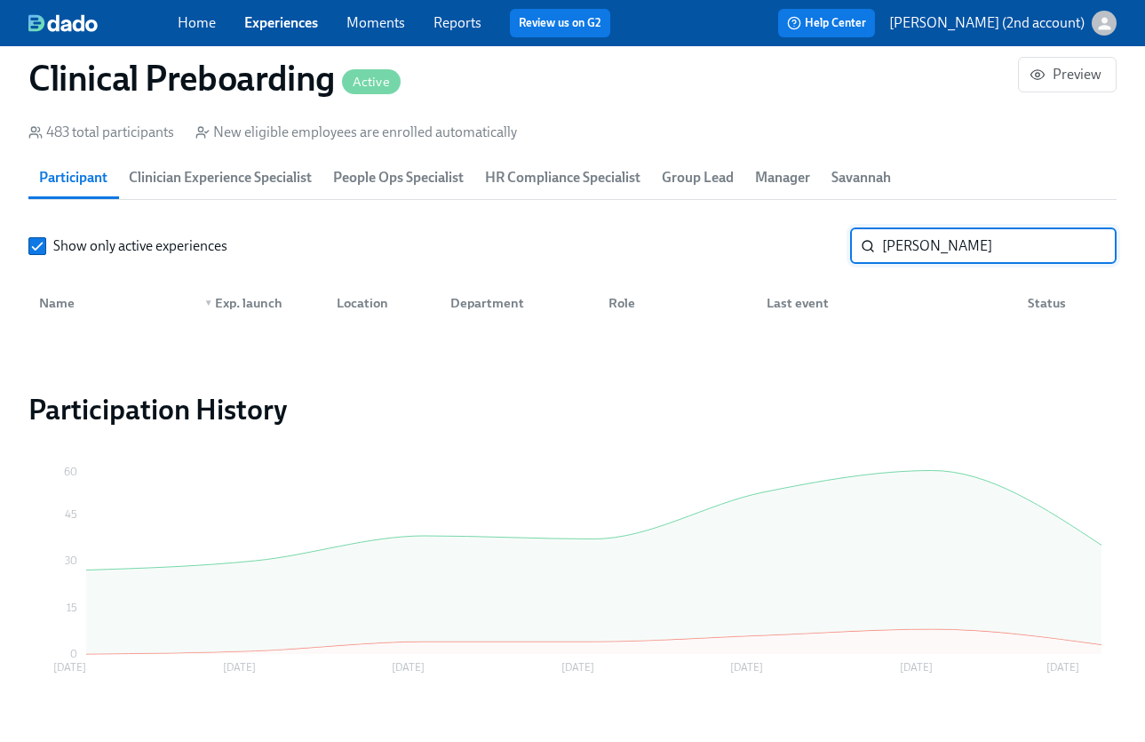
click at [963, 250] on input "Walker" at bounding box center [999, 246] width 234 height 36
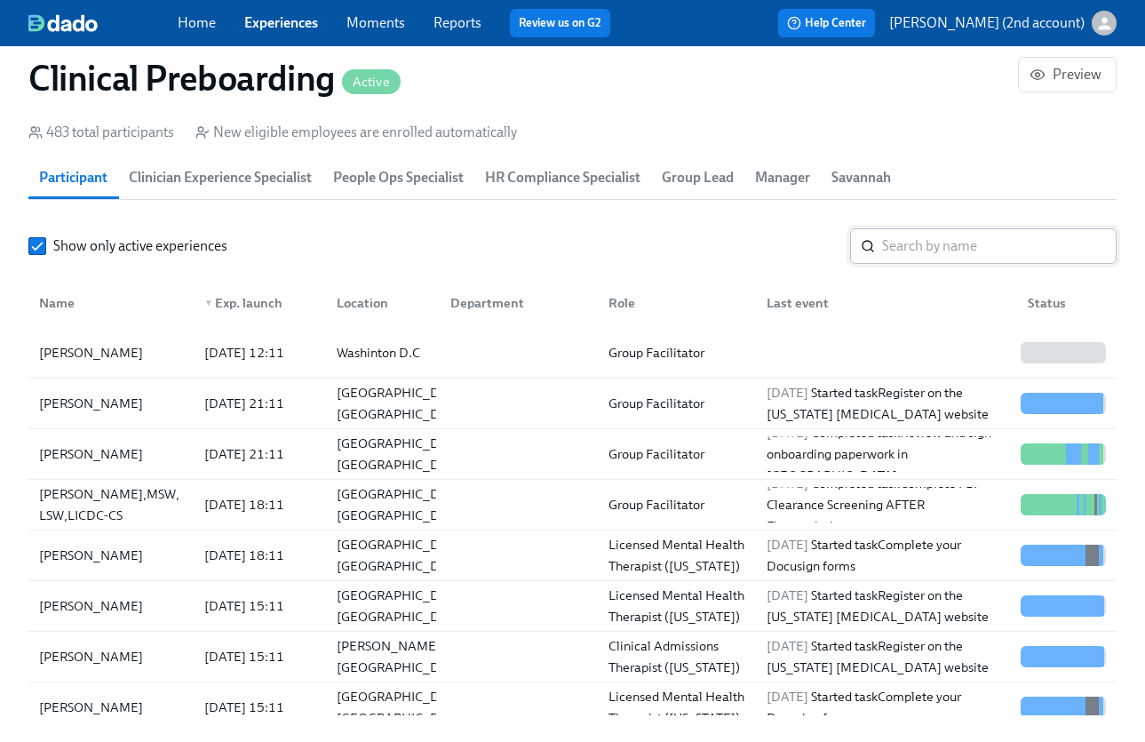
click at [939, 244] on input "search" at bounding box center [999, 246] width 234 height 36
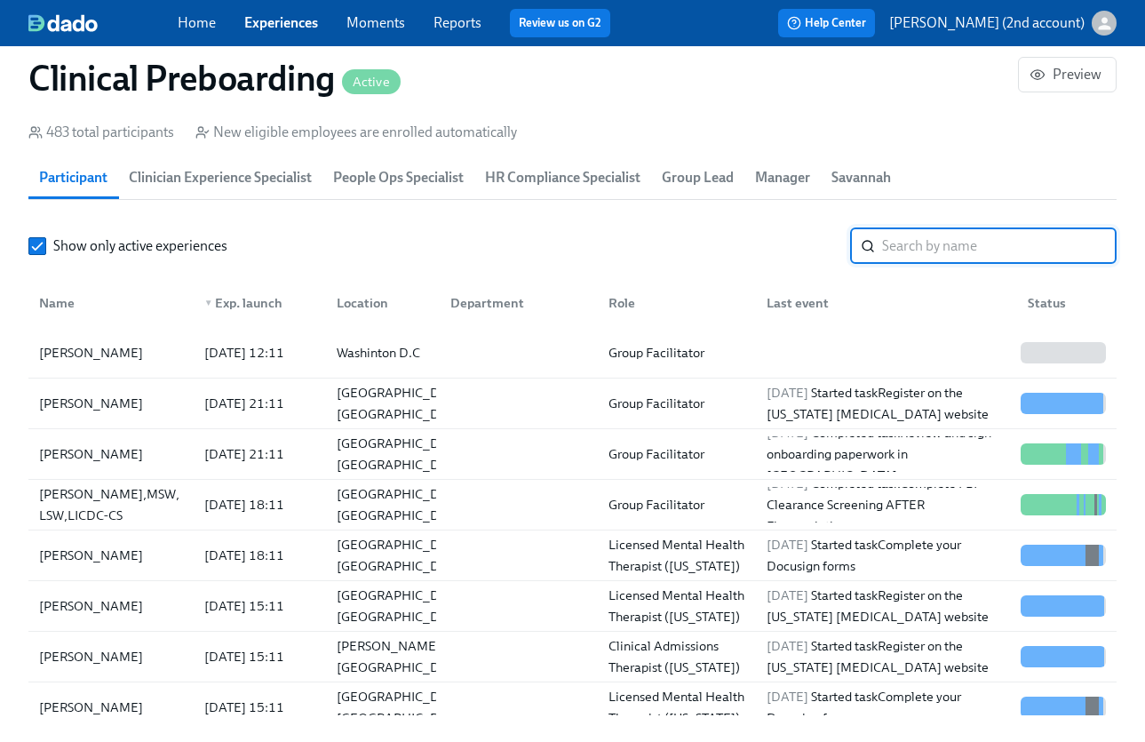
click at [939, 244] on input "search" at bounding box center [999, 246] width 234 height 36
paste input "Breon Blount"
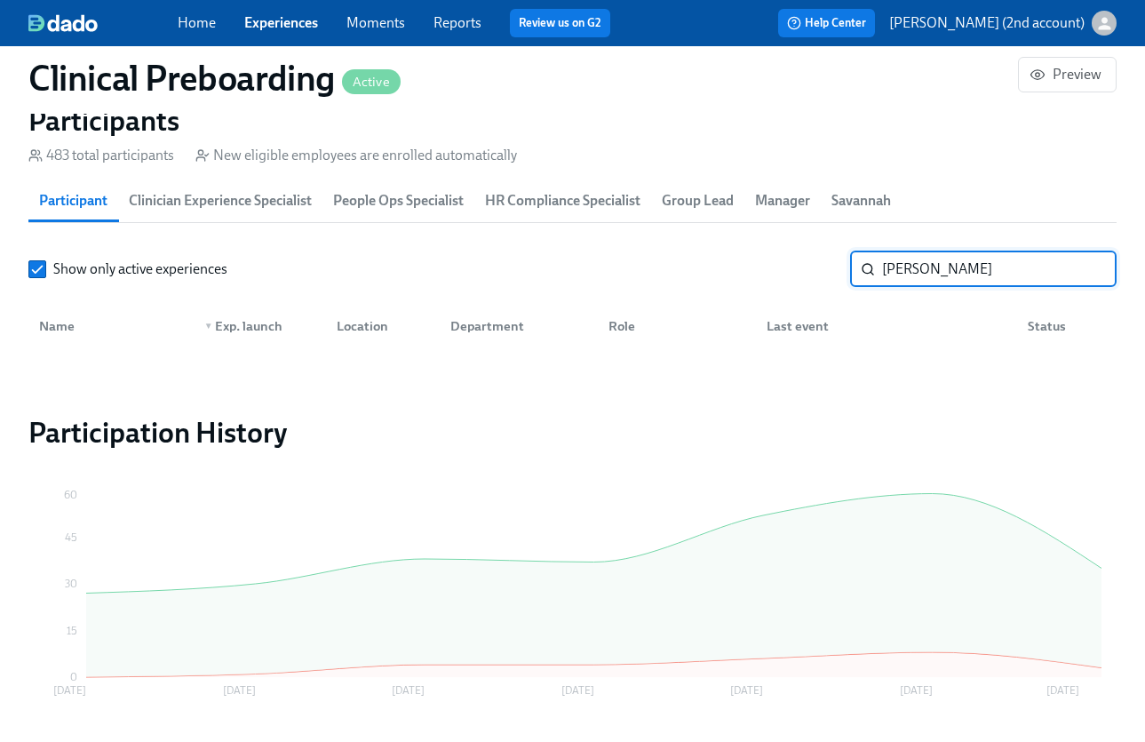
scroll to position [1931, 0]
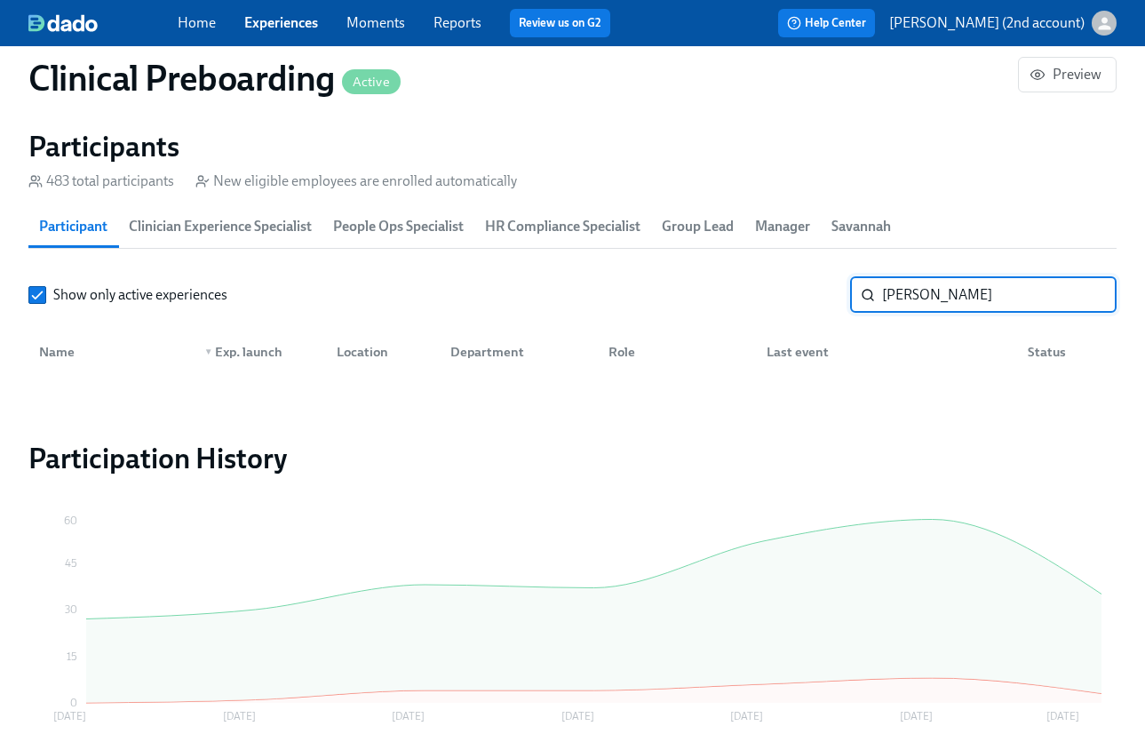
click at [885, 293] on input "Breon Blount" at bounding box center [999, 295] width 234 height 36
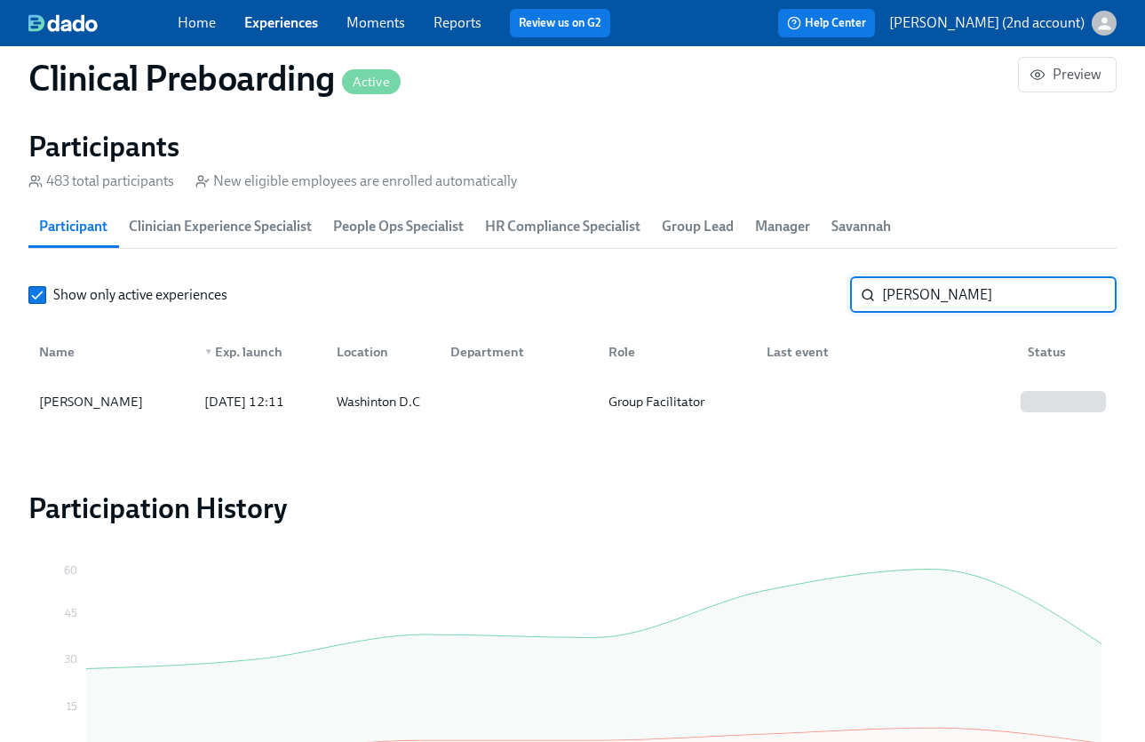
click at [949, 303] on input "Blount" at bounding box center [999, 295] width 234 height 36
paste input "Summer Huni"
type input "Summer Huni"
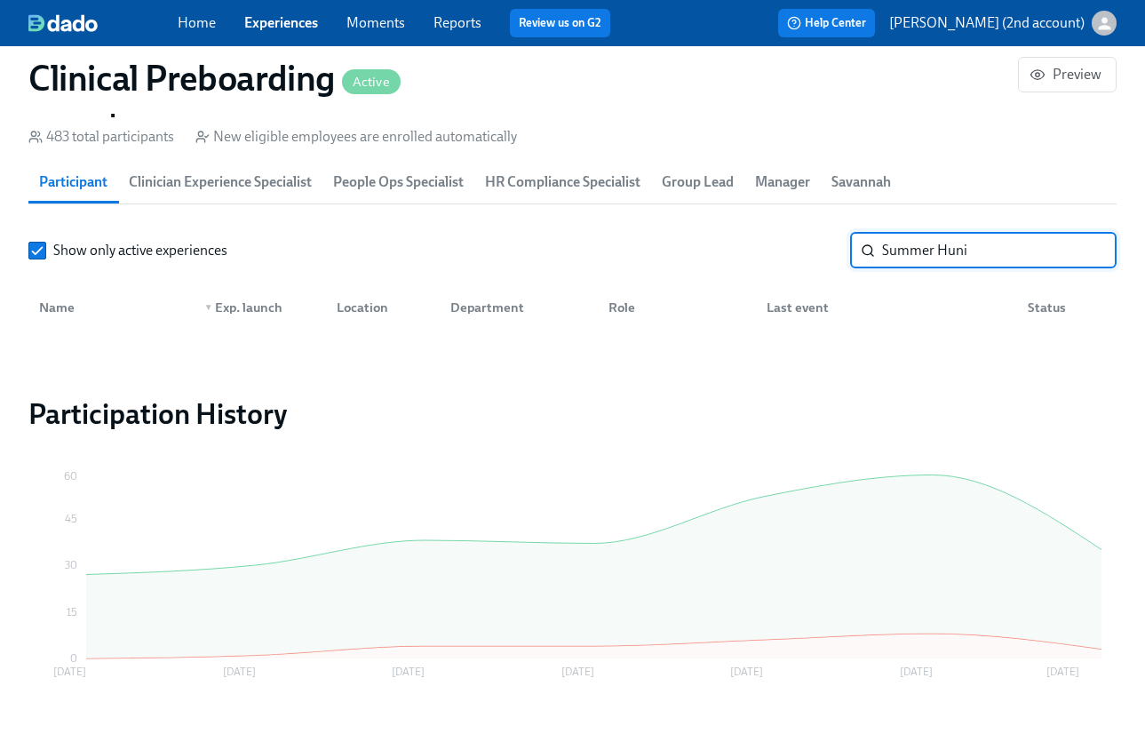
scroll to position [2022, 0]
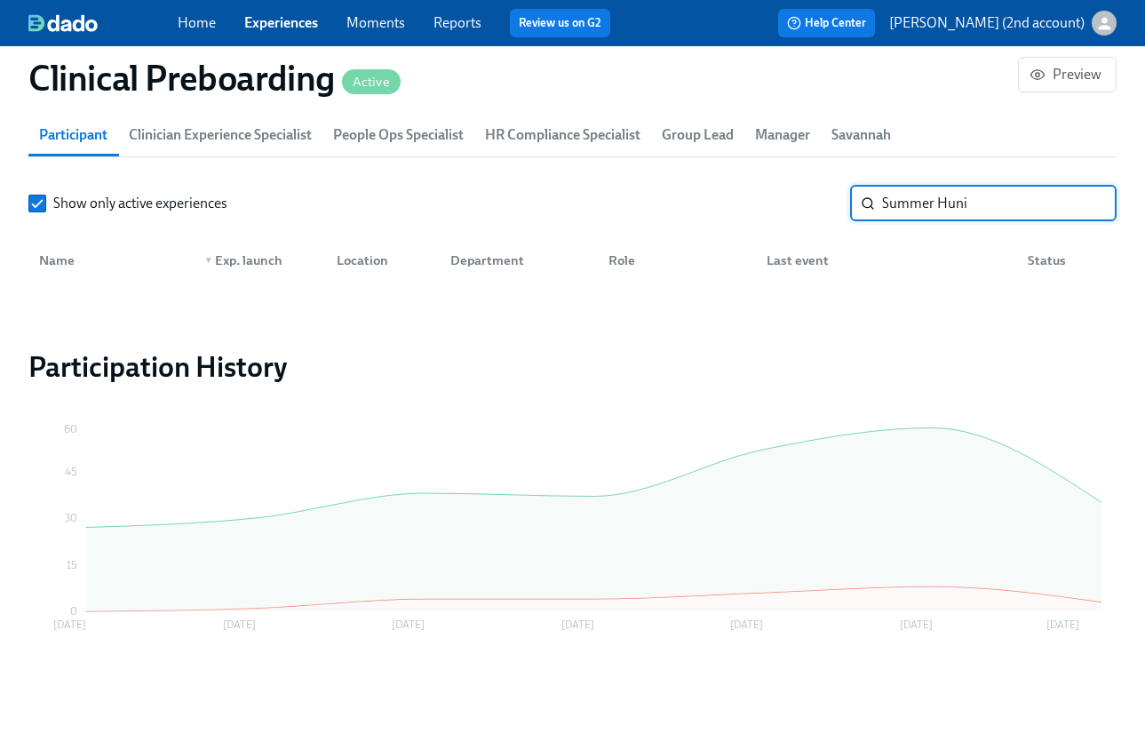
click at [1088, 205] on input "Summer Huni" at bounding box center [999, 204] width 234 height 36
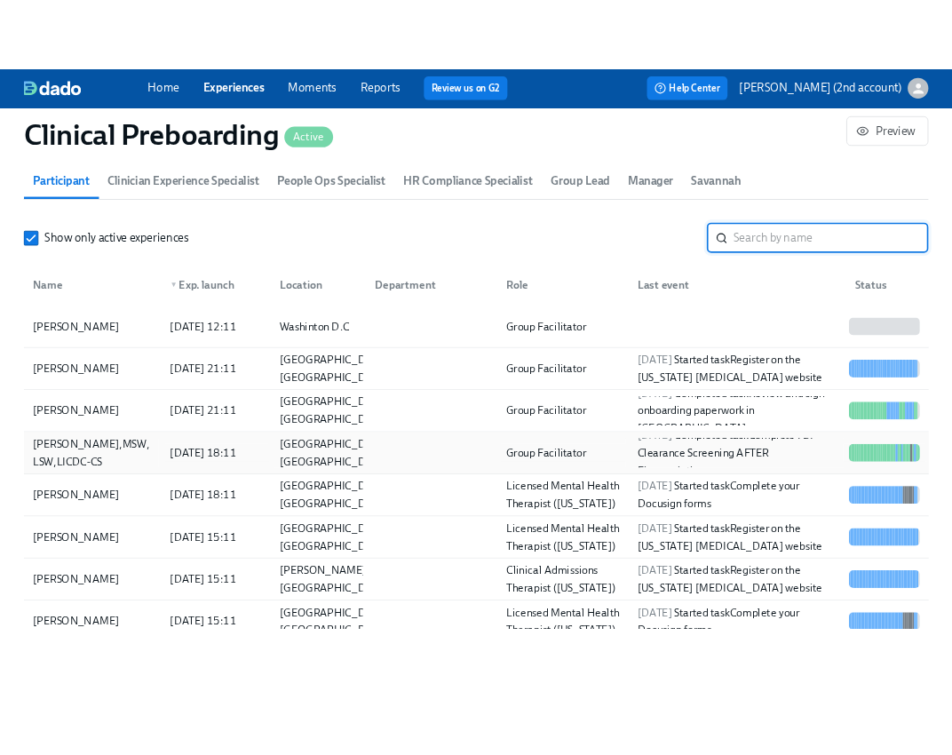
scroll to position [2019, 0]
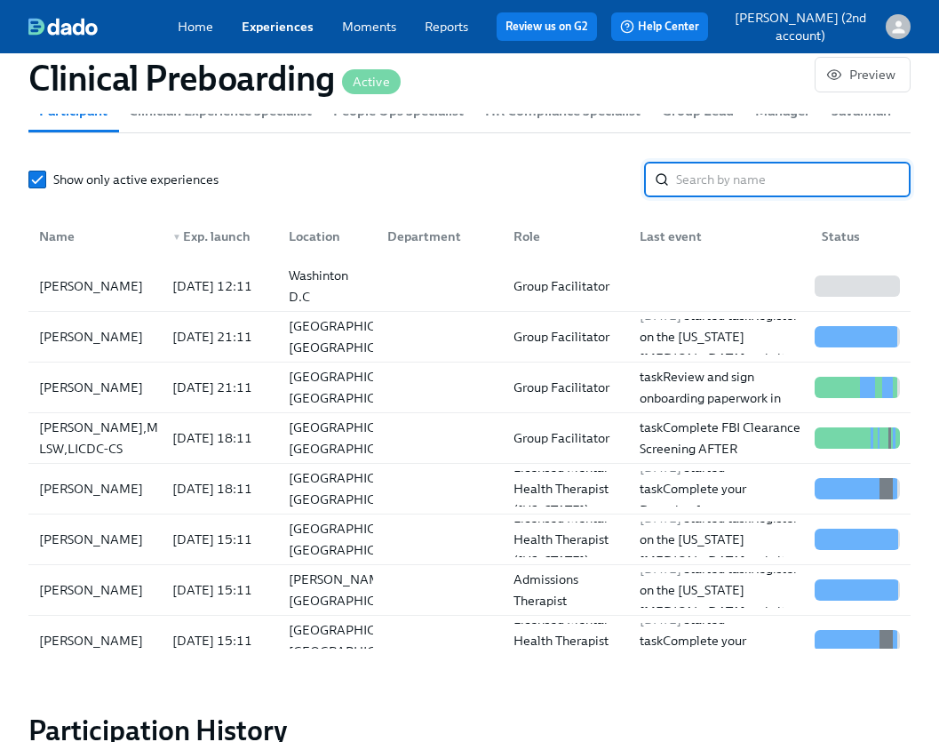
paste input "Xiaoyu Zhang"
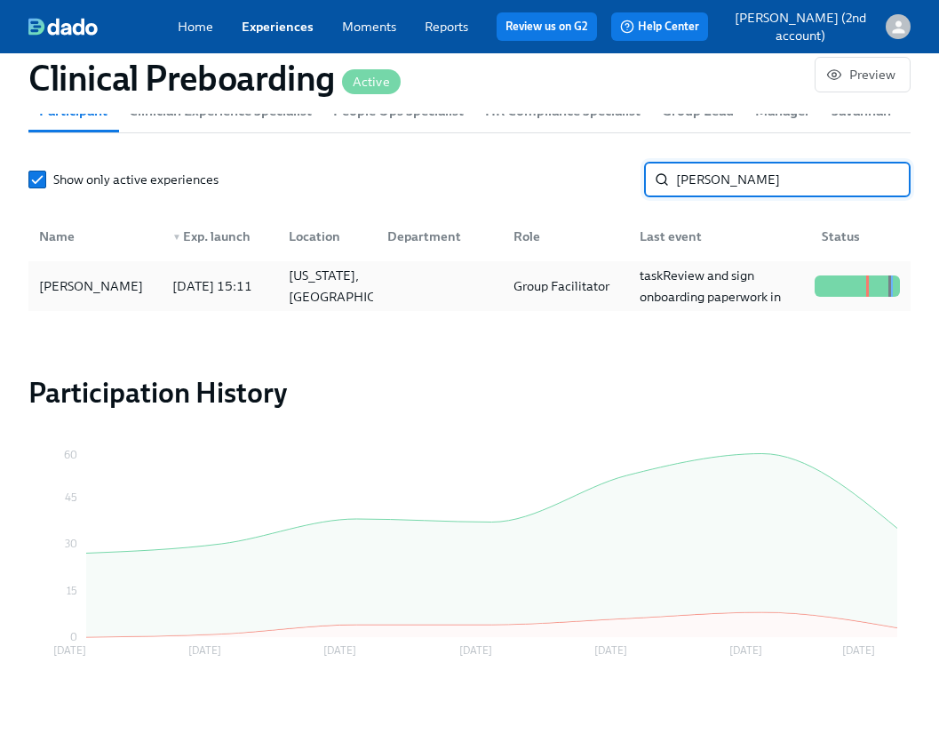
click at [647, 309] on div "Xiaoyu Zhang 2025/09/05 15:11 New York, NY Group Facilitator 2025/09/15 Complet…" at bounding box center [469, 286] width 882 height 50
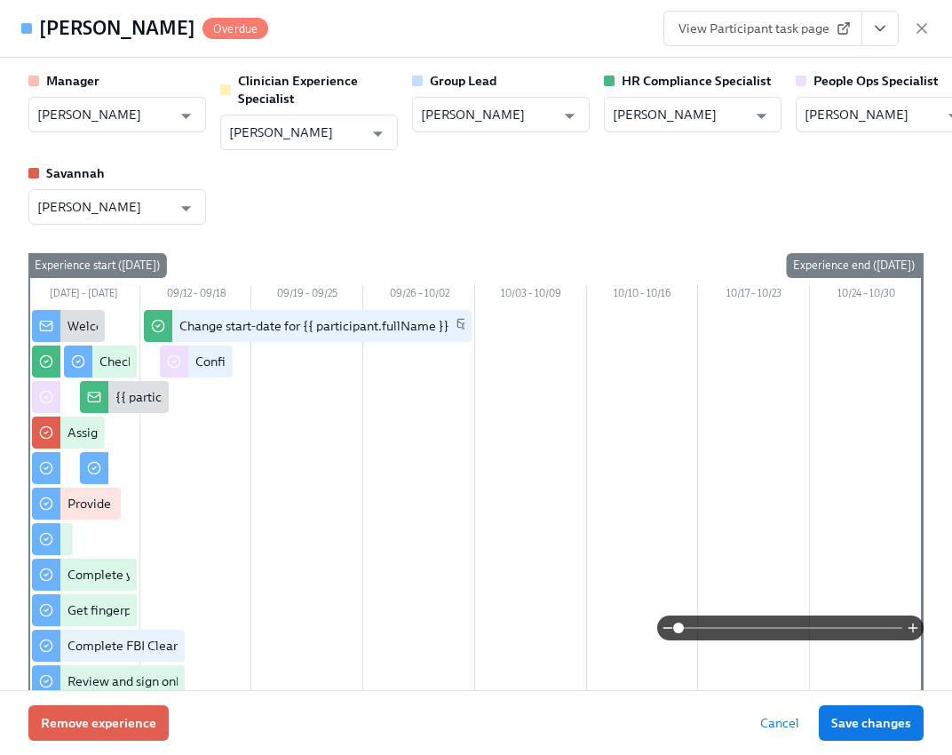
click at [878, 32] on icon "View task page" at bounding box center [880, 29] width 18 height 18
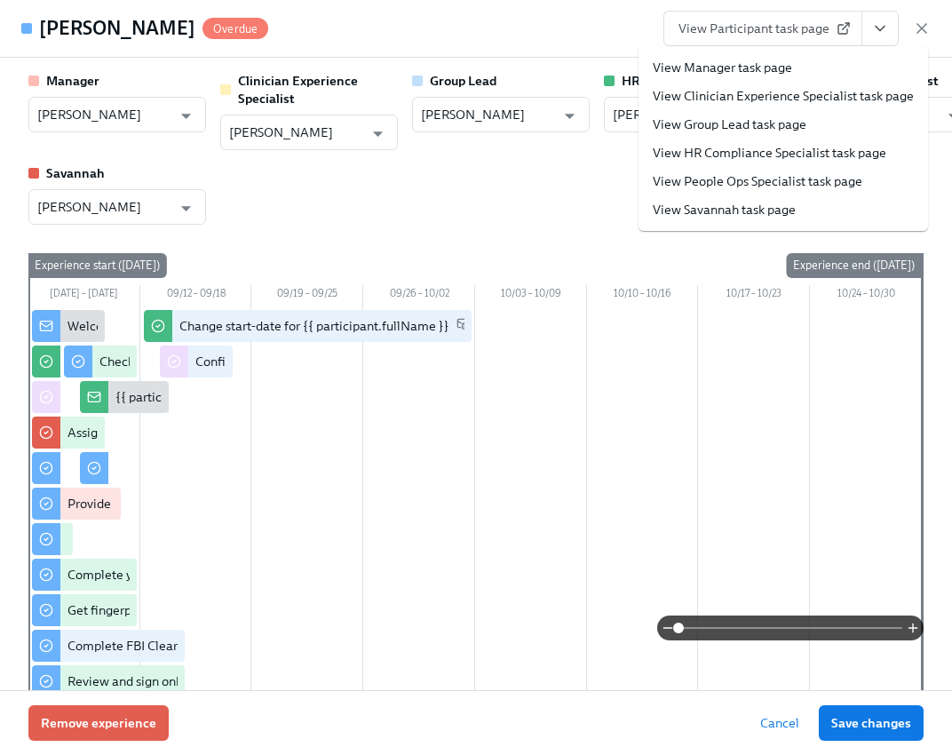
click at [774, 182] on link "View People Ops Specialist task page" at bounding box center [758, 181] width 210 height 18
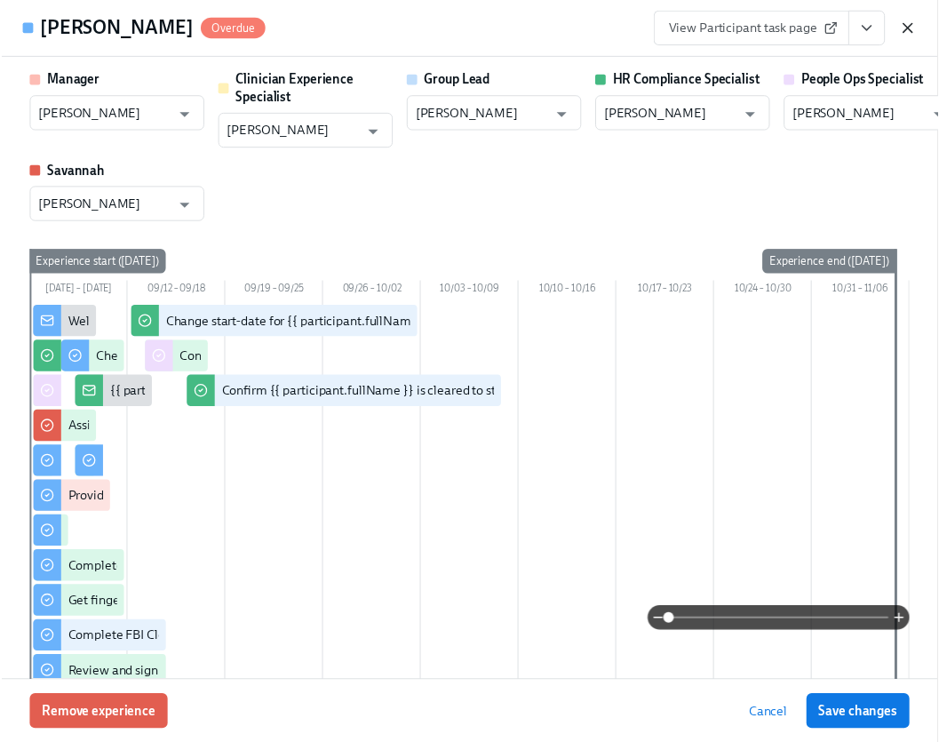
scroll to position [0, 22398]
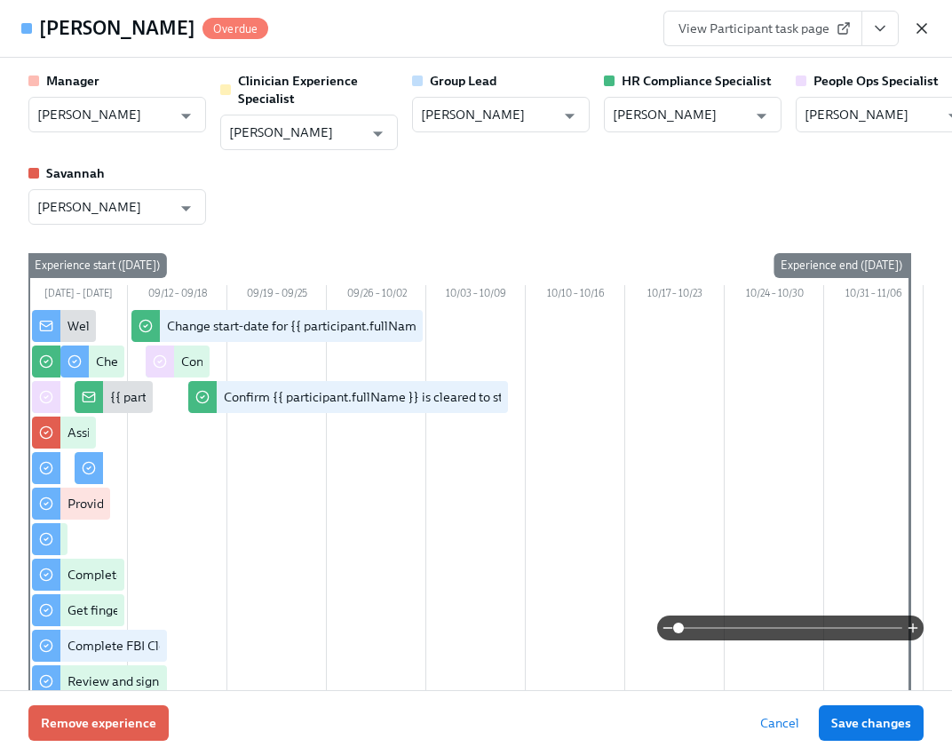
click at [917, 28] on icon "button" at bounding box center [922, 29] width 18 height 18
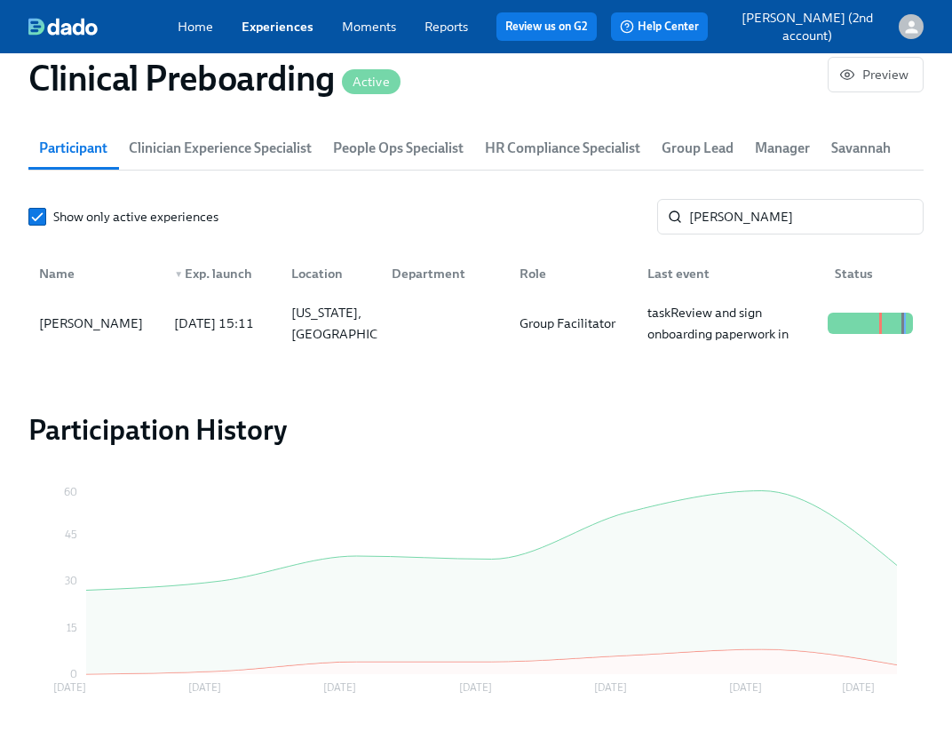
scroll to position [0, 22385]
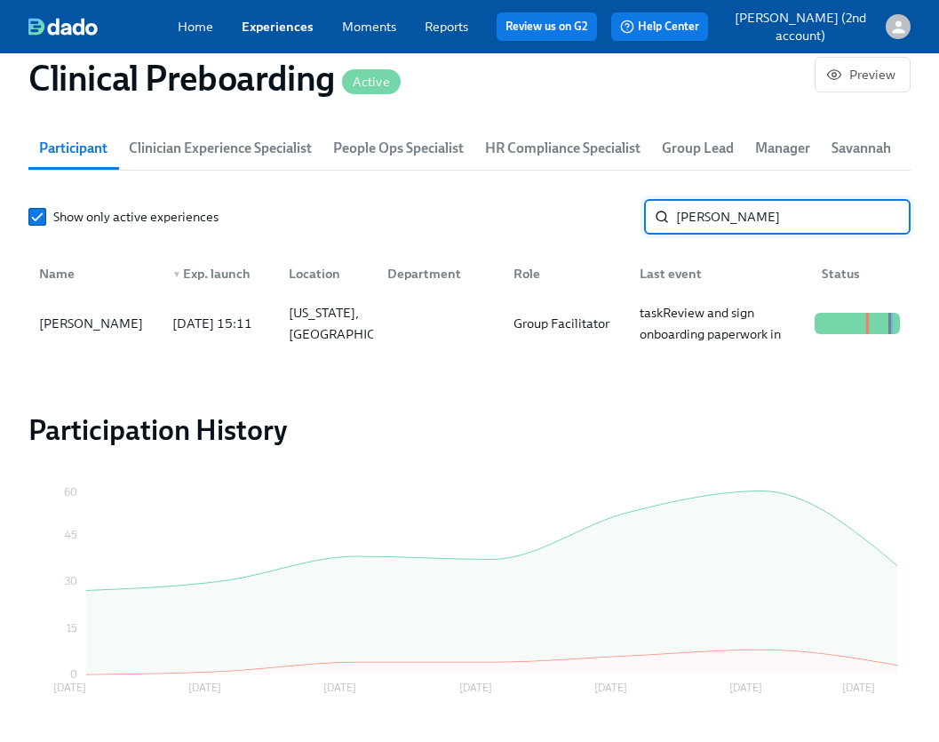
click at [825, 200] on input "Xiaoyu Zhang" at bounding box center [793, 217] width 234 height 36
click at [823, 208] on input "Xiaoyu Zhang" at bounding box center [793, 217] width 234 height 36
paste input "Barbara Meche"
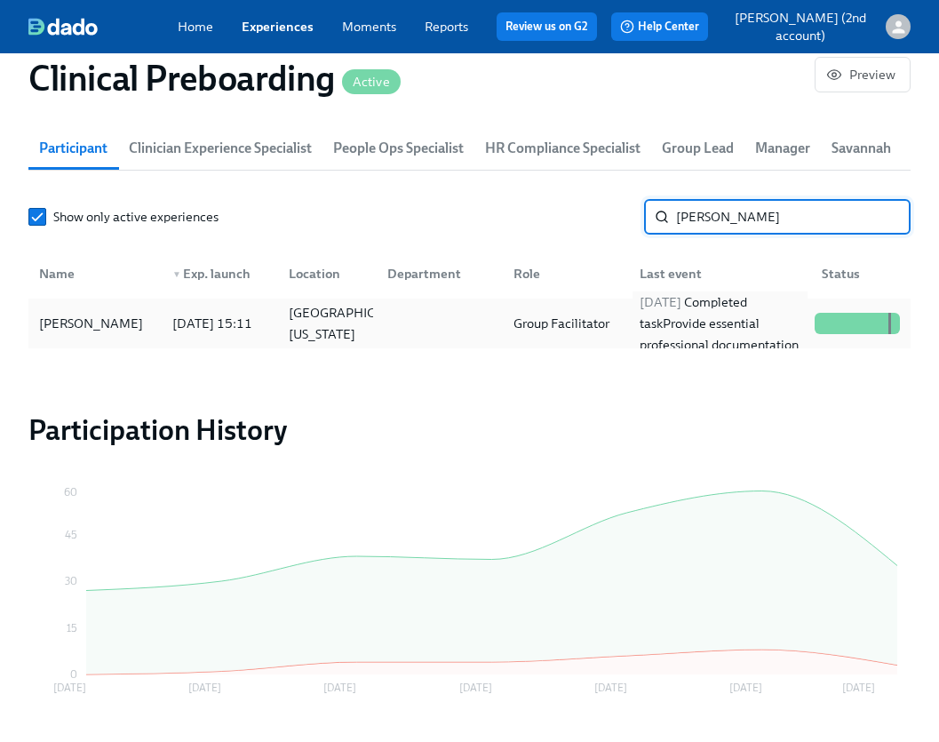
click at [754, 316] on div "2025/09/09 Completed task Provide essential professional documentation" at bounding box center [719, 323] width 175 height 64
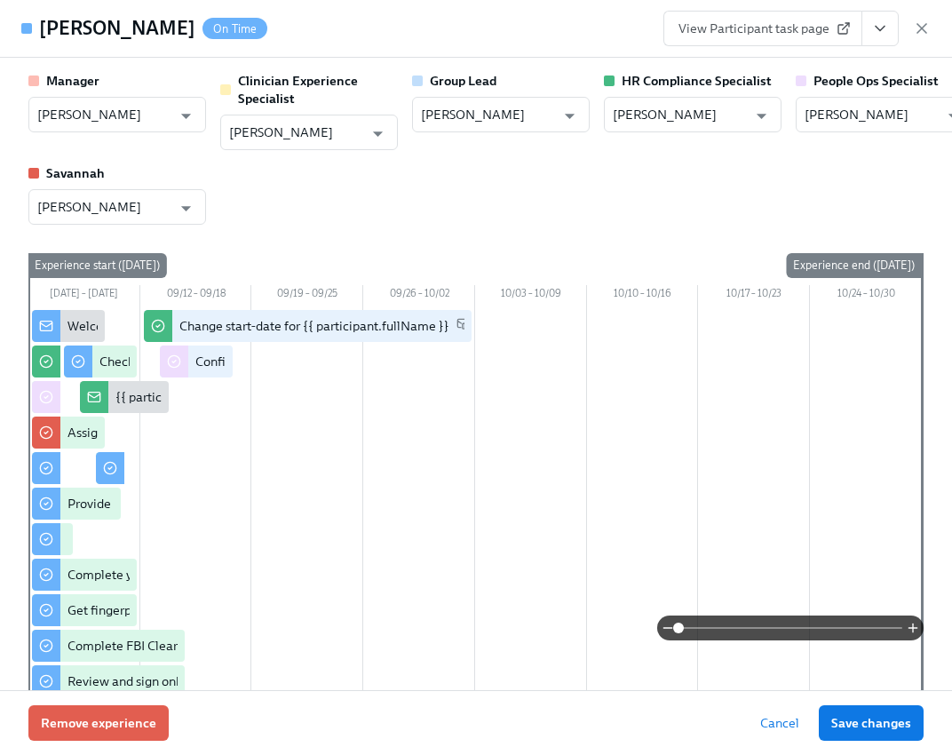
click at [885, 28] on icon "View task page" at bounding box center [880, 29] width 18 height 18
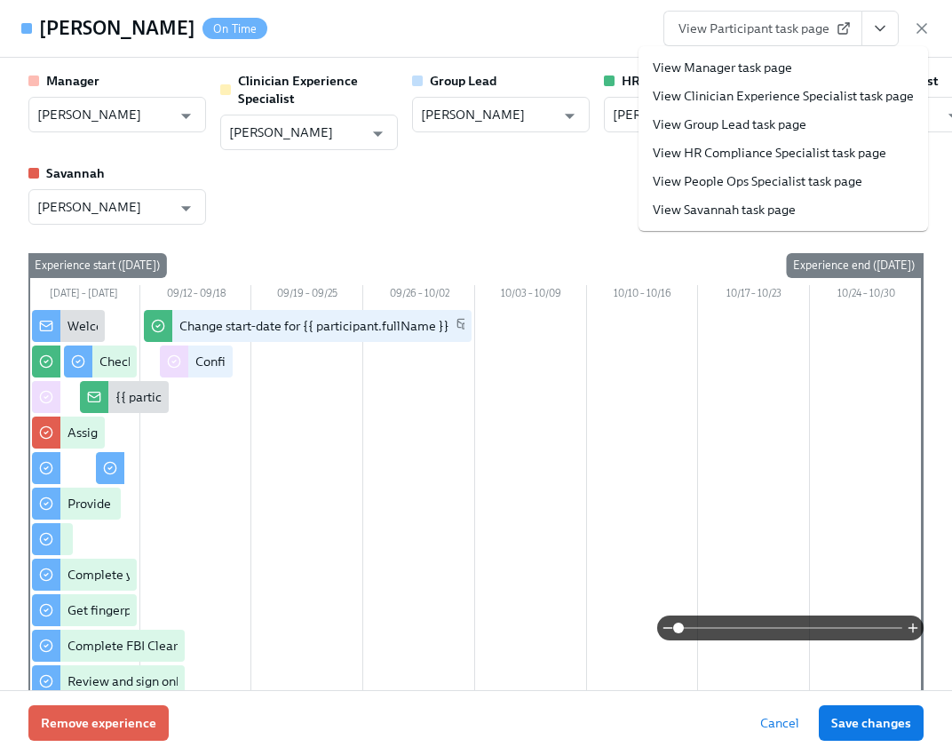
click at [805, 179] on link "View People Ops Specialist task page" at bounding box center [758, 181] width 210 height 18
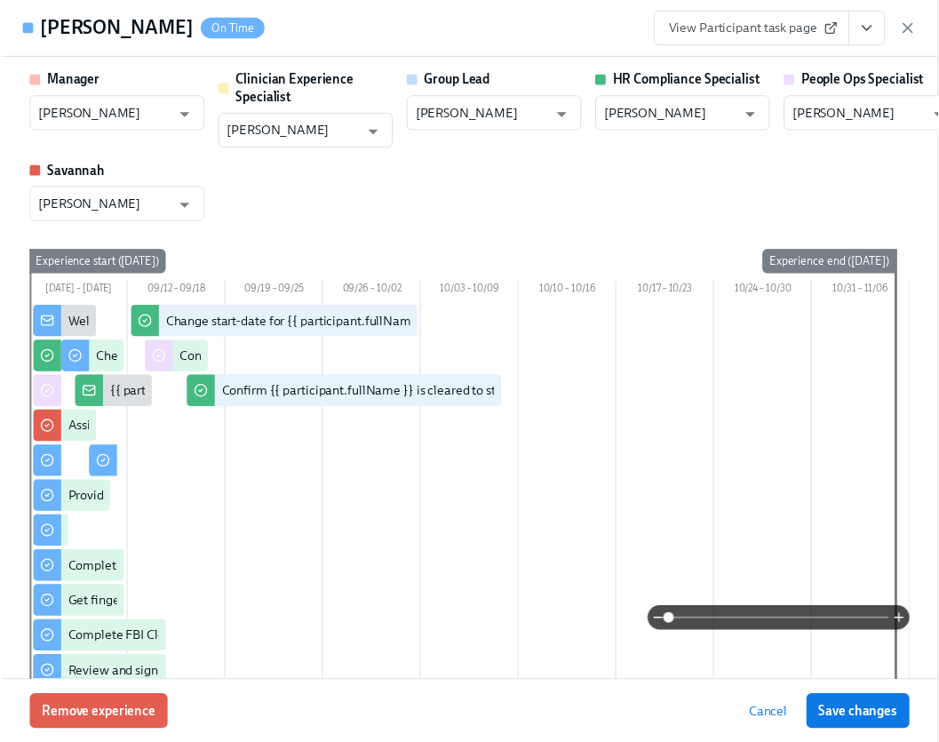
scroll to position [0, 22398]
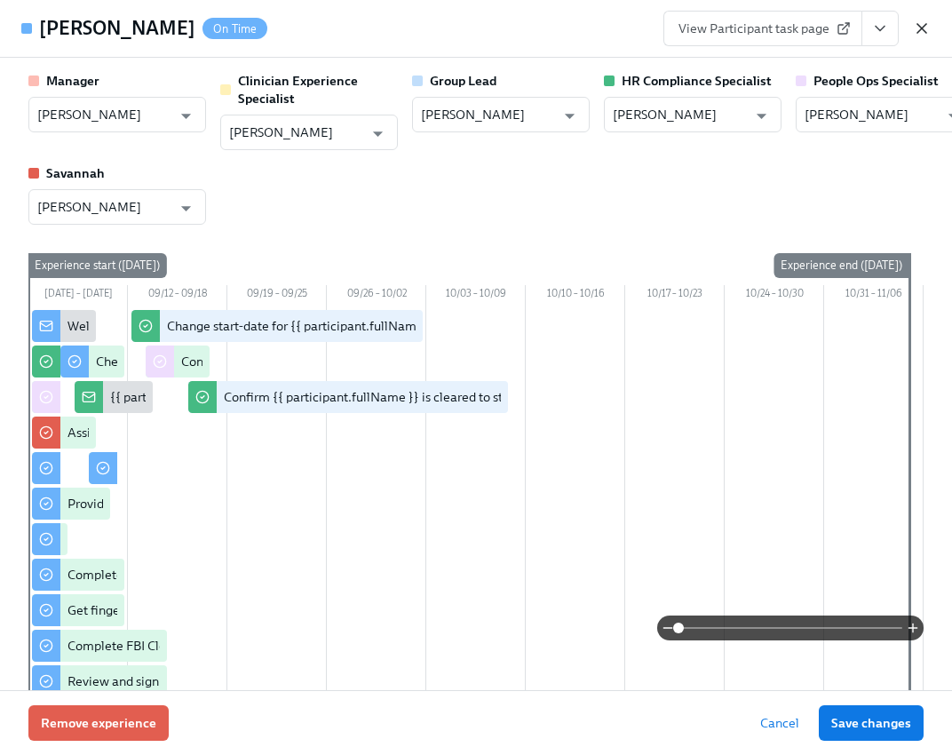
click at [928, 30] on icon "button" at bounding box center [922, 29] width 18 height 18
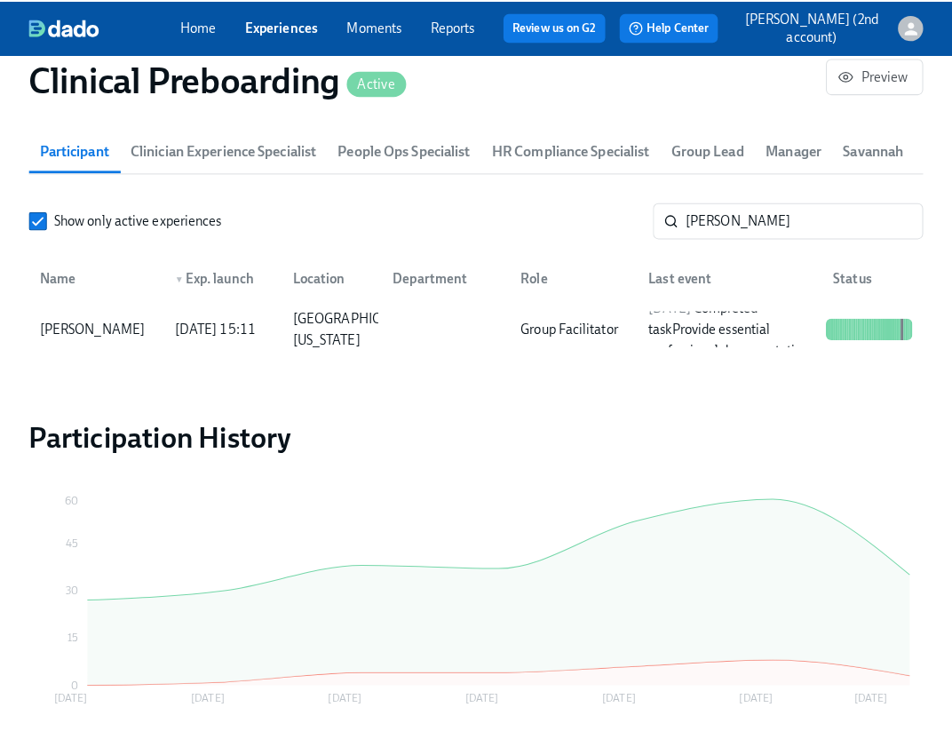
scroll to position [0, 22385]
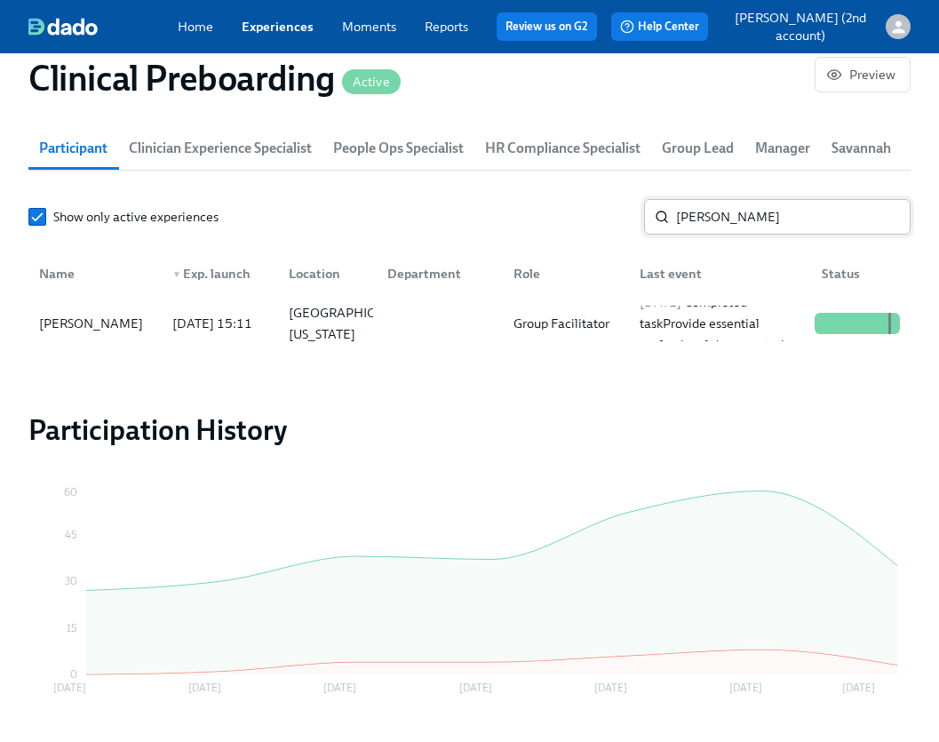
click at [760, 215] on input "Barbara Meche" at bounding box center [793, 217] width 234 height 36
paste input "Wesley Standridg"
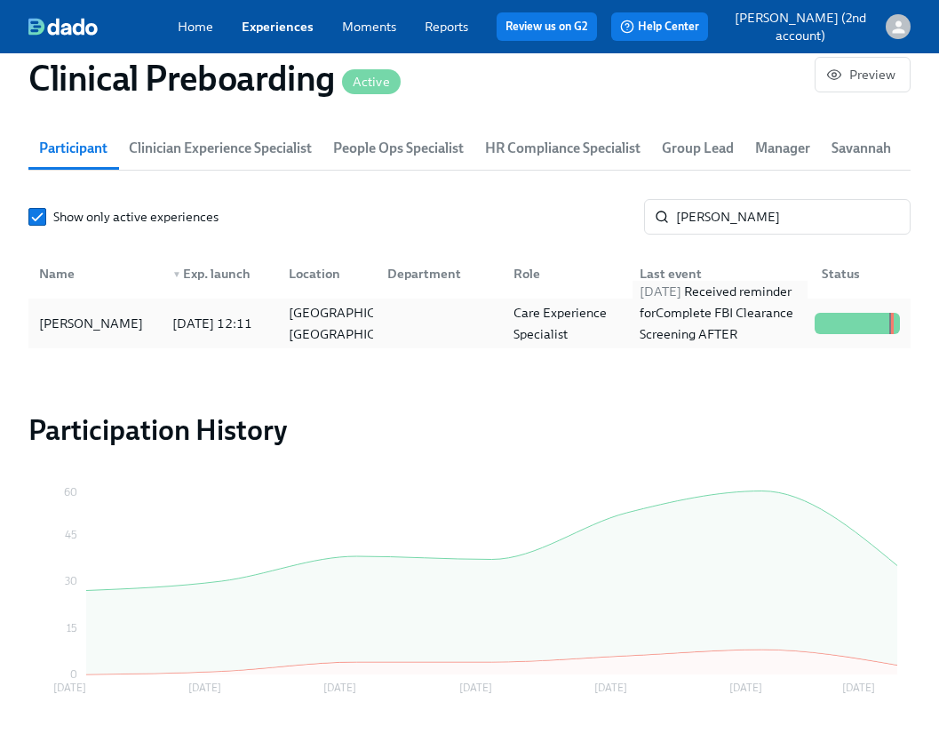
click at [742, 345] on div "2025/09/13 Received reminder for Complete FBI Clearance Screening AFTER Fingerp…" at bounding box center [719, 323] width 175 height 85
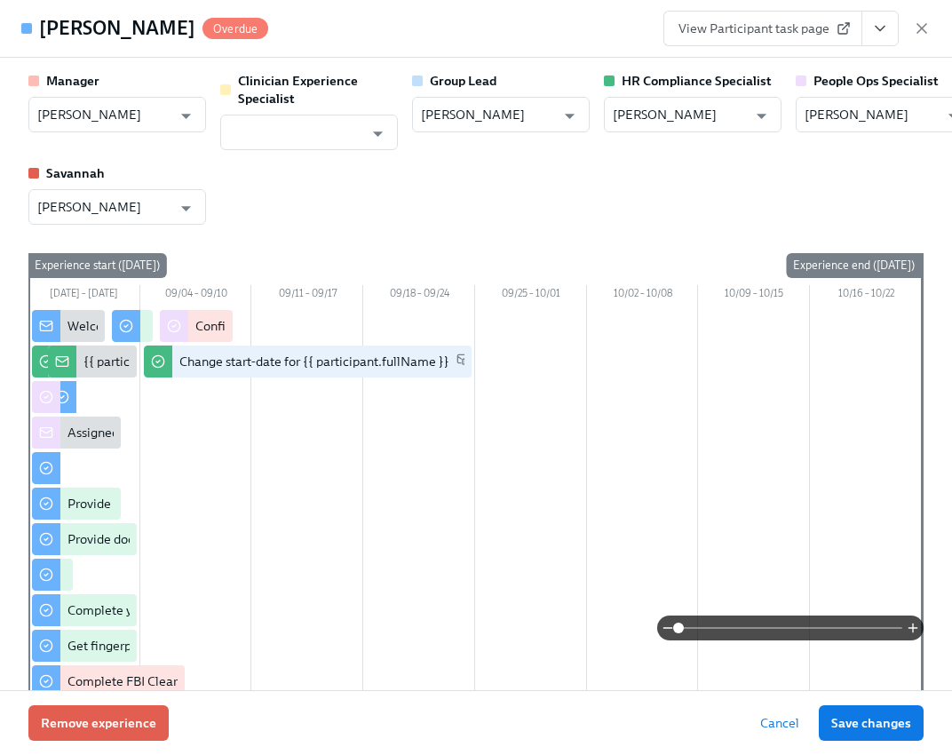
click at [893, 27] on button "View task page" at bounding box center [880, 29] width 37 height 36
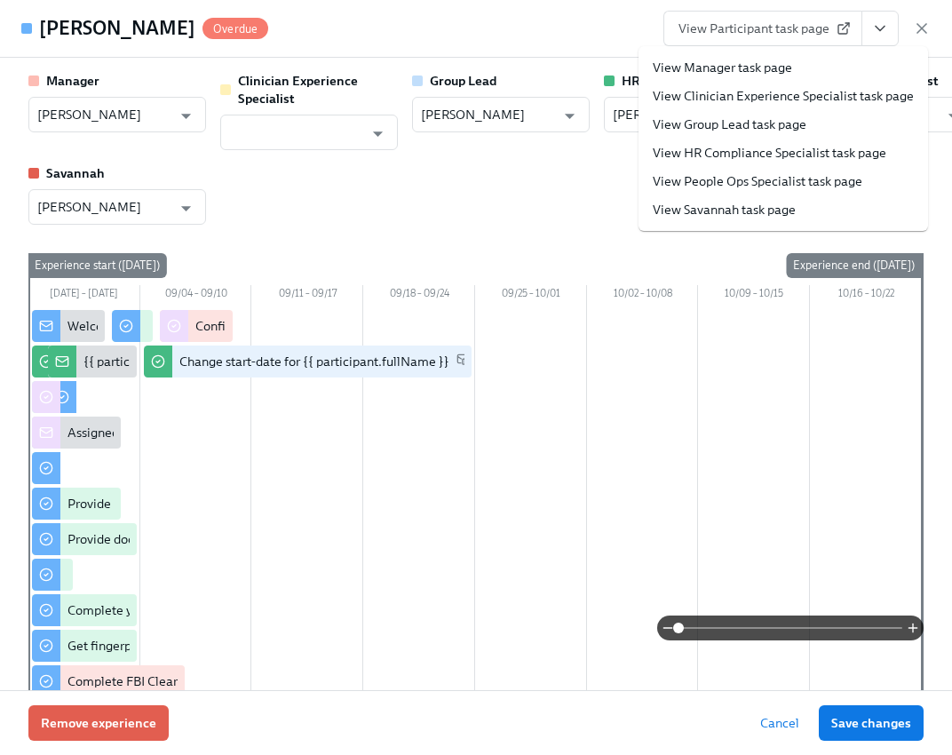
click at [795, 182] on link "View People Ops Specialist task page" at bounding box center [758, 181] width 210 height 18
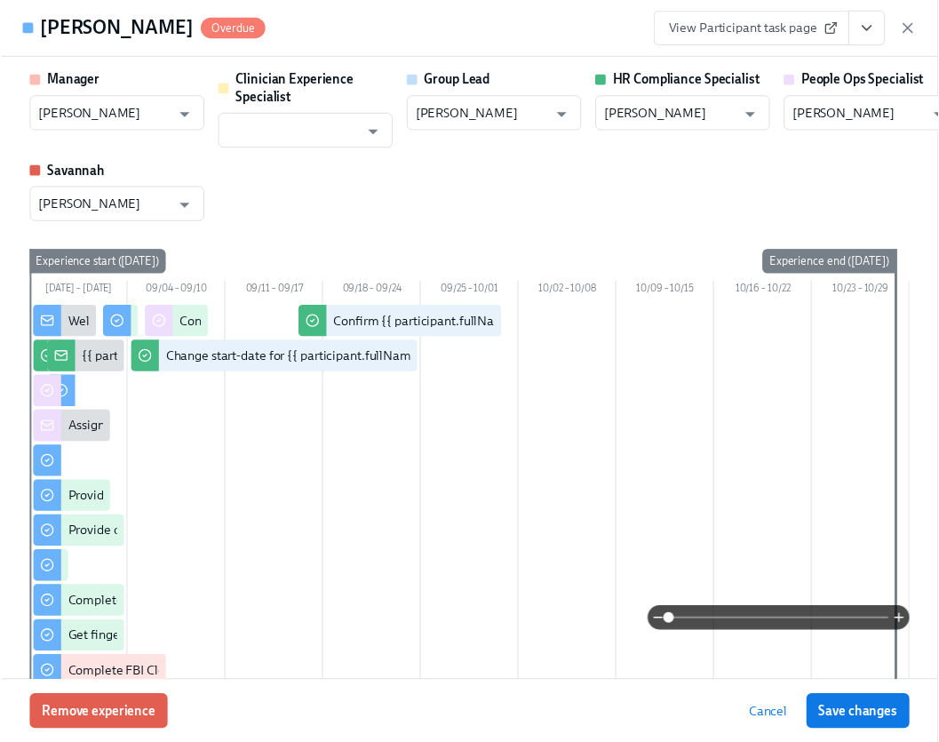
scroll to position [0, 22398]
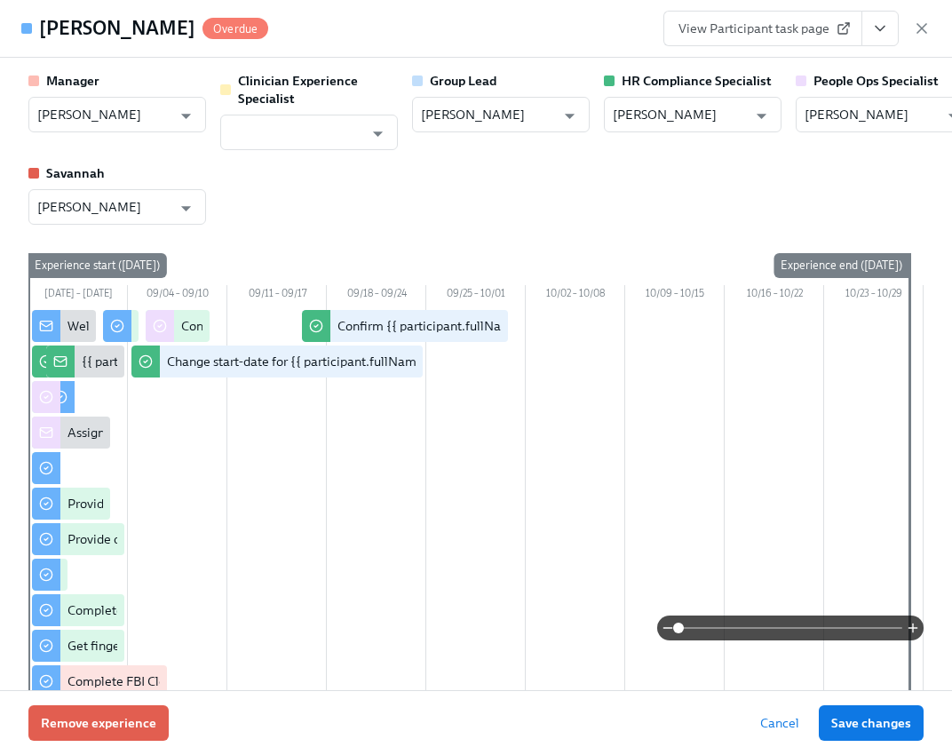
click at [927, 26] on icon "button" at bounding box center [922, 29] width 18 height 18
click at [920, 28] on div "Home Experiences Moments Reports Review us on G2 Help Center Jackie Jean (2nd a…" at bounding box center [469, 26] width 939 height 53
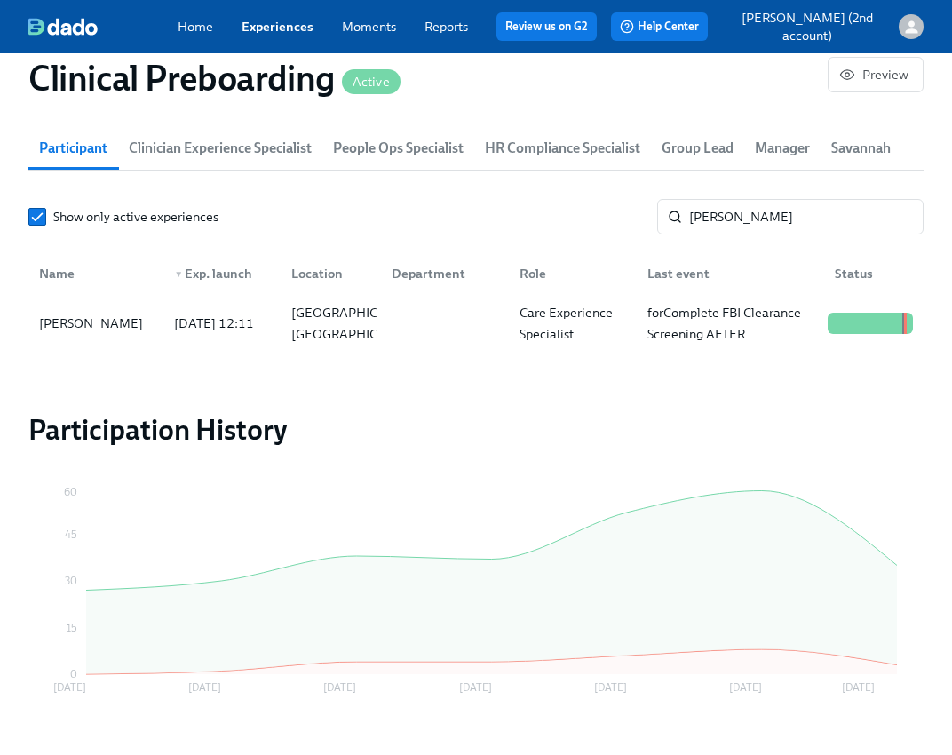
scroll to position [0, 22385]
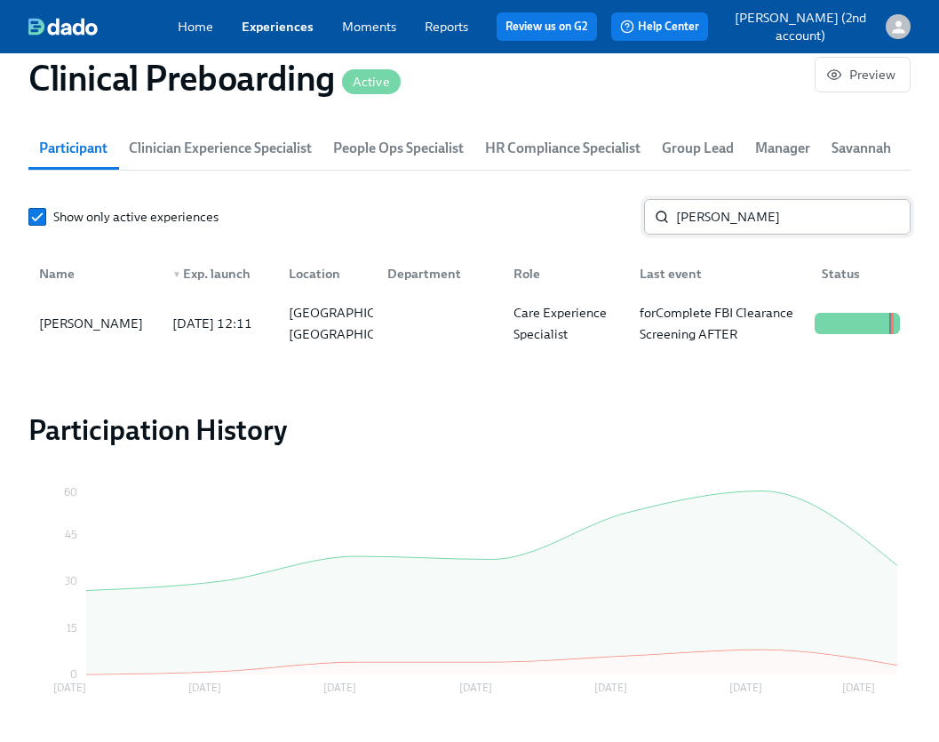
click at [818, 222] on input "[PERSON_NAME]" at bounding box center [793, 217] width 234 height 36
paste input "Megan Lang"
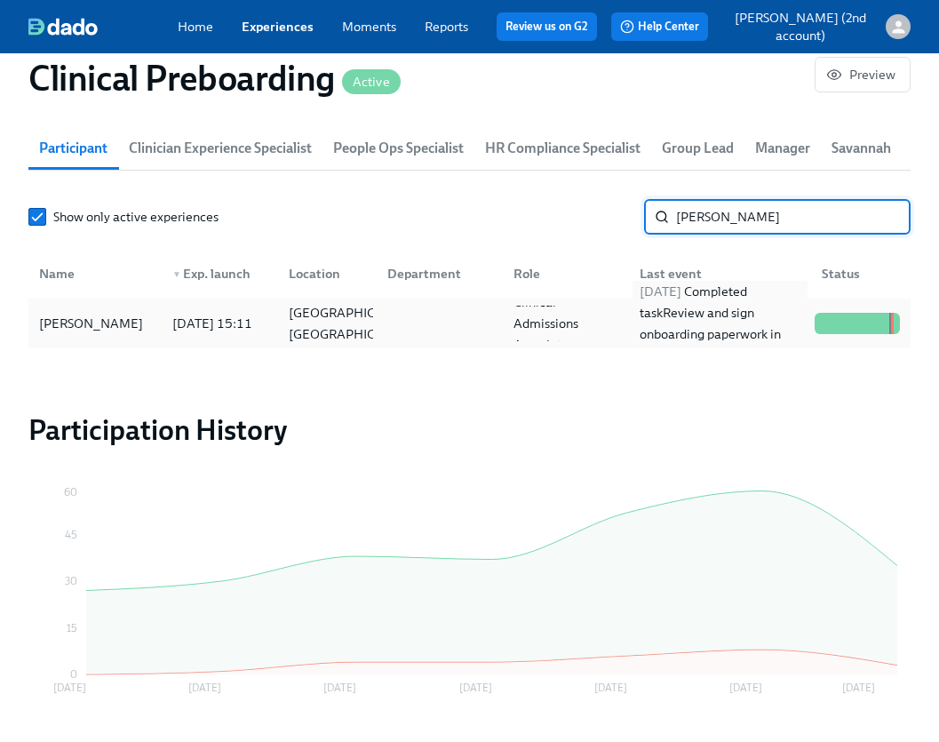
click at [783, 319] on div "2025/09/15 Completed task Review and sign onboarding paperwork in UKG" at bounding box center [719, 323] width 175 height 85
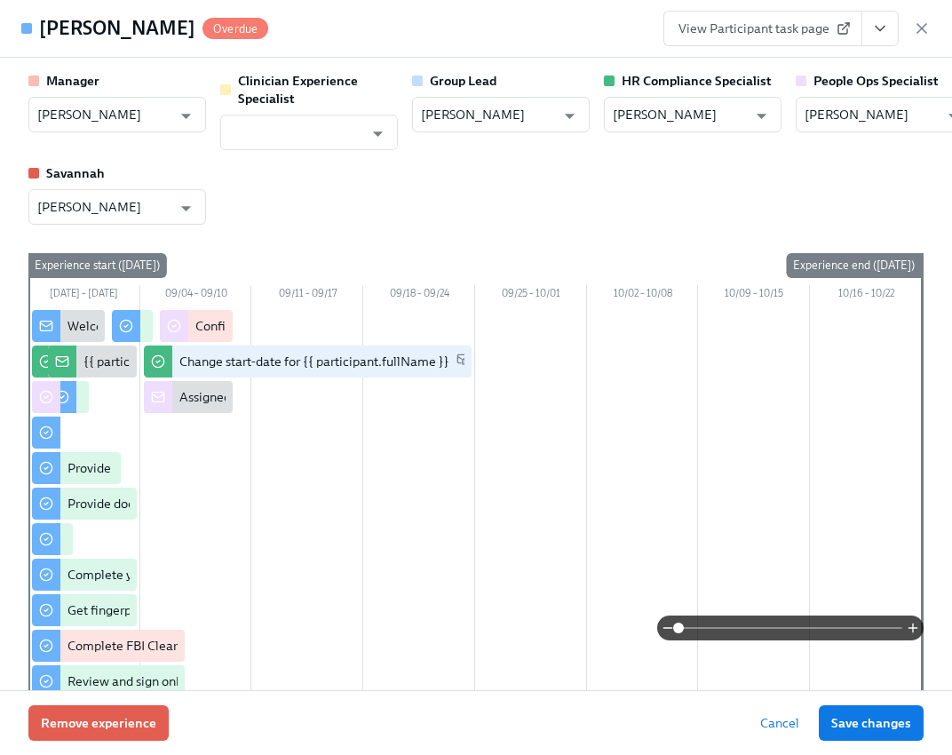
click at [885, 32] on icon "View task page" at bounding box center [880, 29] width 18 height 18
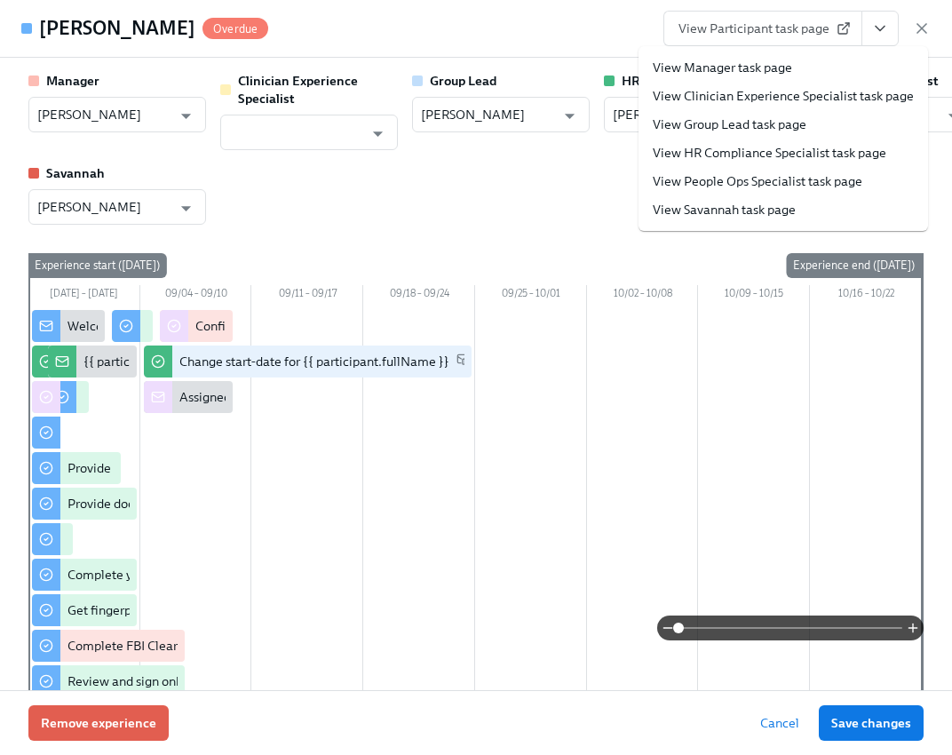
click at [754, 172] on link "View People Ops Specialist task page" at bounding box center [758, 181] width 210 height 18
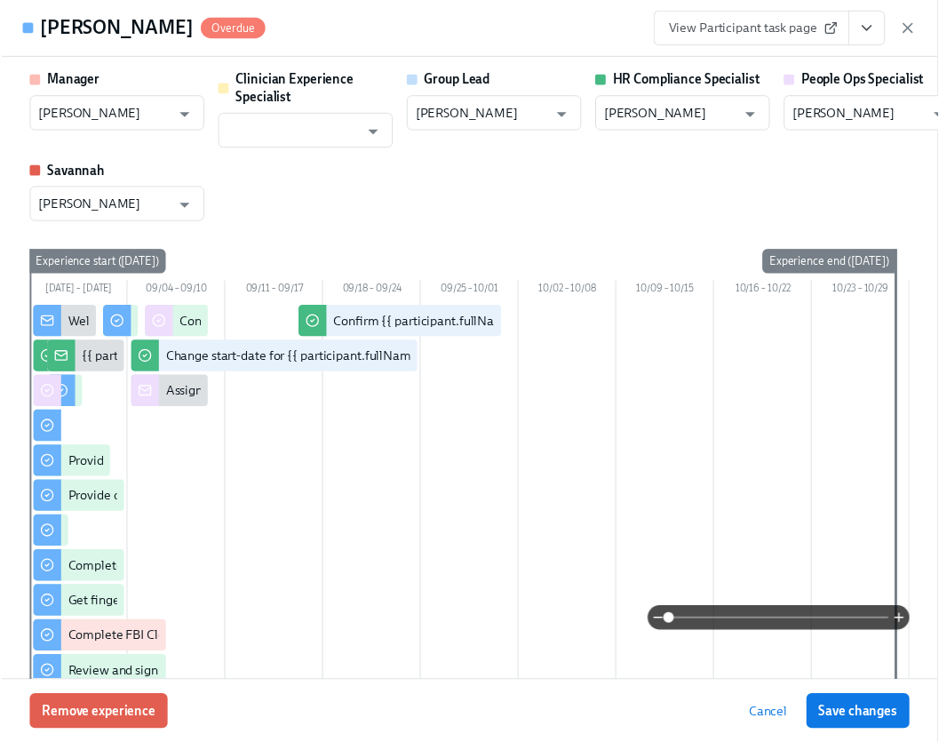
scroll to position [0, 22398]
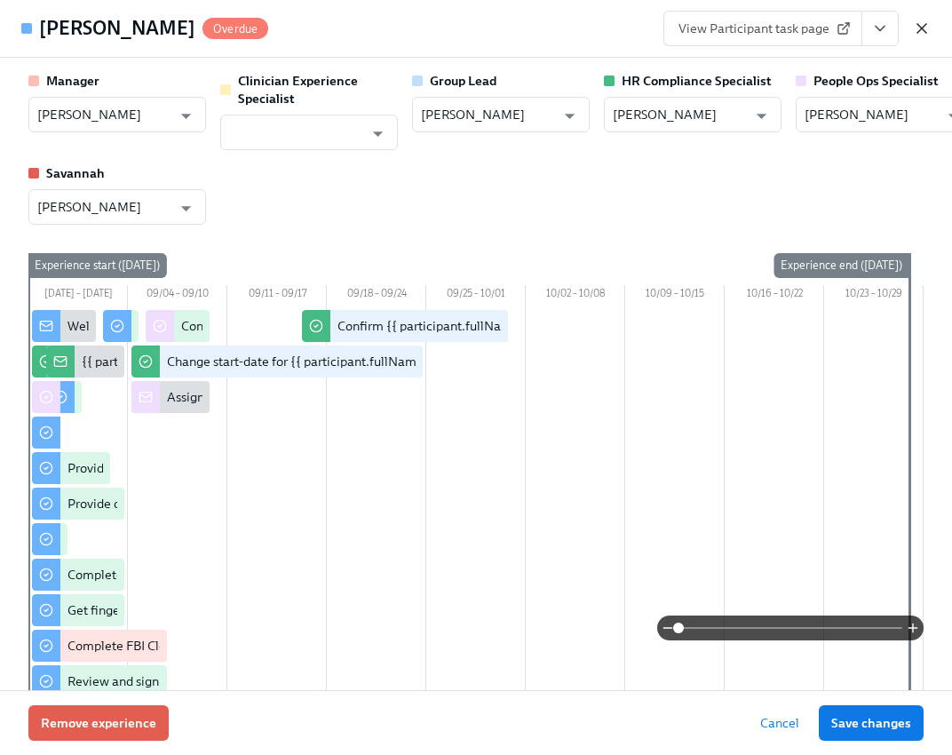
click at [929, 28] on icon "button" at bounding box center [922, 29] width 18 height 18
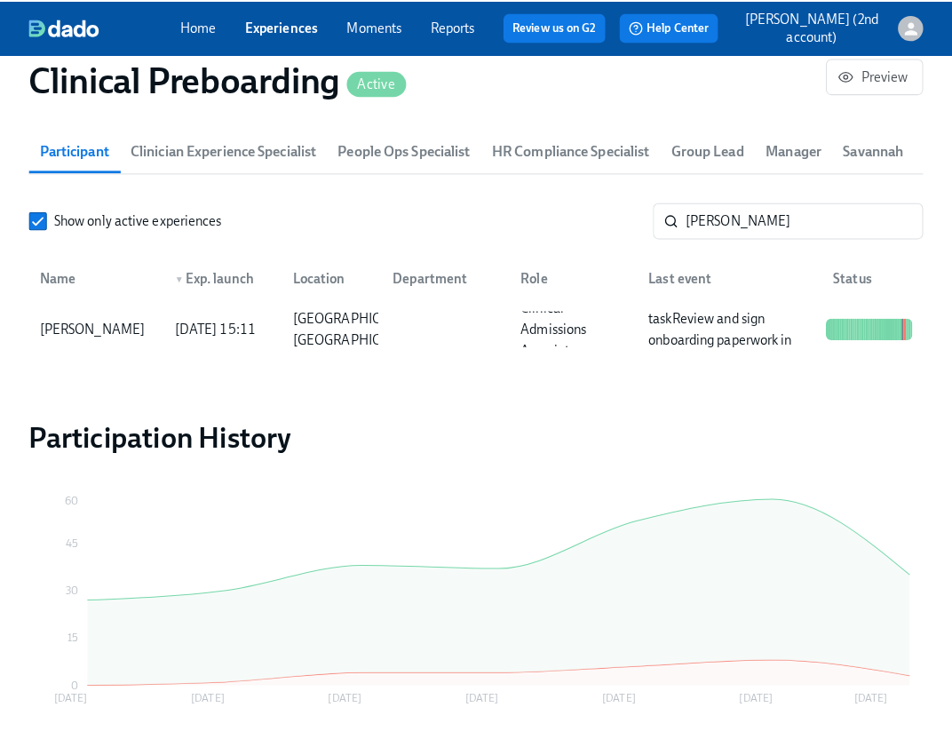
scroll to position [0, 22385]
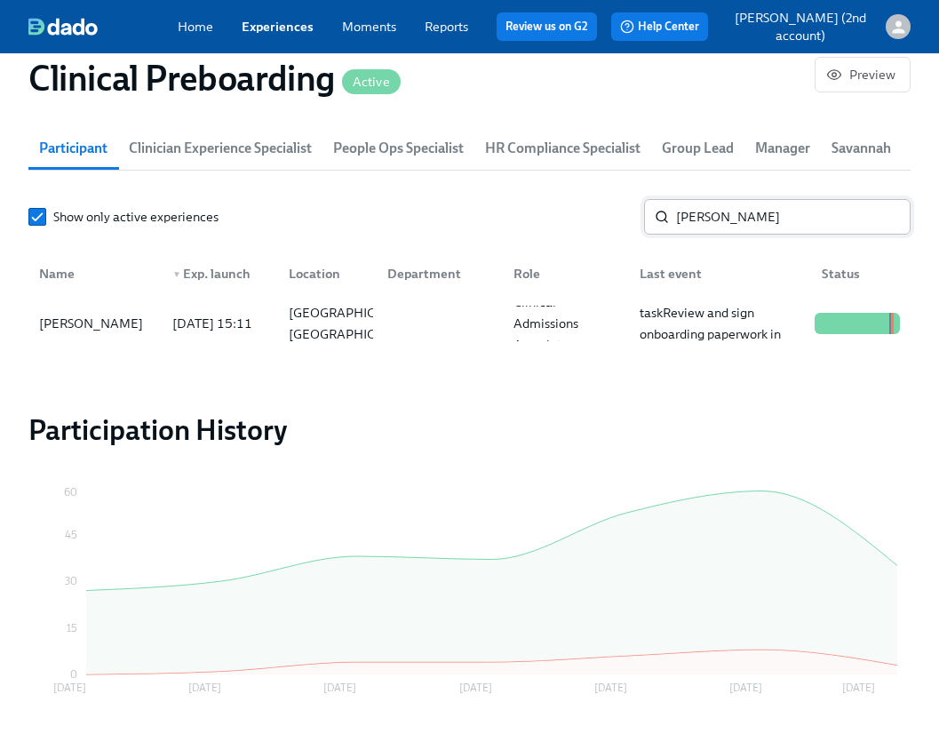
click at [754, 226] on input "Megan Lang" at bounding box center [793, 217] width 234 height 36
paste input "Paulina Venegas-Plancarte"
type input "Paulina Venegas-Plancarte"
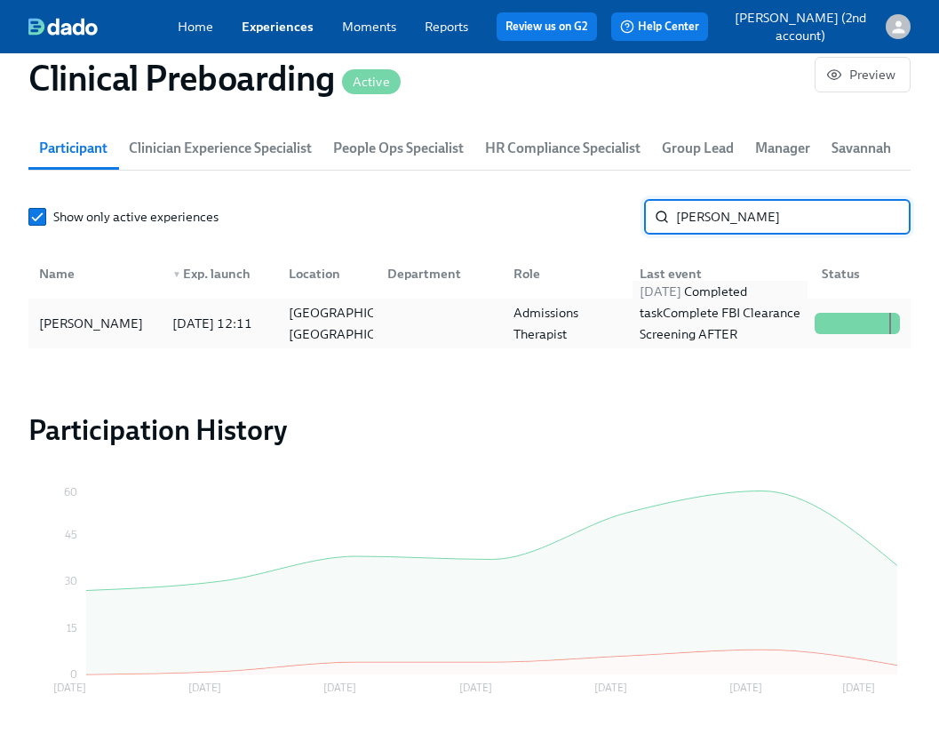
click at [626, 316] on div "2025/09/15 Completed task Complete FBI Clearance Screening AFTER Fingerprinting" at bounding box center [716, 324] width 182 height 36
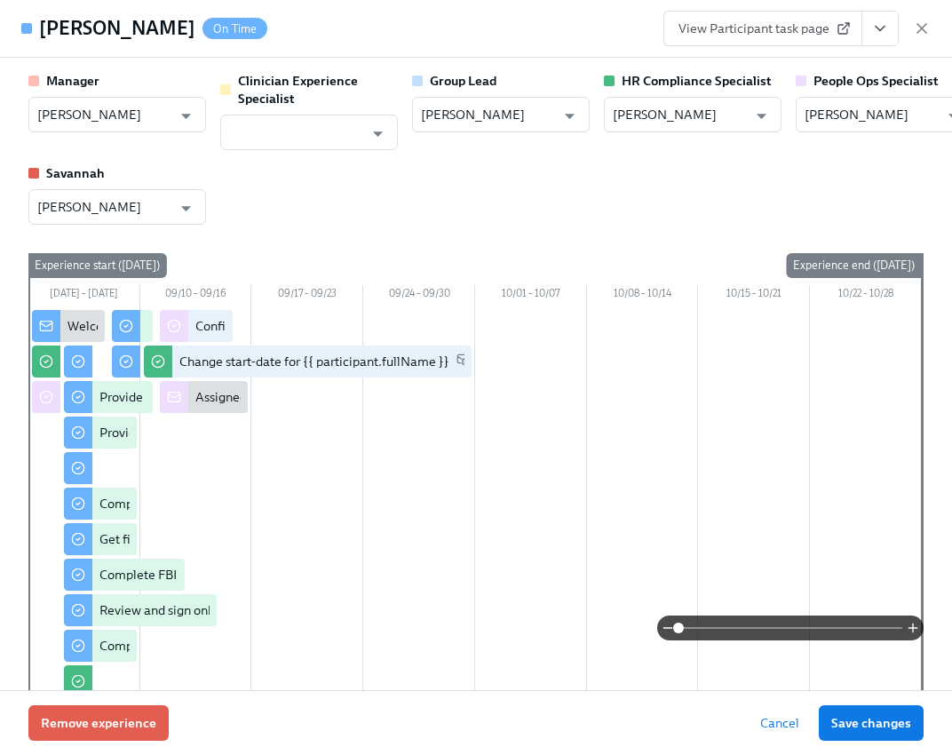
click at [888, 28] on icon "View task page" at bounding box center [880, 29] width 18 height 18
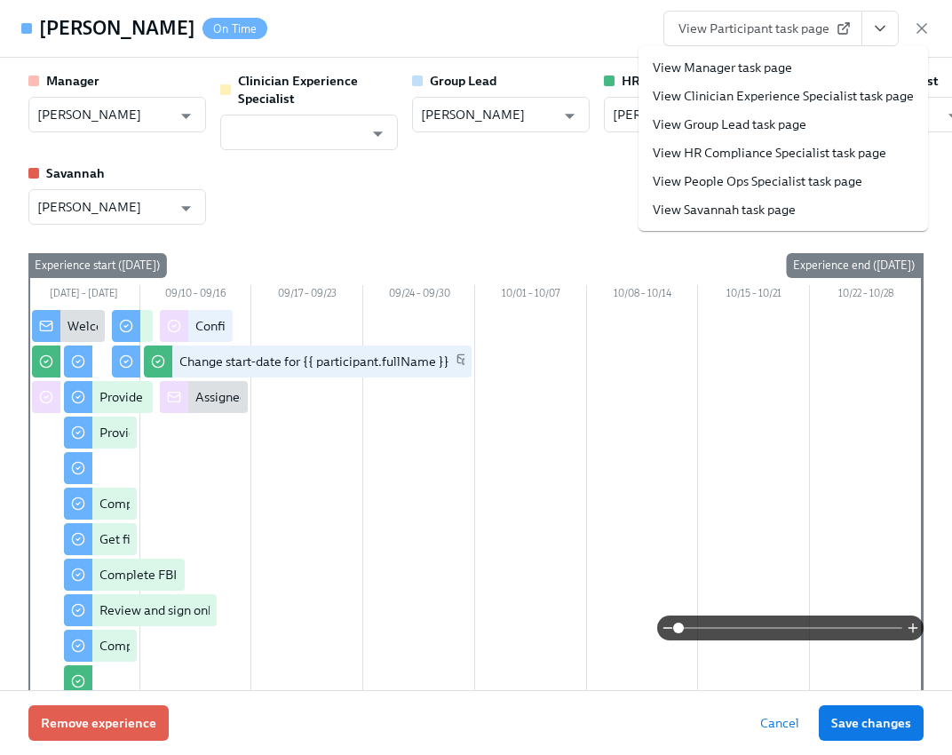
click at [811, 175] on link "View People Ops Specialist task page" at bounding box center [758, 181] width 210 height 18
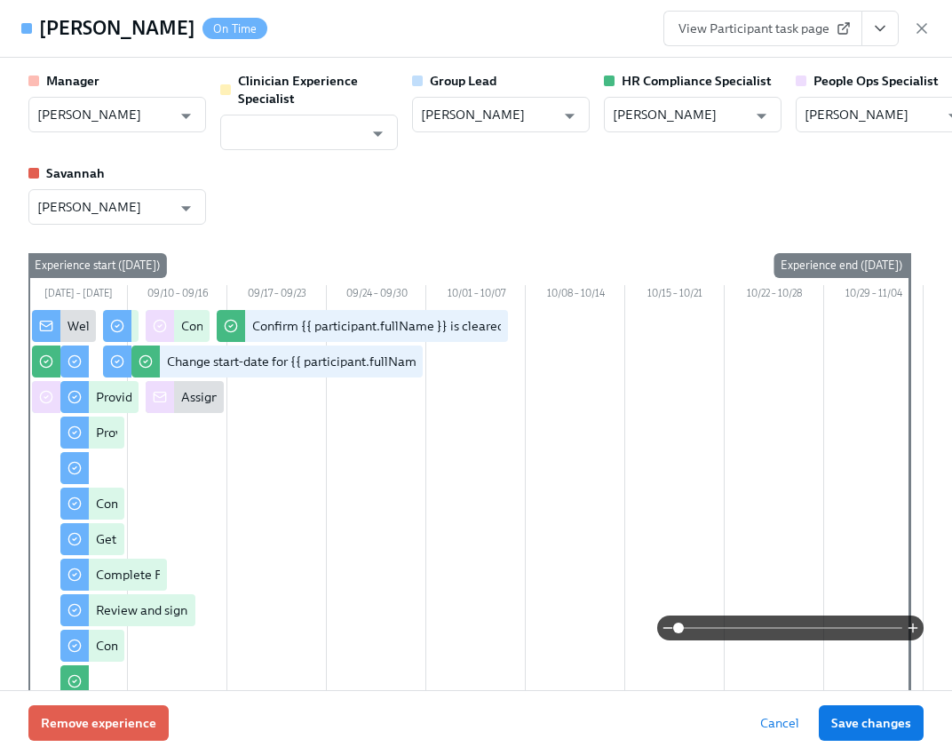
scroll to position [0, 22398]
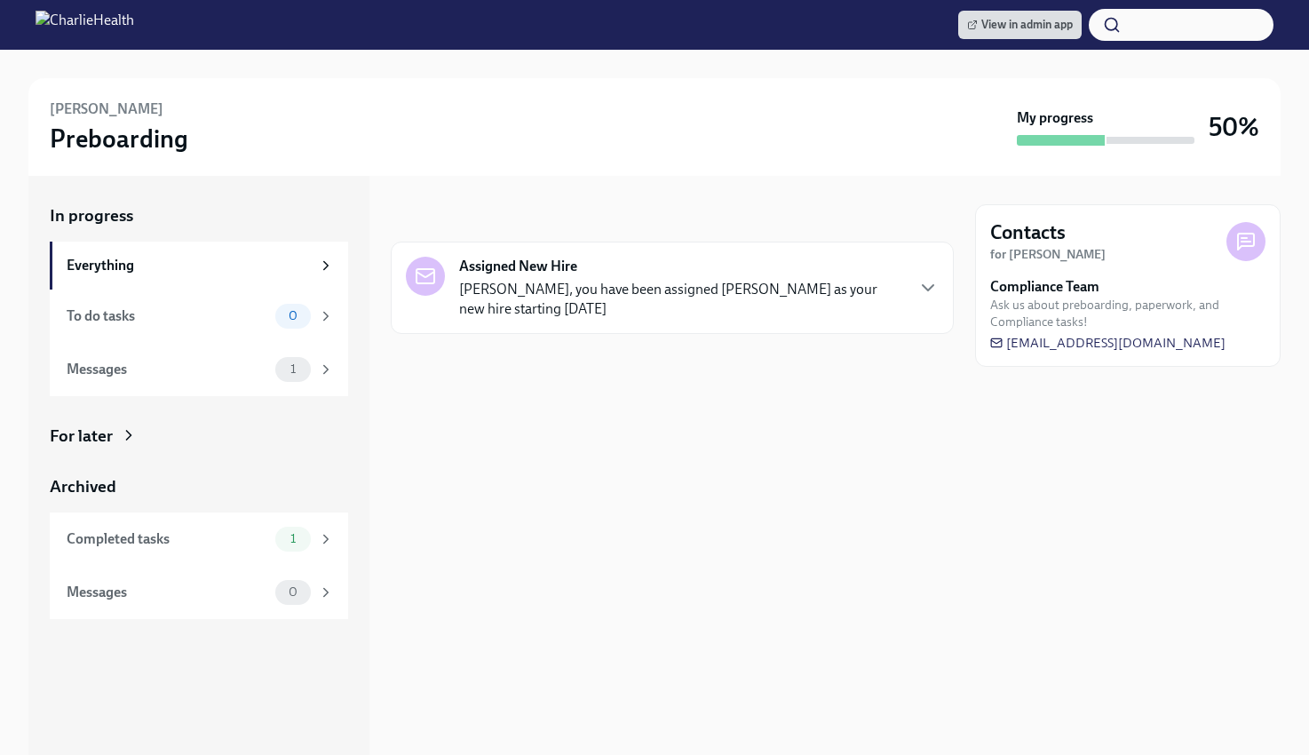
click at [190, 430] on div "For later" at bounding box center [199, 436] width 298 height 23
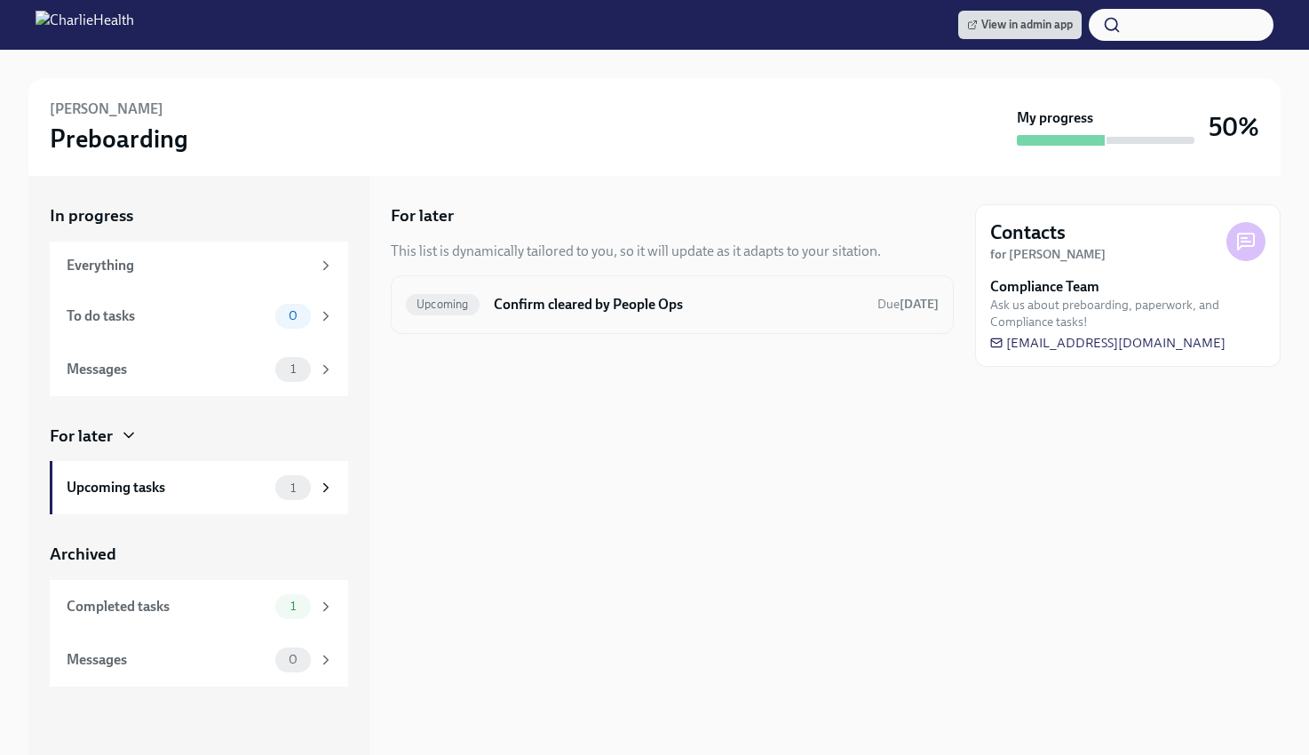
click at [534, 300] on h6 "Confirm cleared by People Ops" at bounding box center [678, 305] width 369 height 20
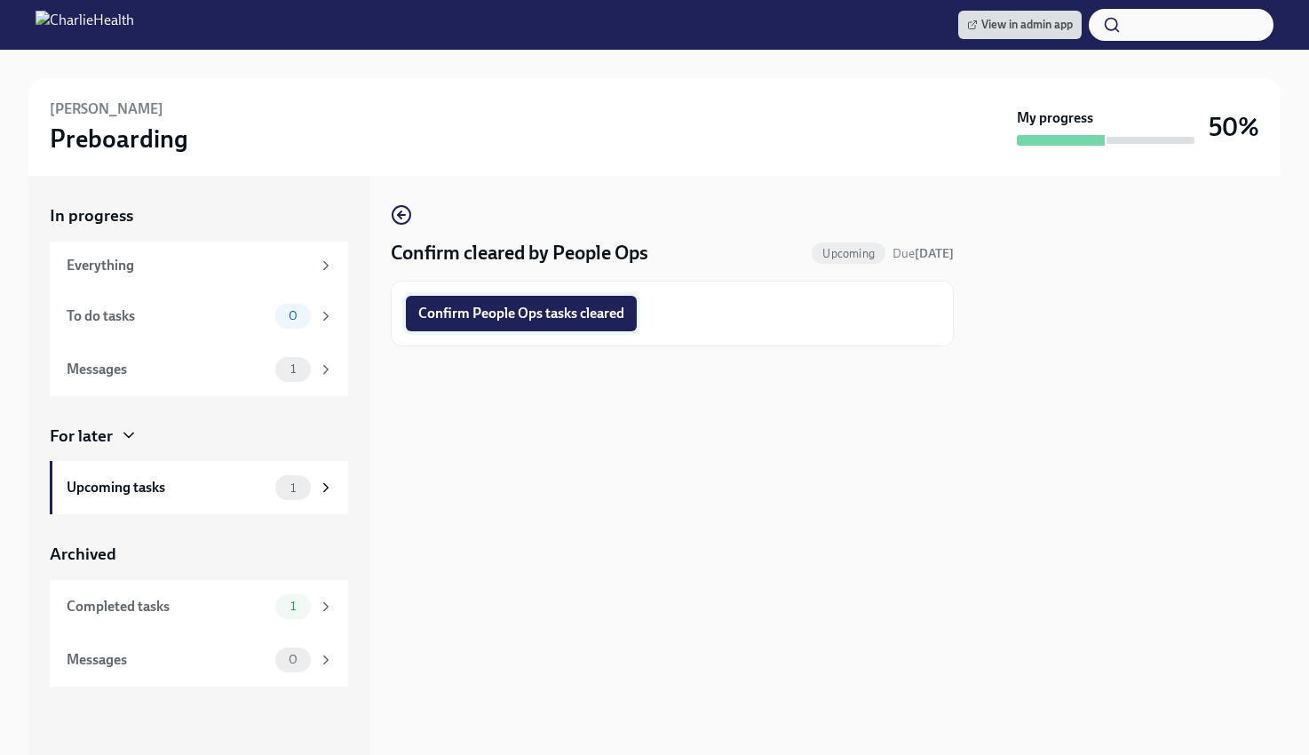
click at [527, 318] on span "Confirm People Ops tasks cleared" at bounding box center [521, 314] width 206 height 18
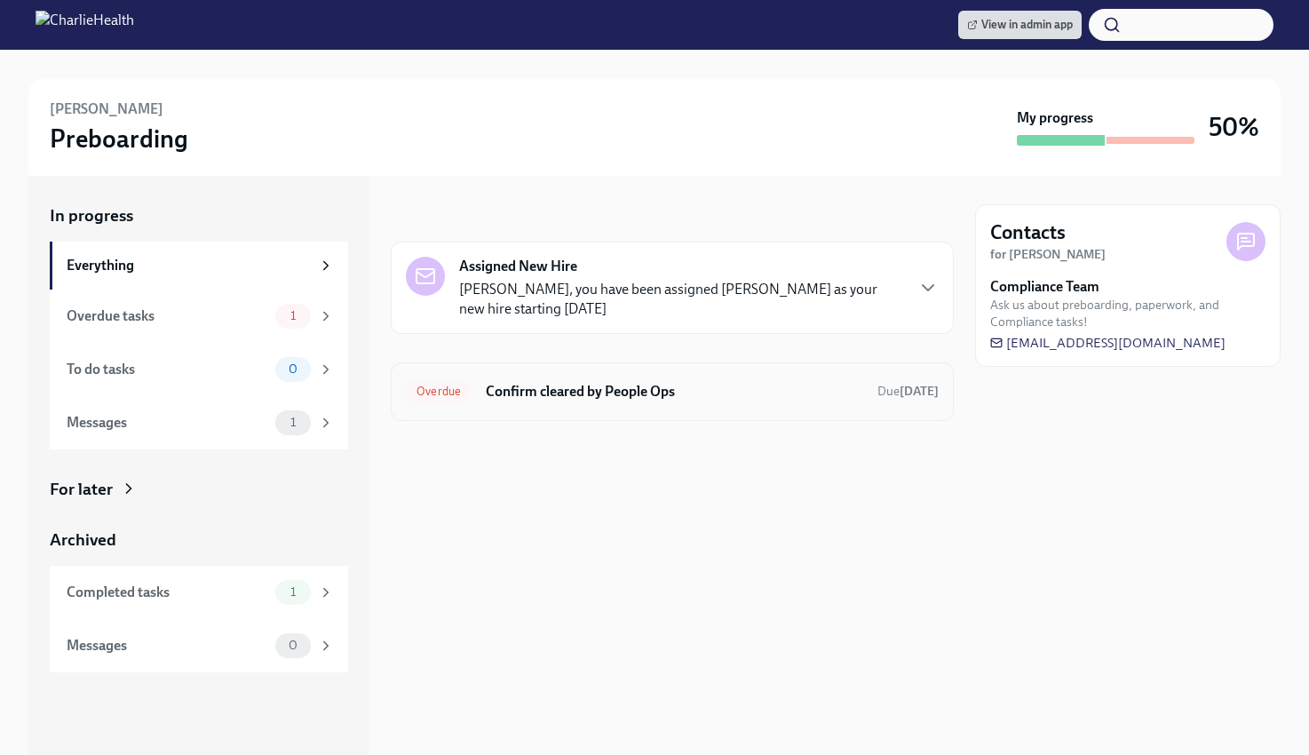
click at [732, 407] on div "Overdue Confirm cleared by People Ops Due Aug 9th" at bounding box center [672, 391] width 563 height 59
click at [582, 395] on h6 "Confirm cleared by People Ops" at bounding box center [674, 392] width 377 height 20
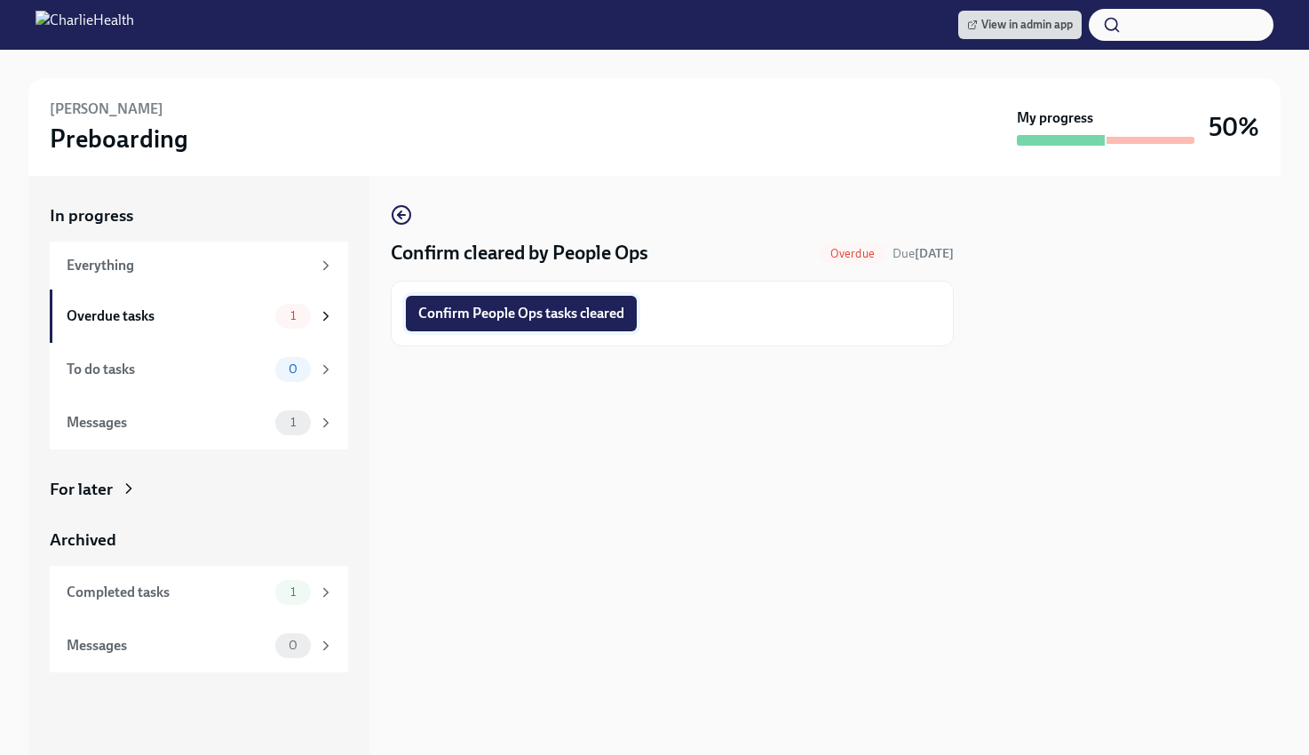
click at [530, 320] on span "Confirm People Ops tasks cleared" at bounding box center [521, 314] width 206 height 18
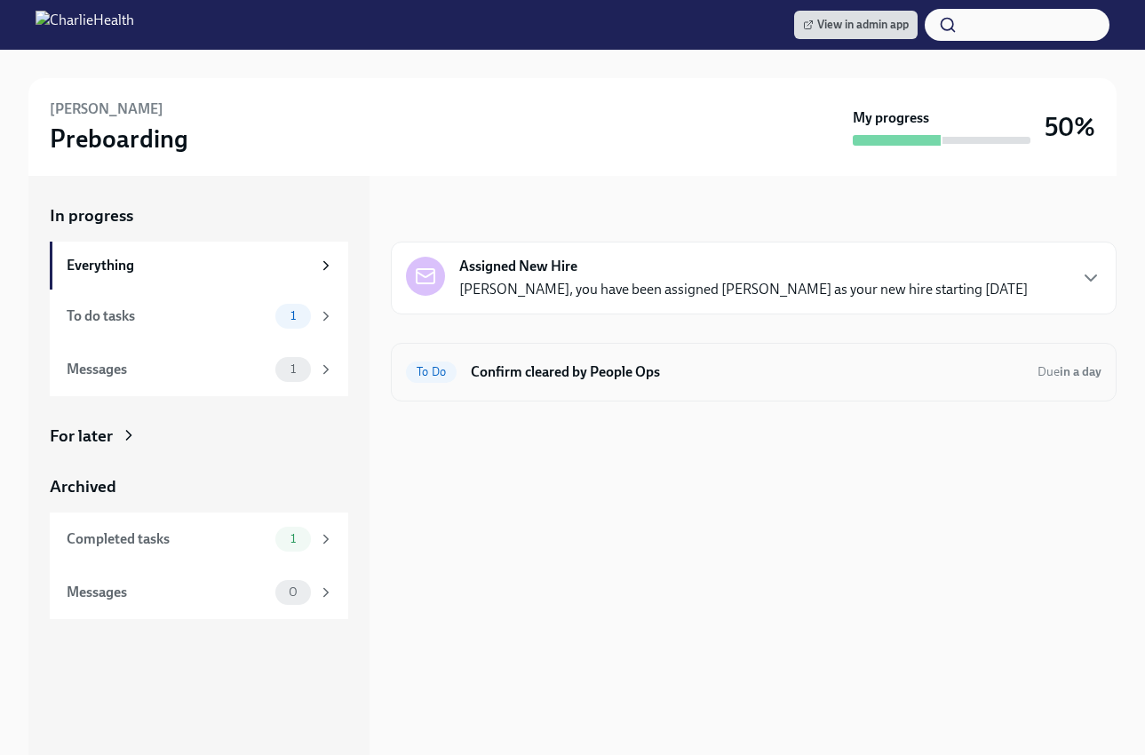
click at [849, 355] on div "To Do Confirm cleared by People Ops Due in a day" at bounding box center [754, 372] width 726 height 59
click at [655, 379] on h6 "Confirm cleared by People Ops" at bounding box center [747, 372] width 552 height 20
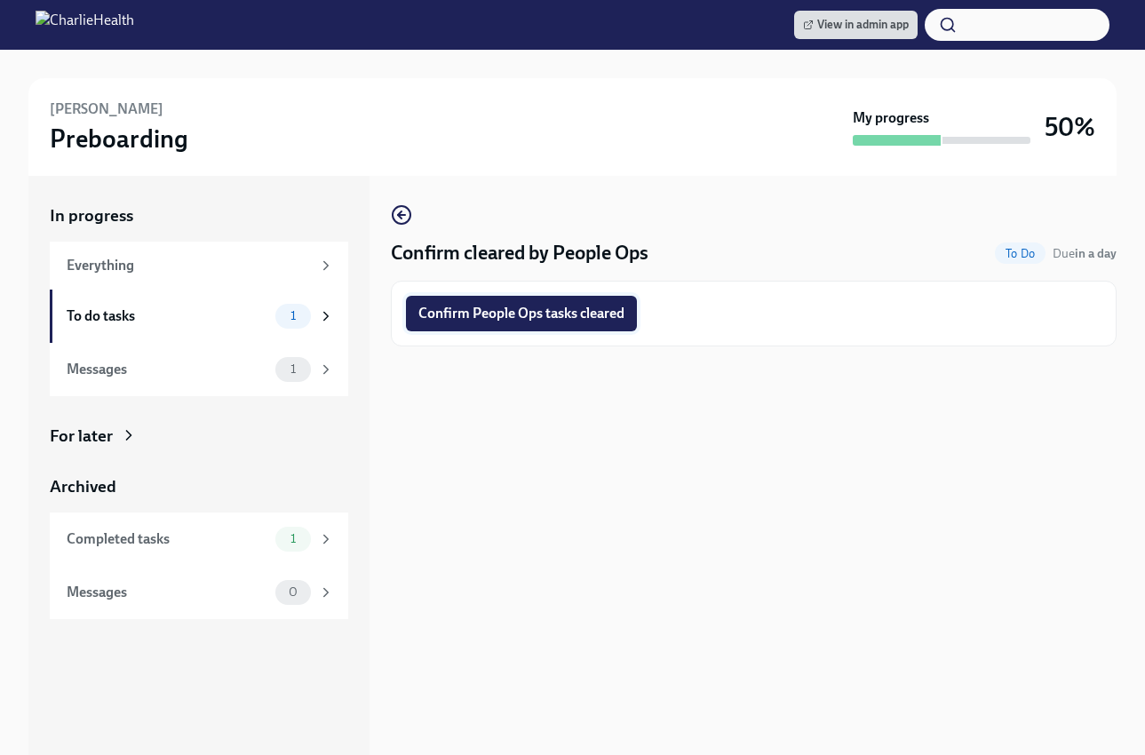
click at [608, 319] on span "Confirm People Ops tasks cleared" at bounding box center [521, 314] width 206 height 18
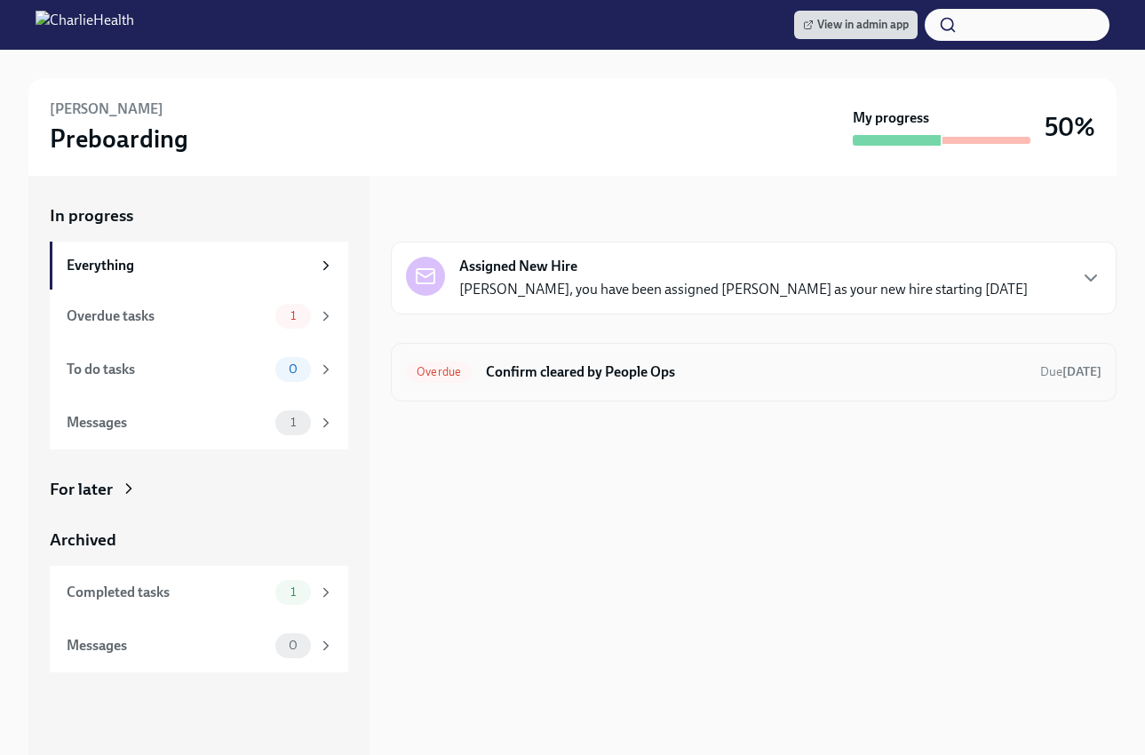
click at [570, 372] on h6 "Confirm cleared by People Ops" at bounding box center [756, 372] width 540 height 20
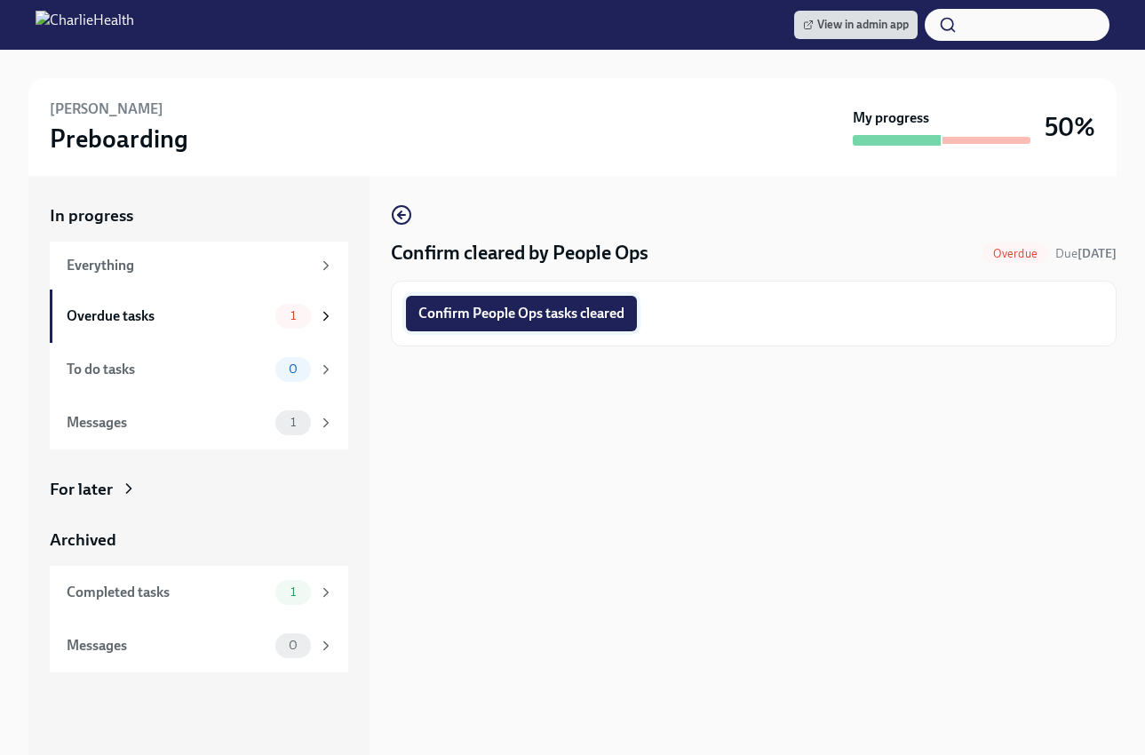
click at [570, 325] on button "Confirm People Ops tasks cleared" at bounding box center [521, 314] width 231 height 36
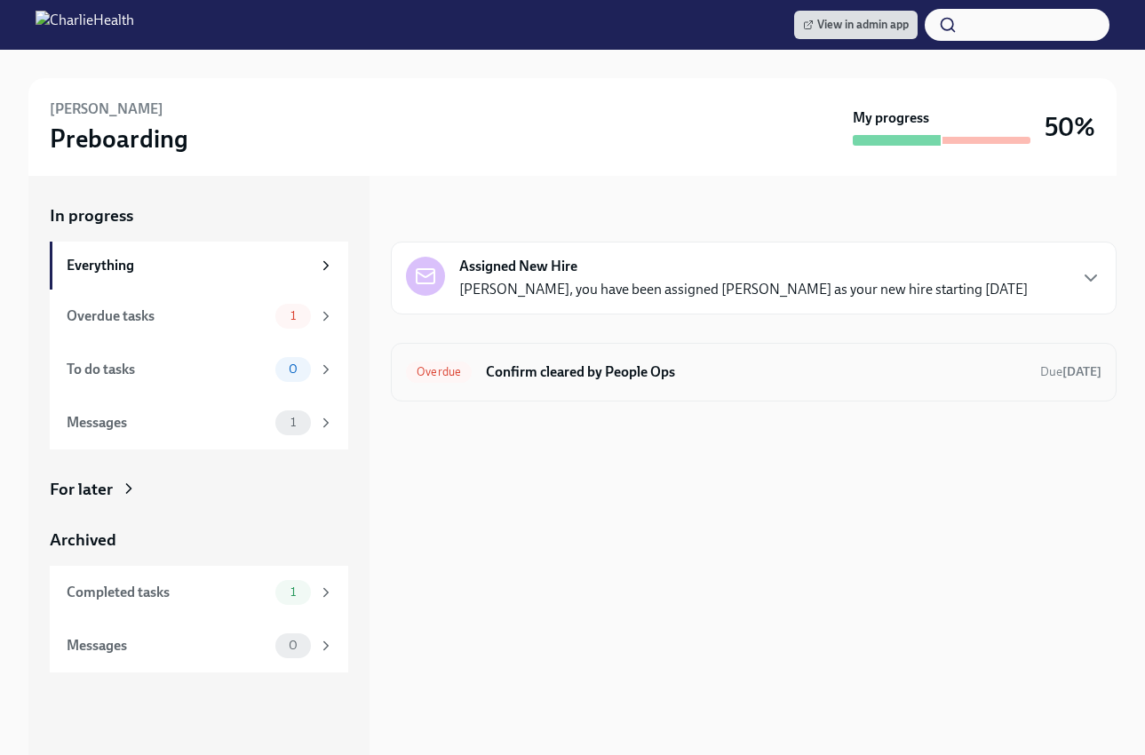
click at [470, 371] on span "Overdue" at bounding box center [439, 371] width 66 height 13
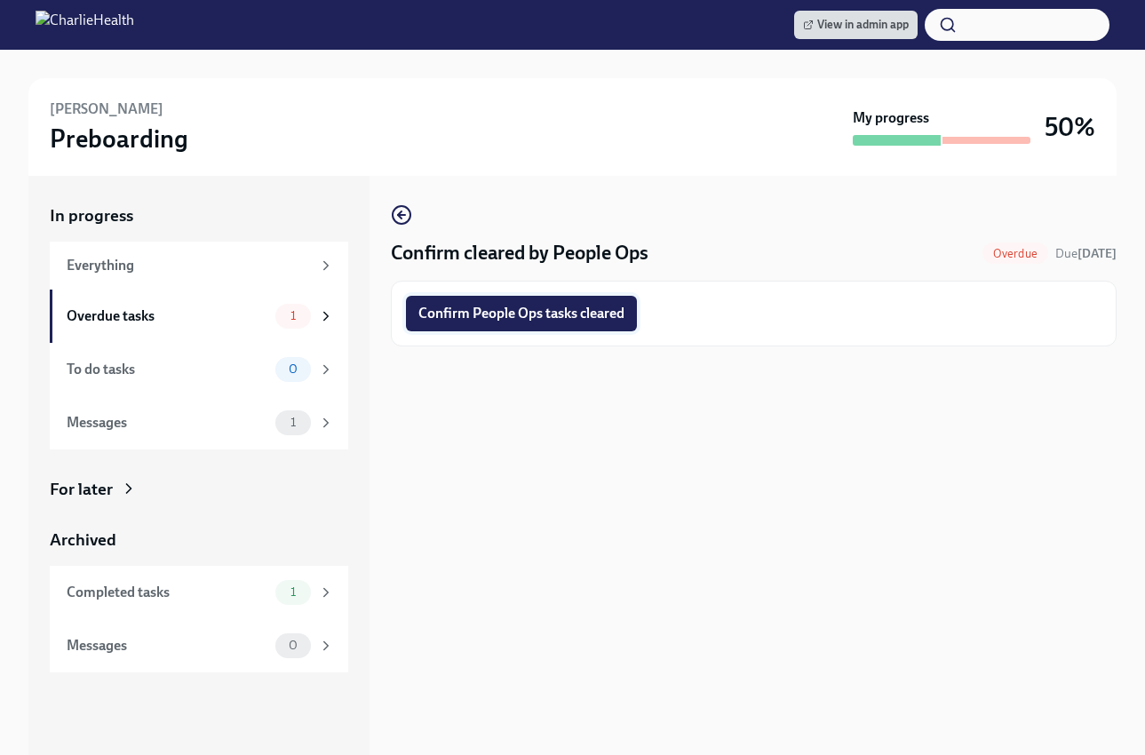
click at [481, 314] on span "Confirm People Ops tasks cleared" at bounding box center [521, 314] width 206 height 18
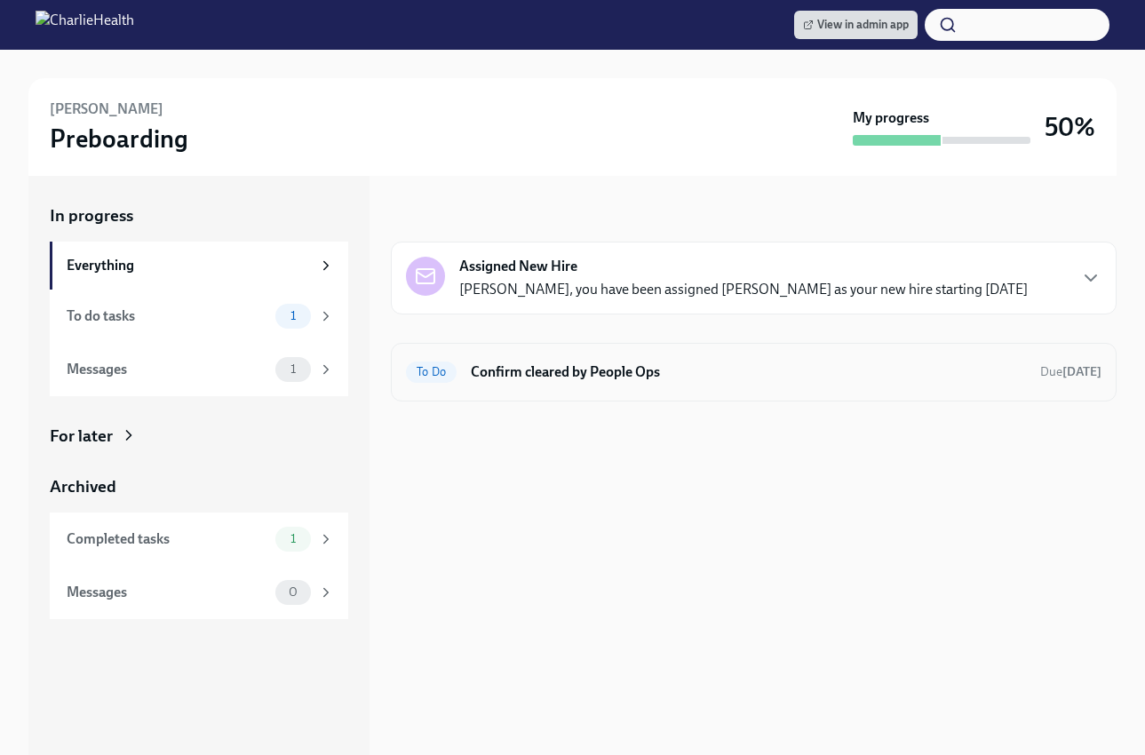
click at [531, 375] on h6 "Confirm cleared by People Ops" at bounding box center [748, 372] width 555 height 20
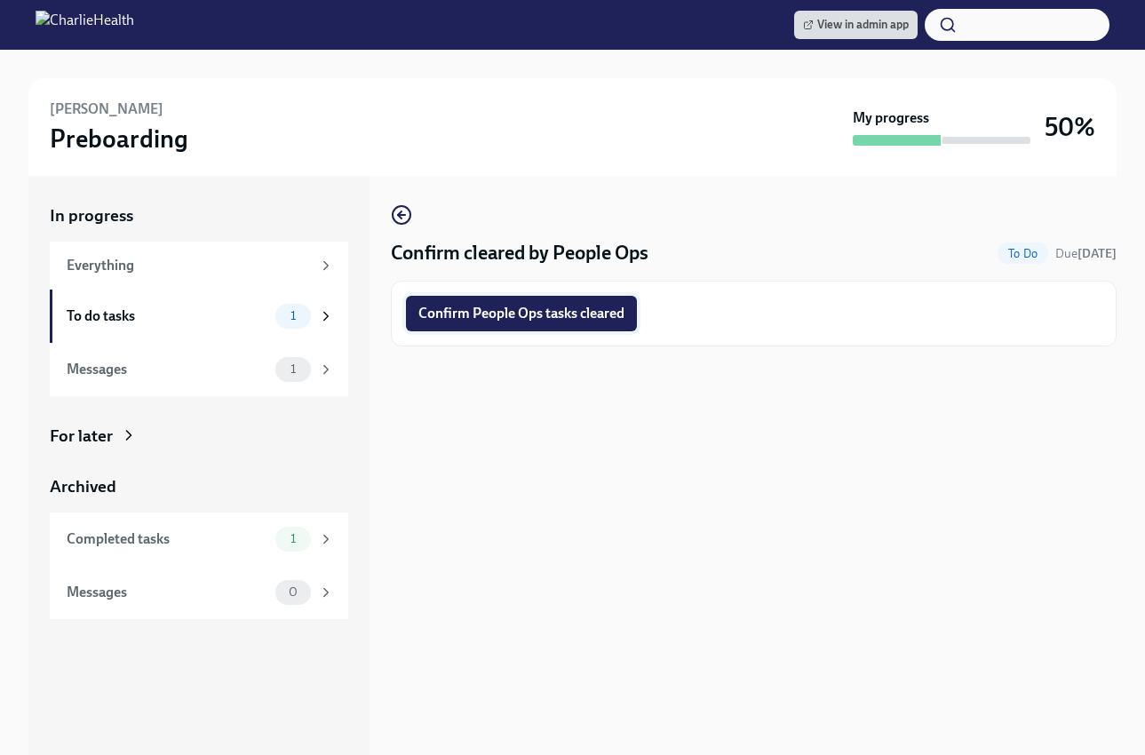
click at [576, 322] on span "Confirm People Ops tasks cleared" at bounding box center [521, 314] width 206 height 18
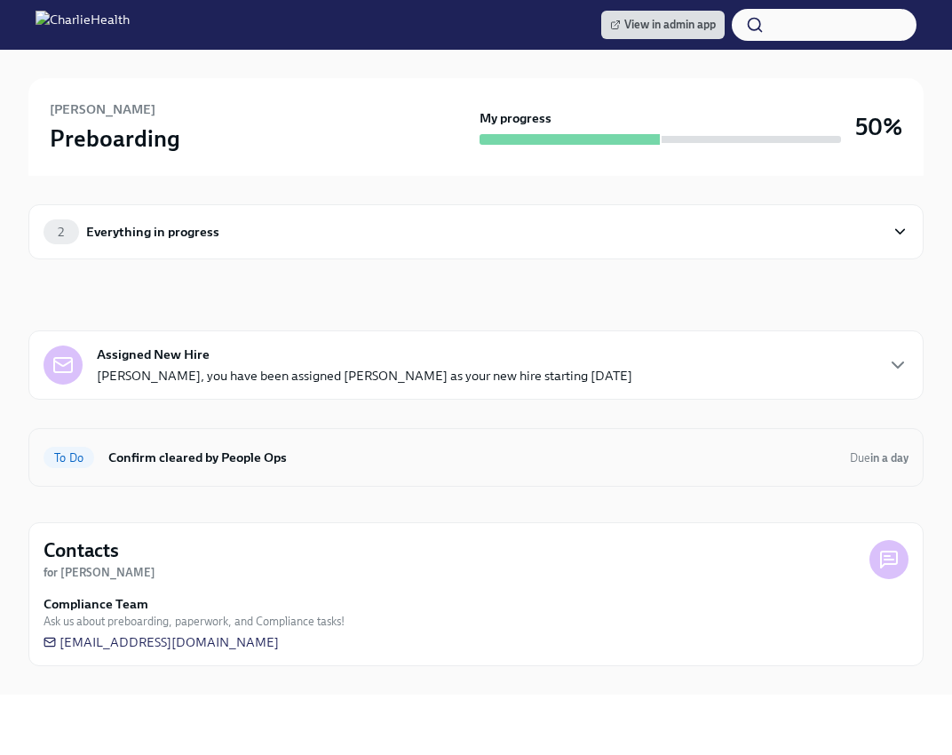
click at [164, 470] on div "To Do Confirm cleared by People Ops Due in a day" at bounding box center [476, 457] width 865 height 28
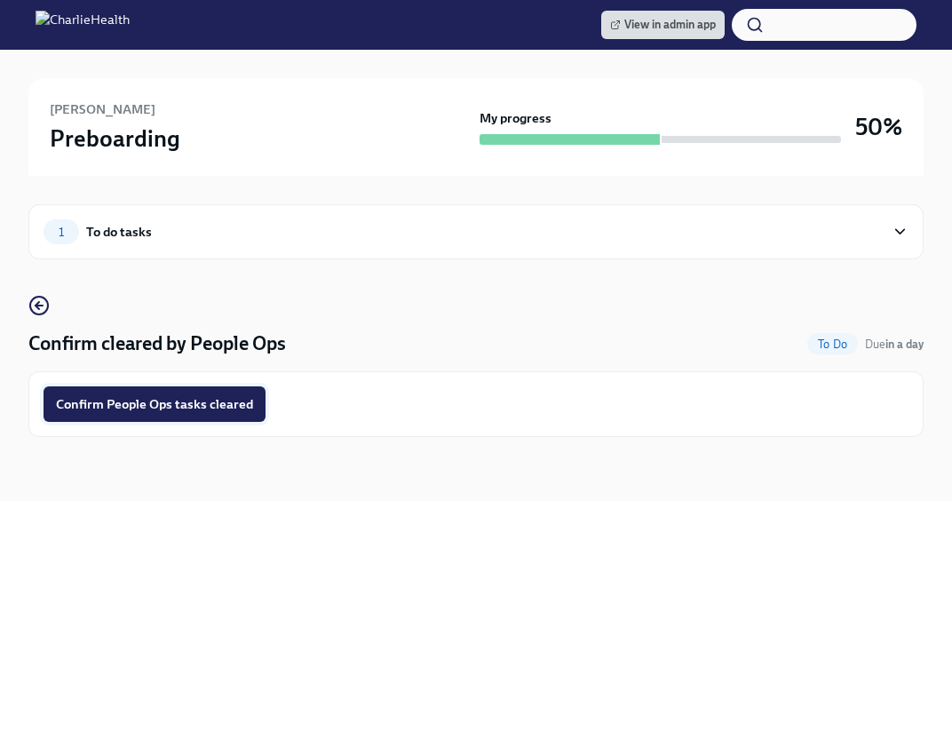
click at [205, 405] on span "Confirm People Ops tasks cleared" at bounding box center [154, 404] width 197 height 18
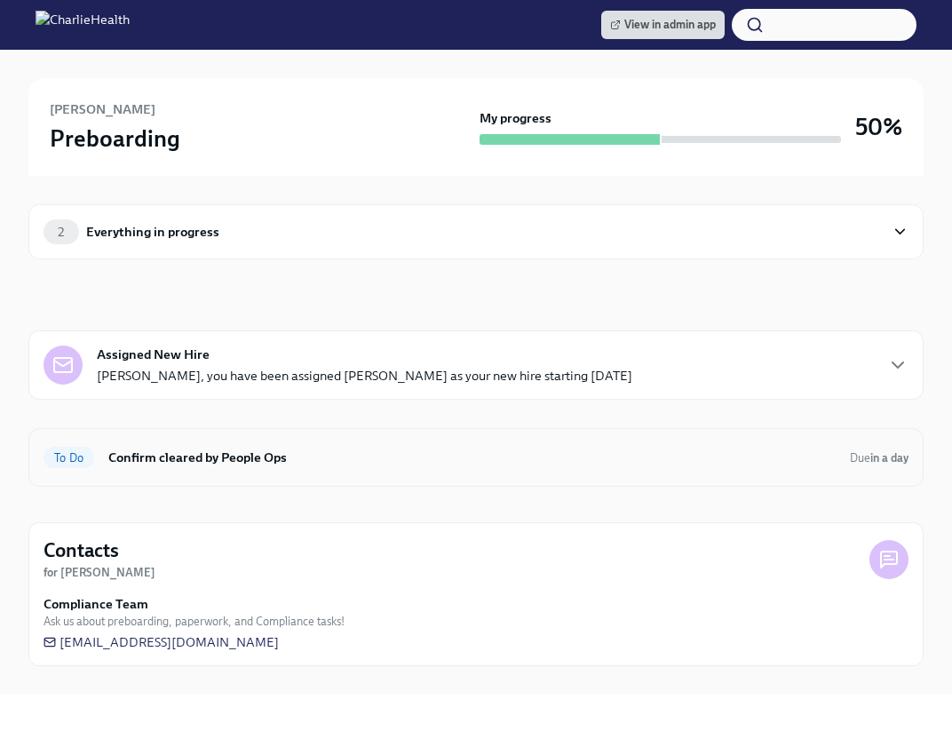
click at [371, 465] on h6 "Confirm cleared by People Ops" at bounding box center [471, 458] width 727 height 20
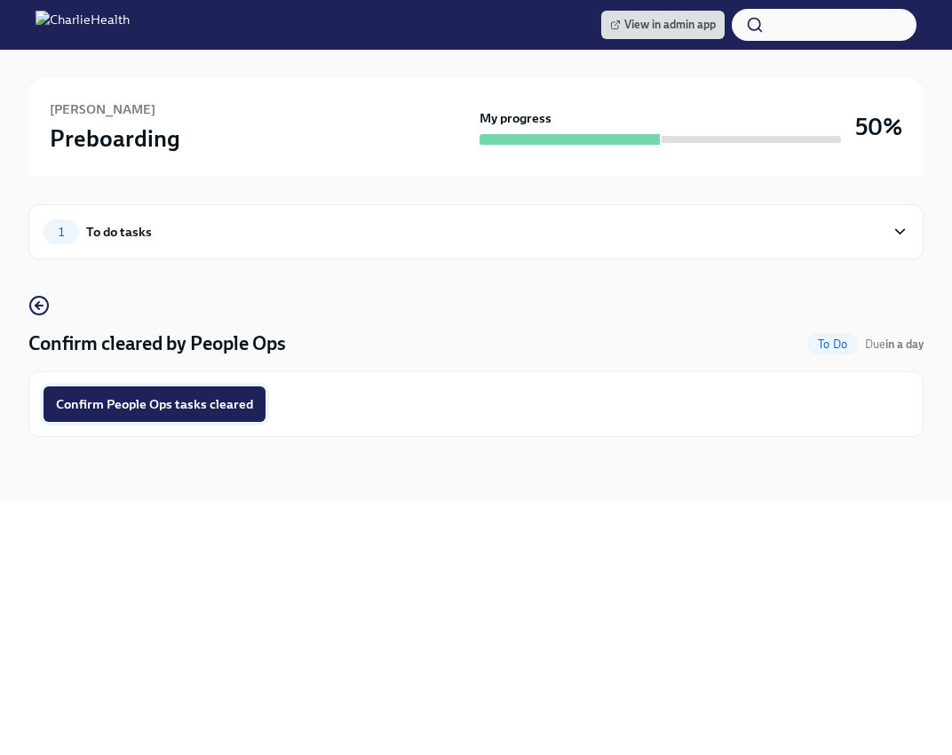
click at [242, 405] on span "Confirm People Ops tasks cleared" at bounding box center [154, 404] width 197 height 18
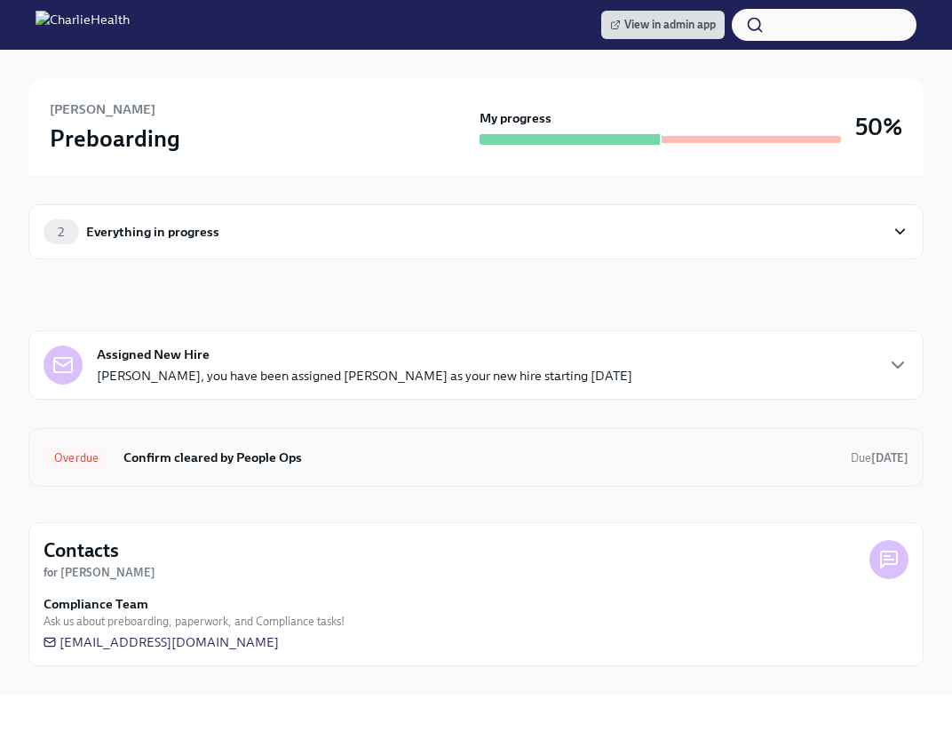
click at [355, 462] on h6 "Confirm cleared by People Ops" at bounding box center [479, 458] width 713 height 20
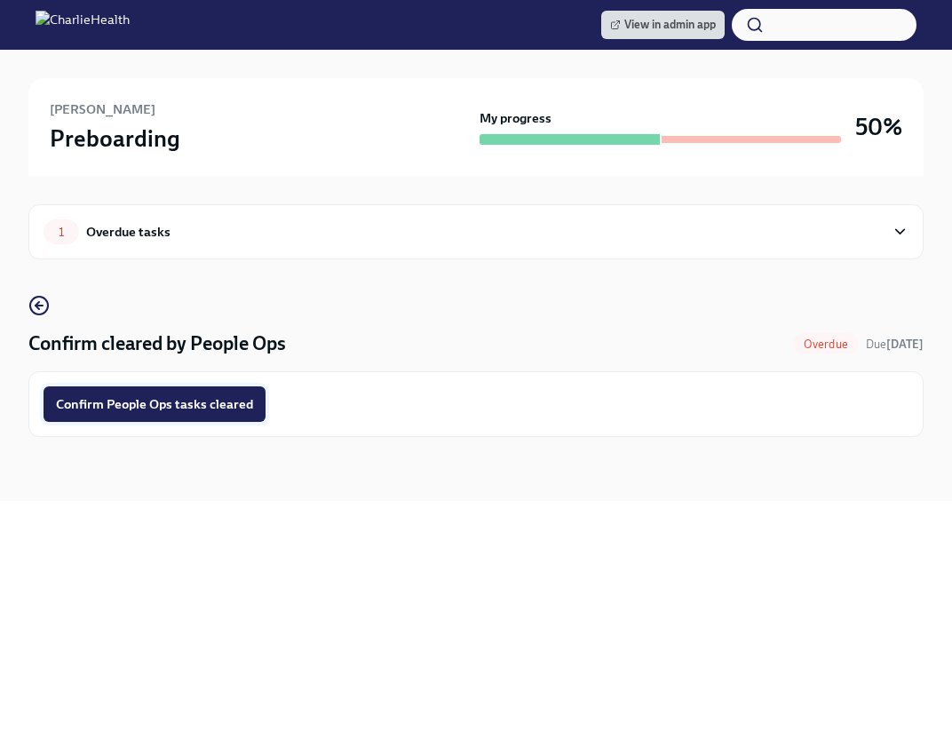
click at [203, 395] on span "Confirm People Ops tasks cleared" at bounding box center [154, 404] width 197 height 18
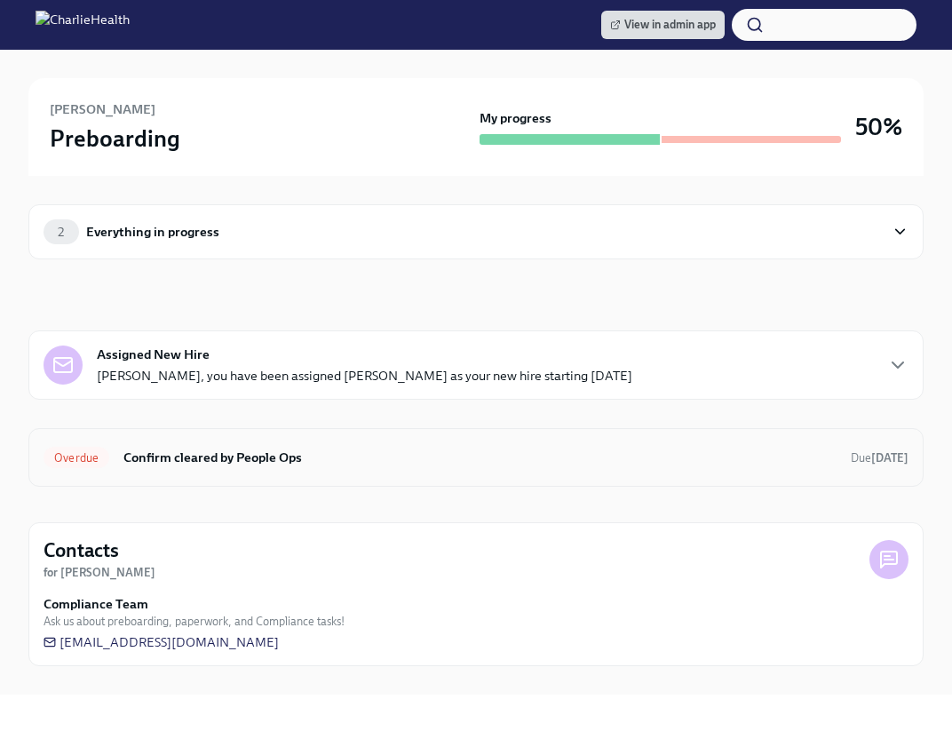
click at [442, 443] on div "Overdue Confirm cleared by People Ops Due 6 days ago" at bounding box center [476, 457] width 865 height 28
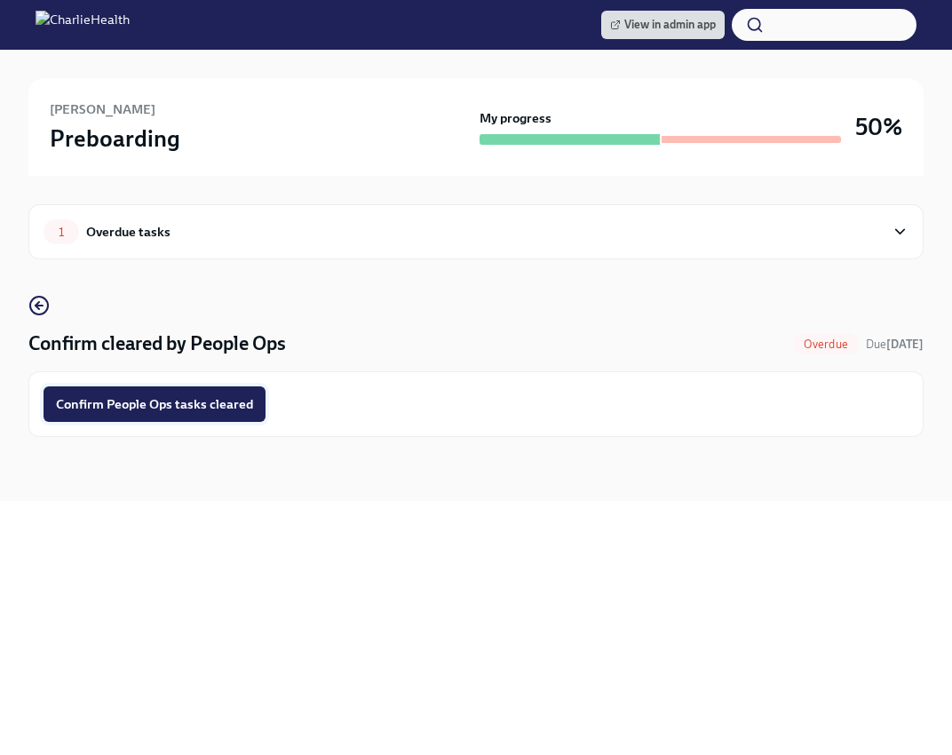
click at [167, 402] on span "Confirm People Ops tasks cleared" at bounding box center [154, 404] width 197 height 18
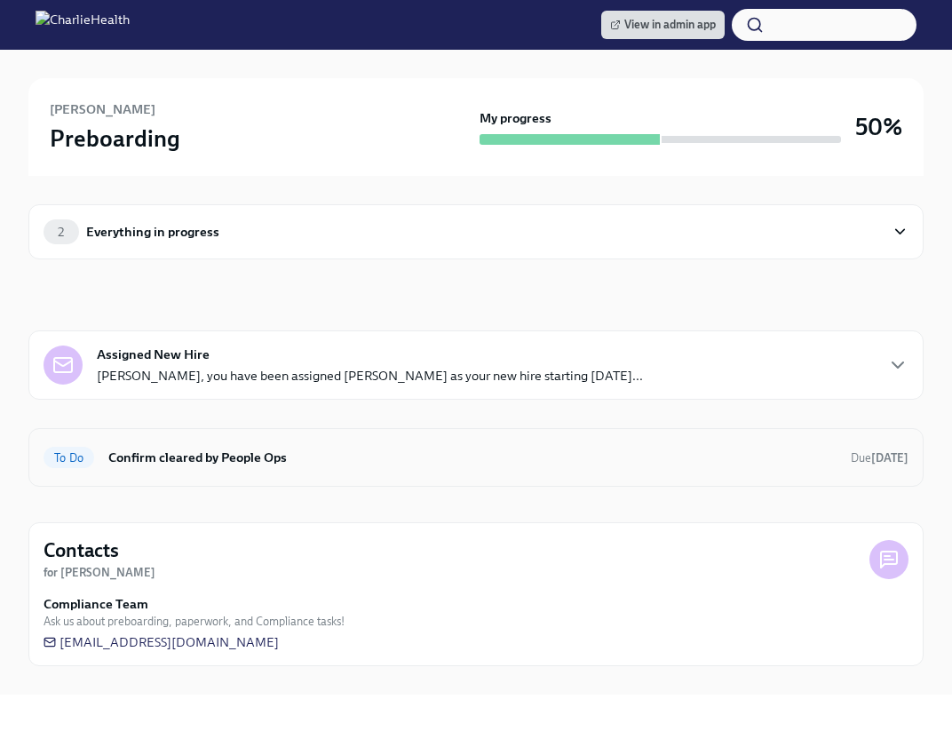
click at [517, 453] on h6 "Confirm cleared by People Ops" at bounding box center [472, 458] width 728 height 20
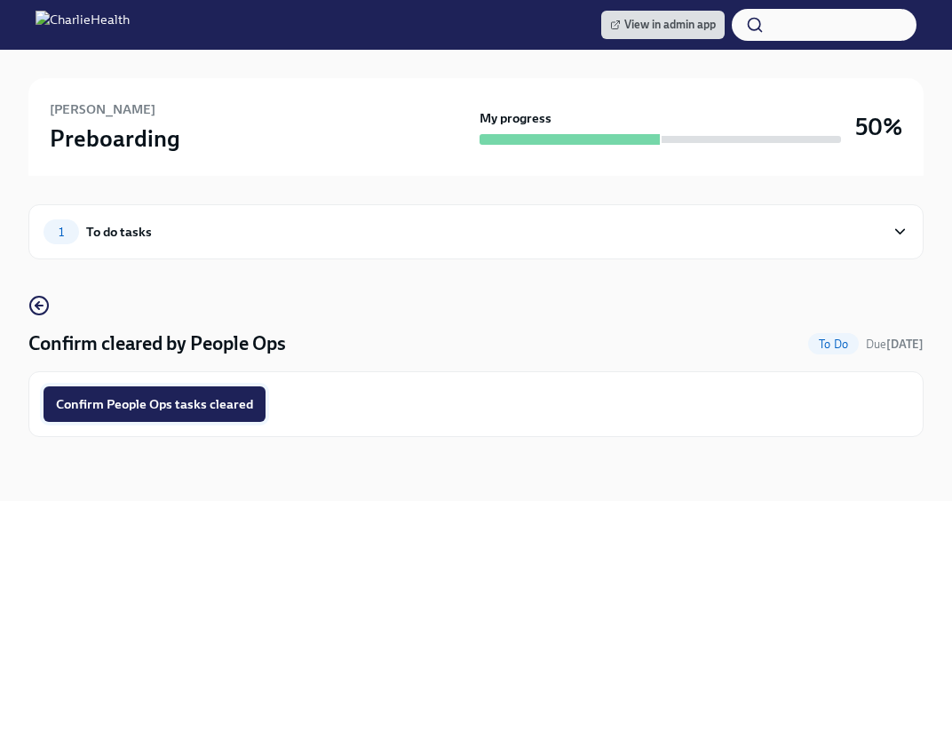
click at [135, 416] on button "Confirm People Ops tasks cleared" at bounding box center [155, 404] width 222 height 36
